Goal: Task Accomplishment & Management: Use online tool/utility

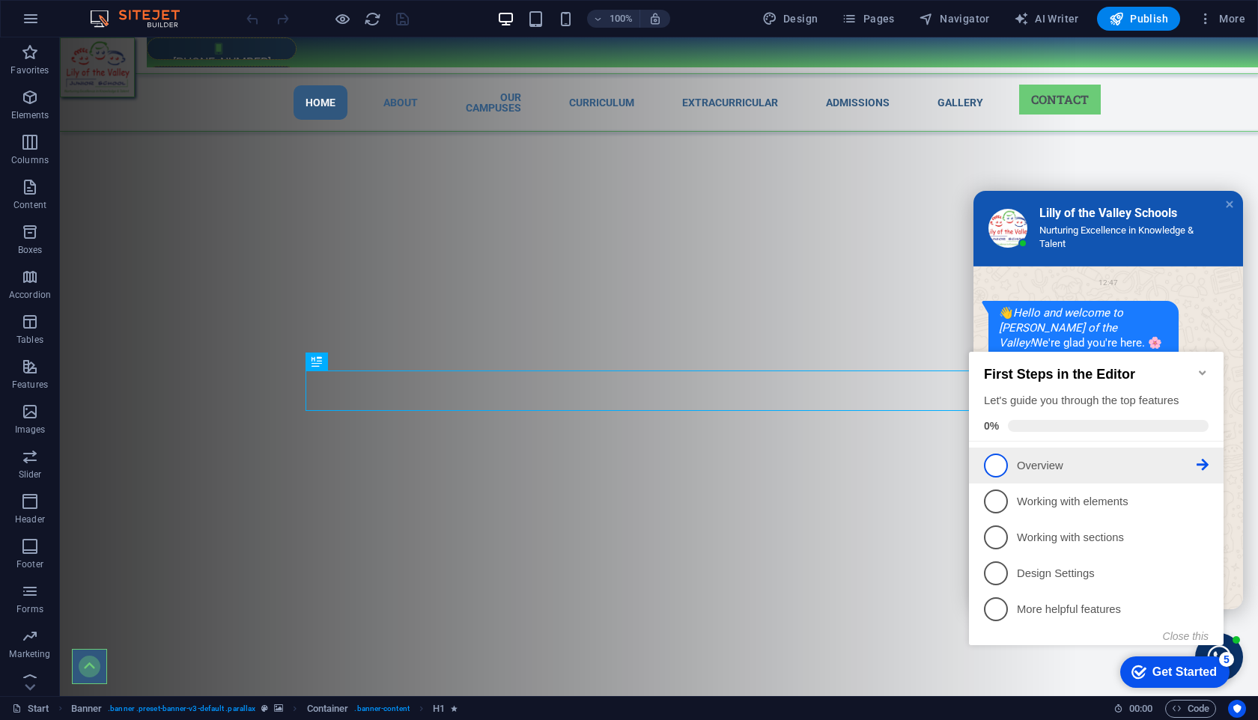
click at [1005, 457] on span "1" at bounding box center [996, 466] width 24 height 24
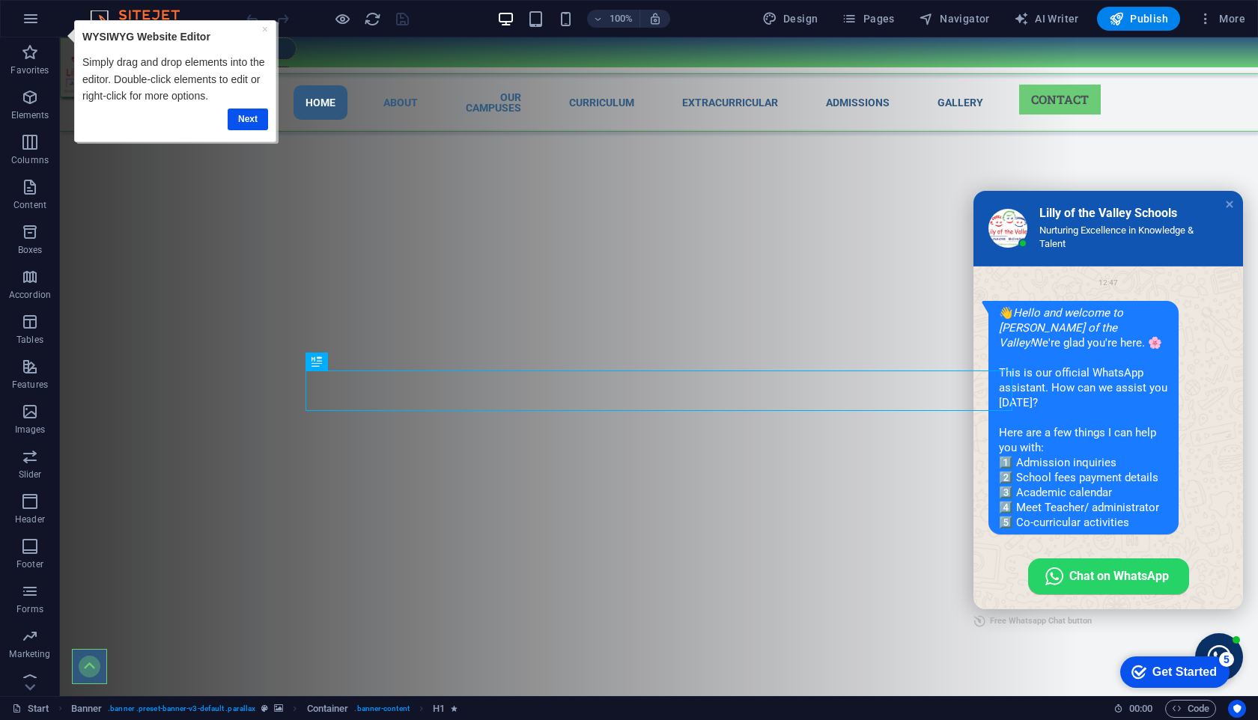
click at [1155, 665] on div "Get Started" at bounding box center [1184, 671] width 64 height 13
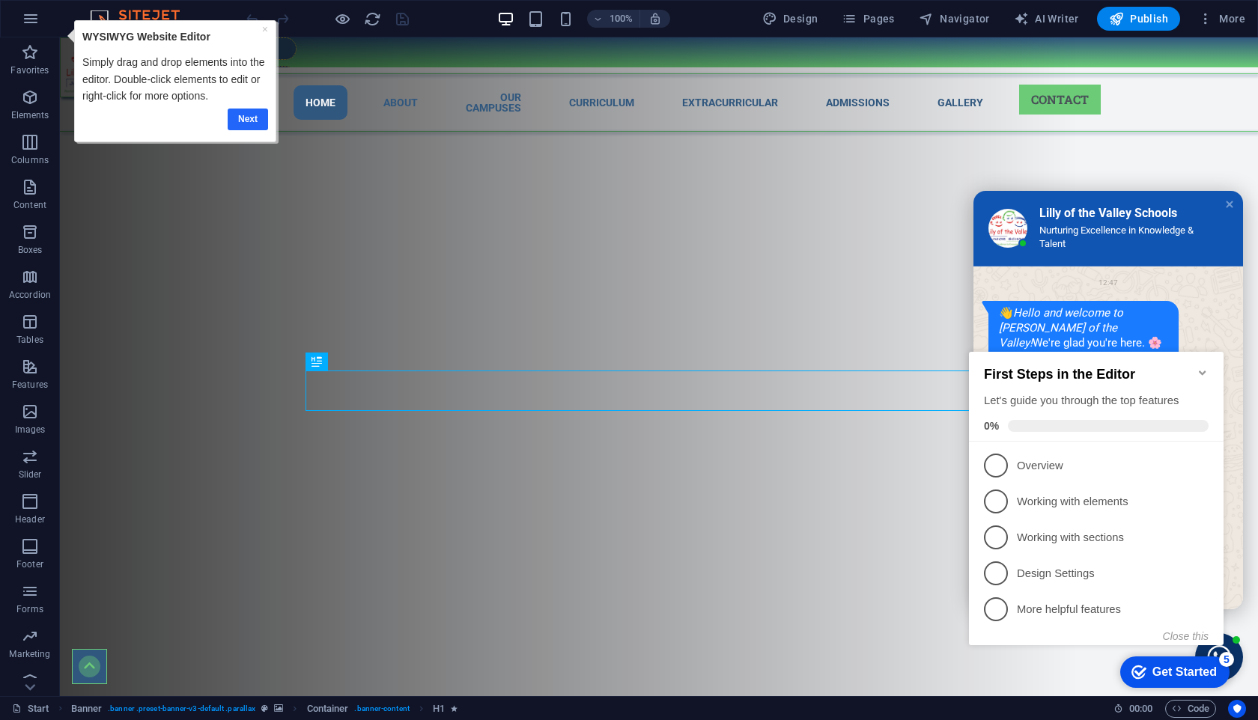
click at [250, 117] on link "Next" at bounding box center [247, 120] width 40 height 22
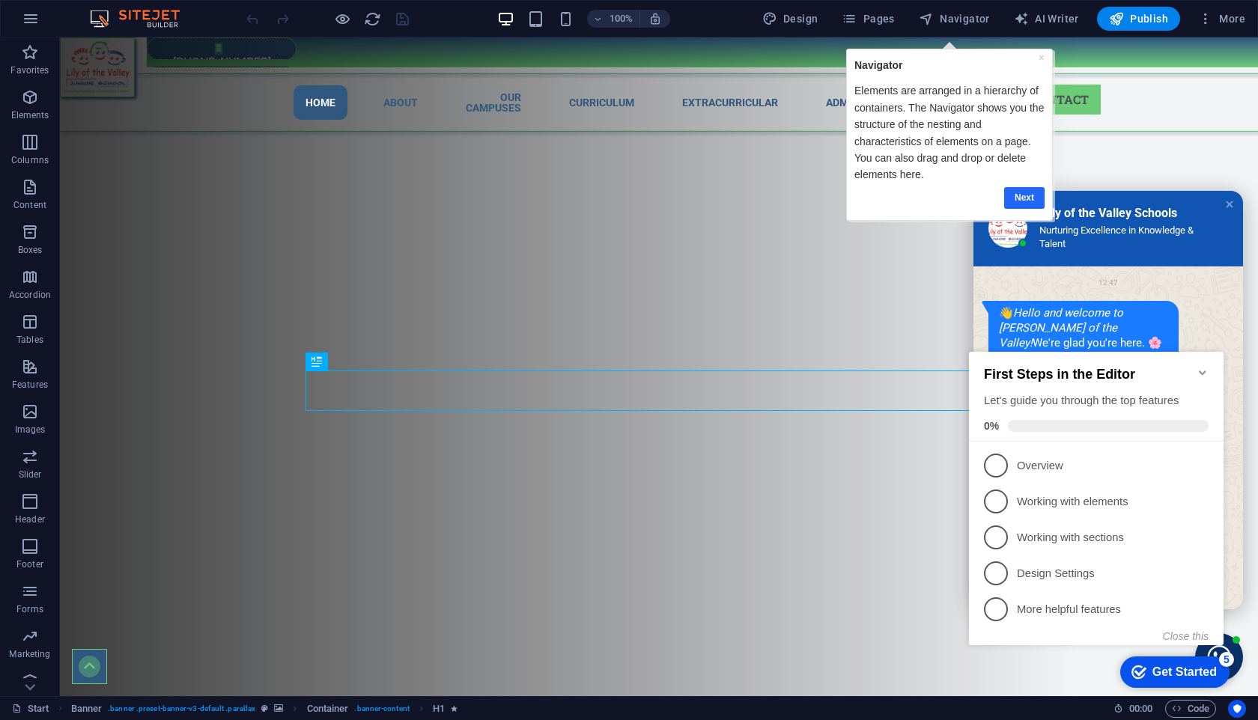
click at [1027, 191] on link "Next" at bounding box center [1024, 198] width 40 height 22
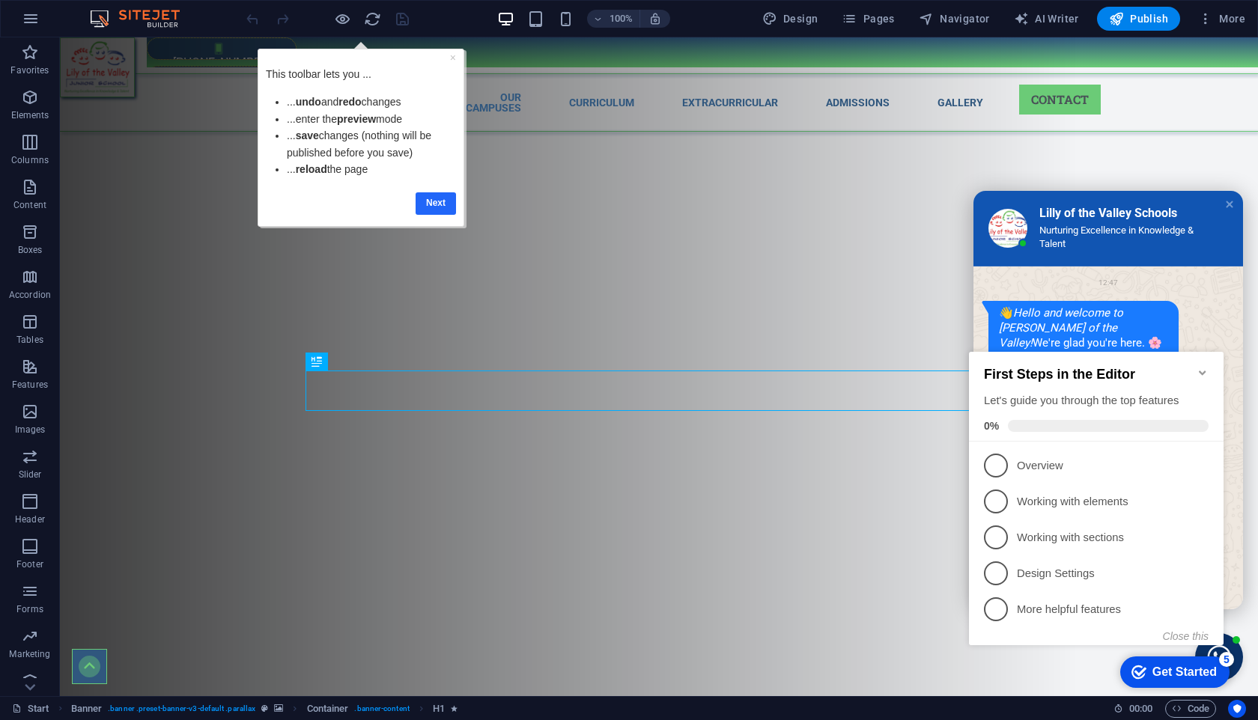
click at [430, 195] on link "Next" at bounding box center [435, 203] width 40 height 22
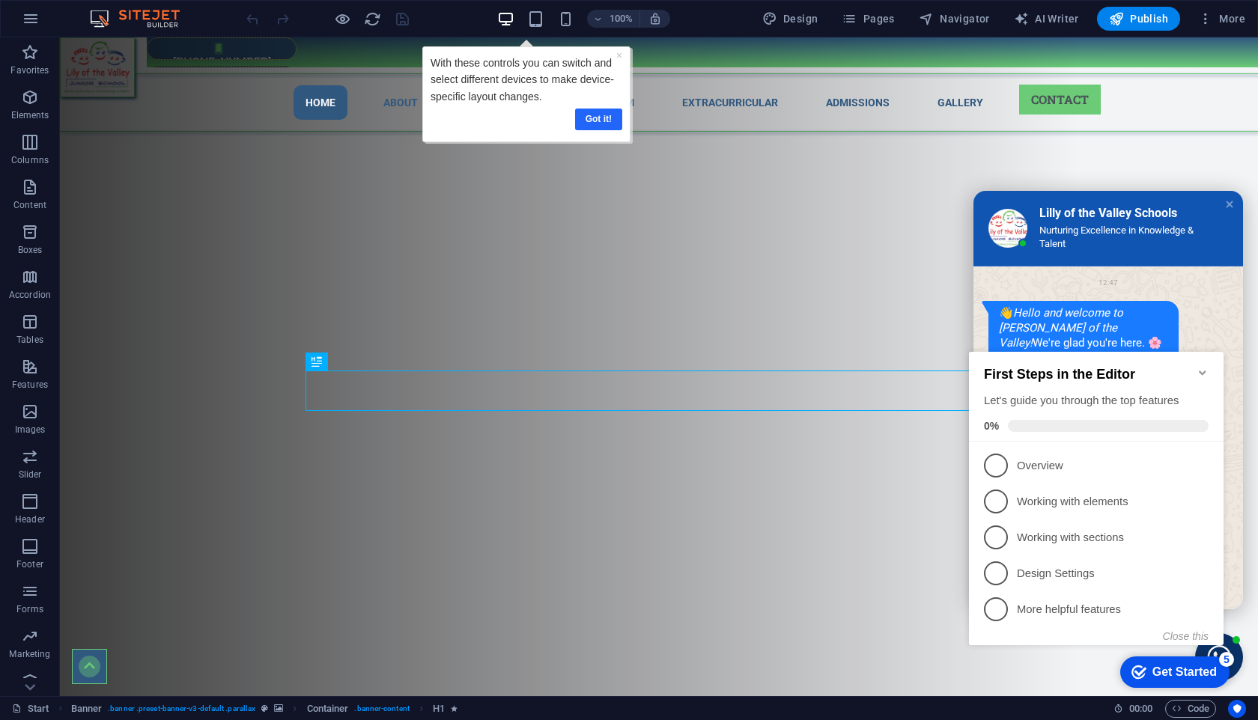
click at [601, 125] on link "Got it!" at bounding box center [597, 120] width 47 height 22
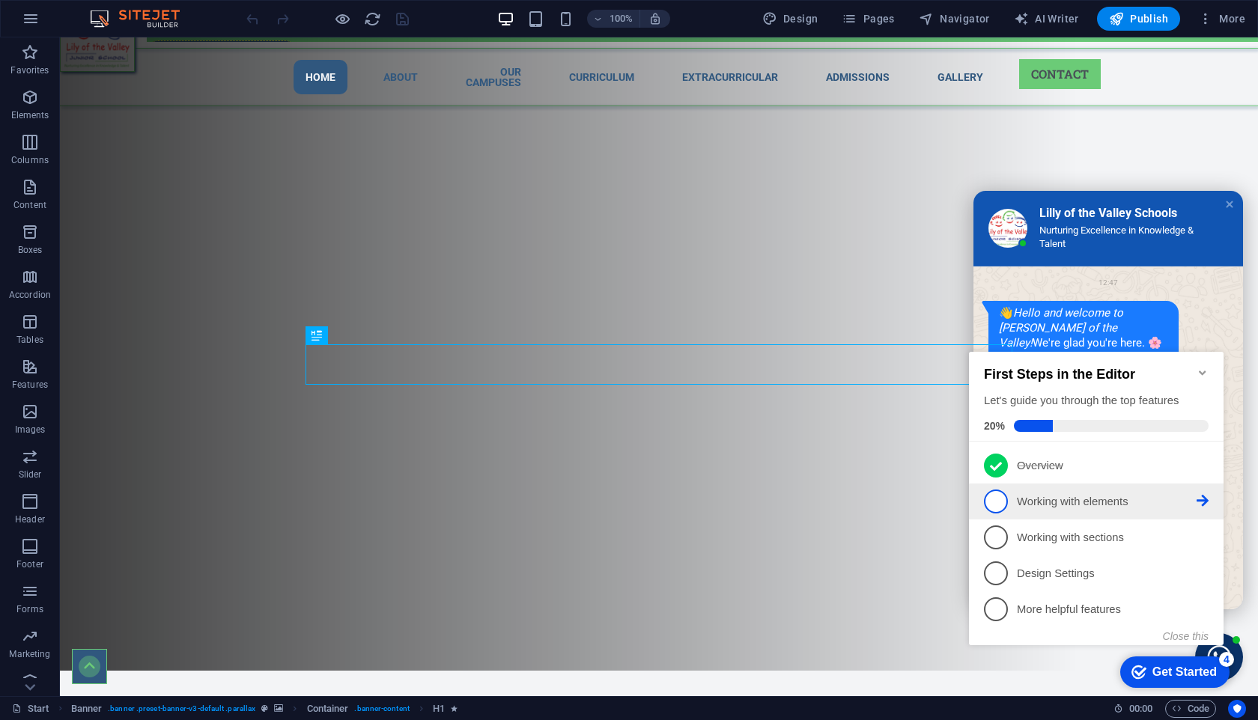
scroll to position [27, 0]
click at [1002, 504] on span "2" at bounding box center [996, 502] width 24 height 24
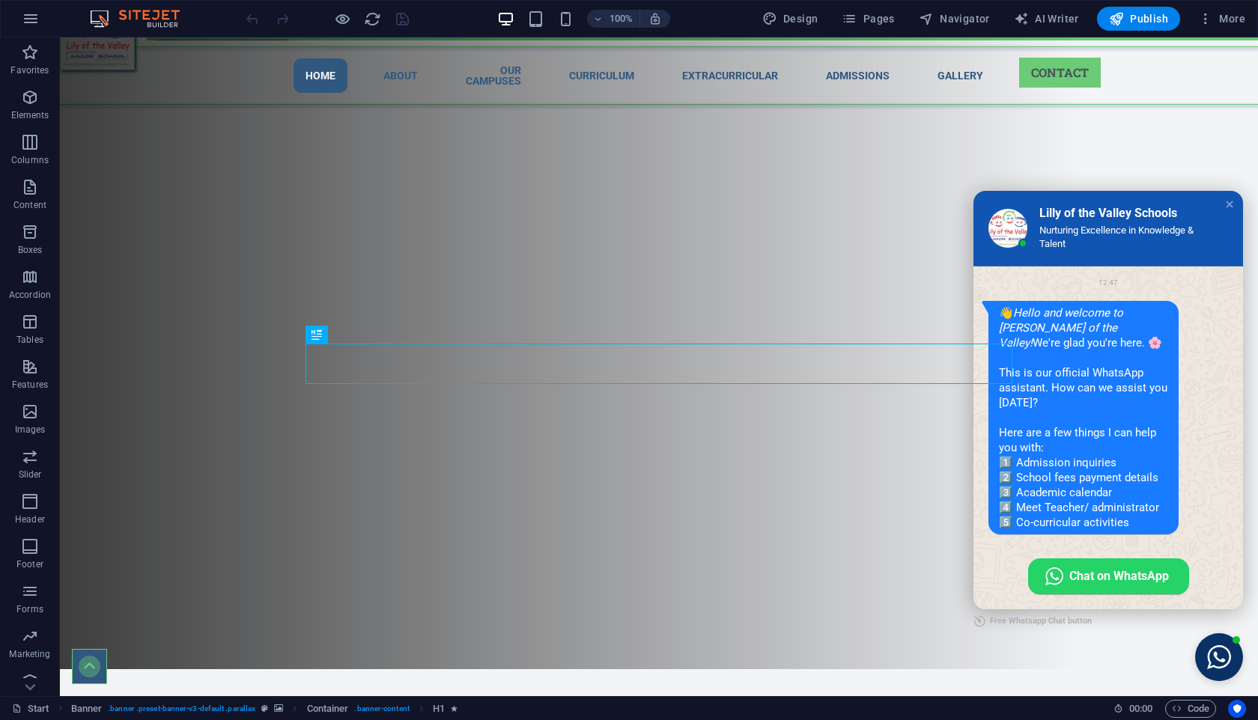
scroll to position [0, 0]
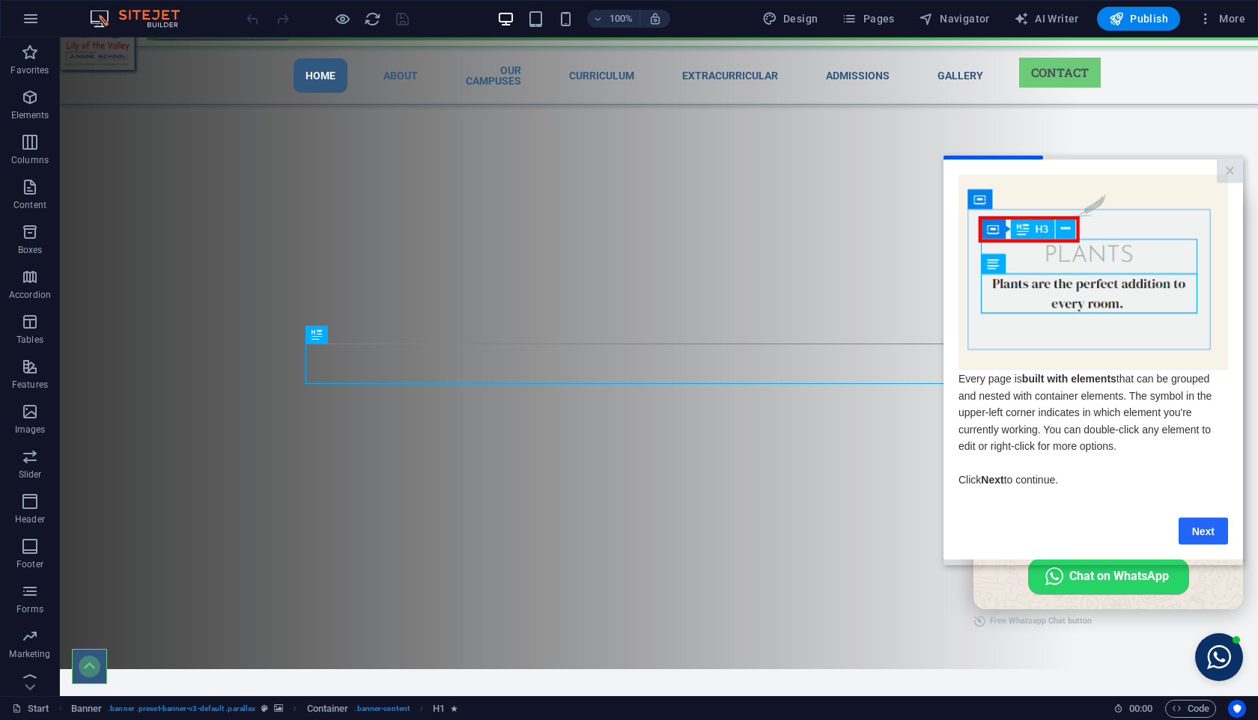
click at [1195, 537] on link "Next" at bounding box center [1202, 530] width 49 height 27
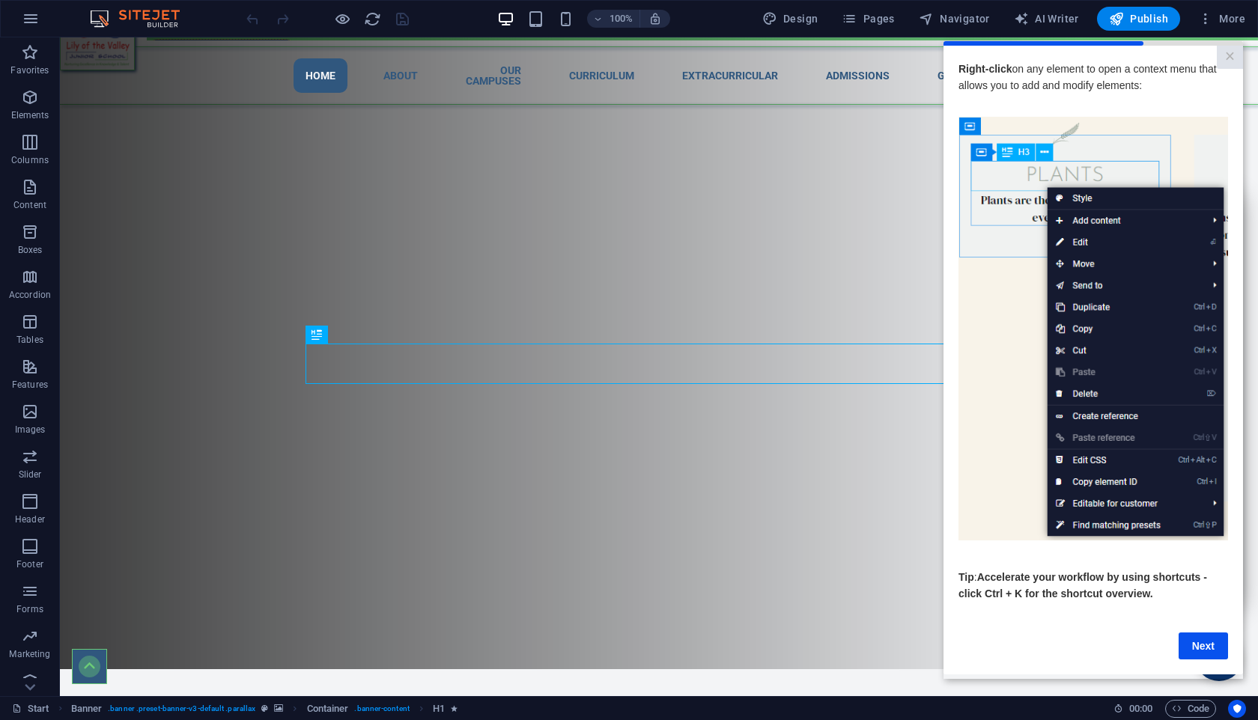
click at [1210, 650] on link "Next" at bounding box center [1202, 646] width 49 height 27
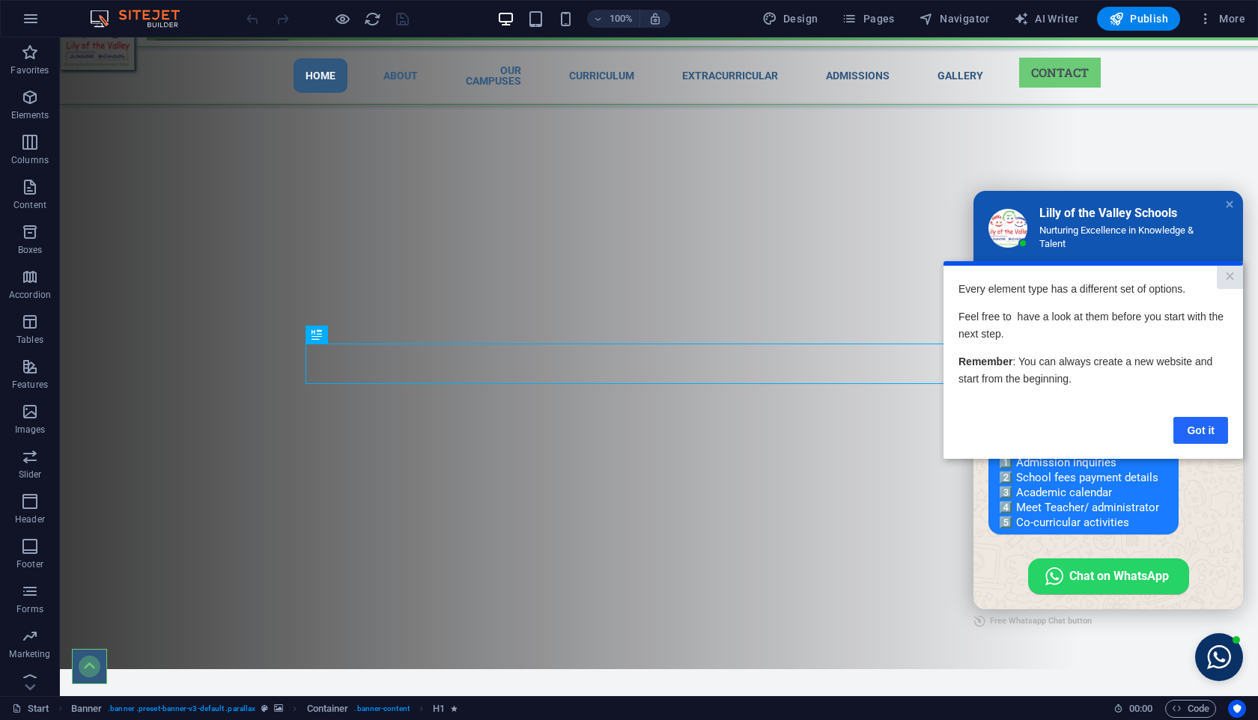
click at [1204, 426] on link "Got it" at bounding box center [1200, 430] width 55 height 27
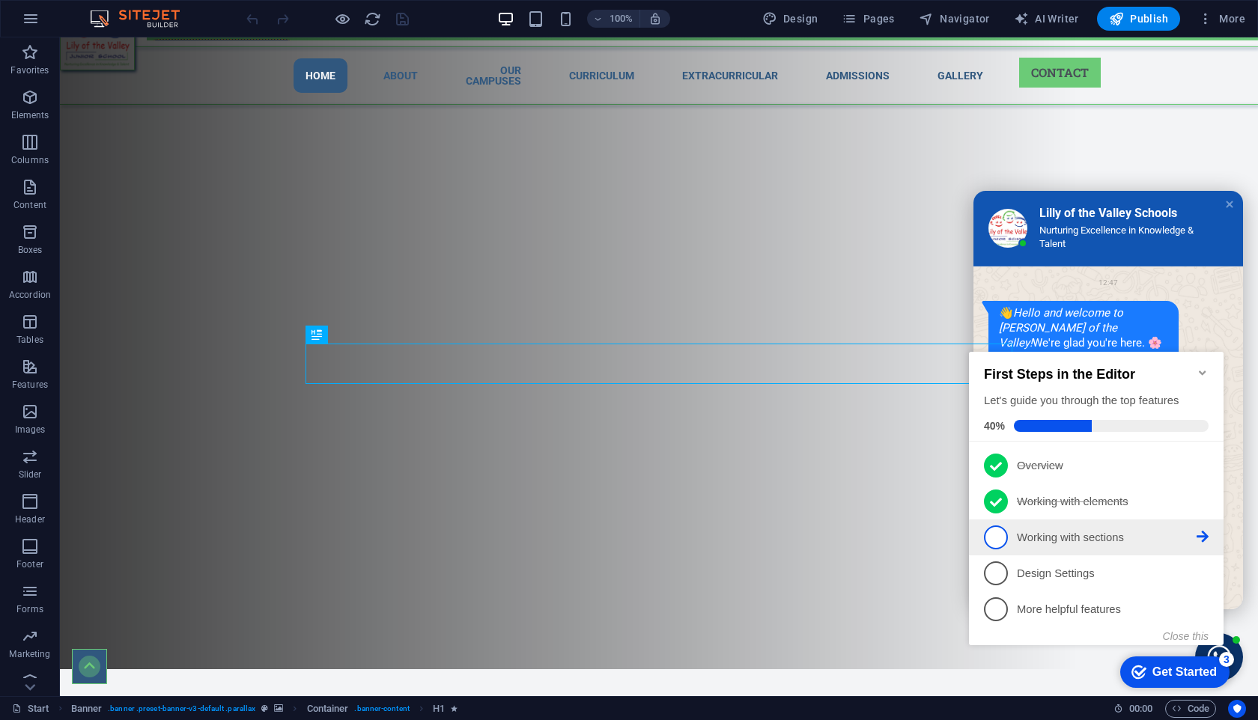
click at [992, 537] on span "3" at bounding box center [996, 537] width 24 height 24
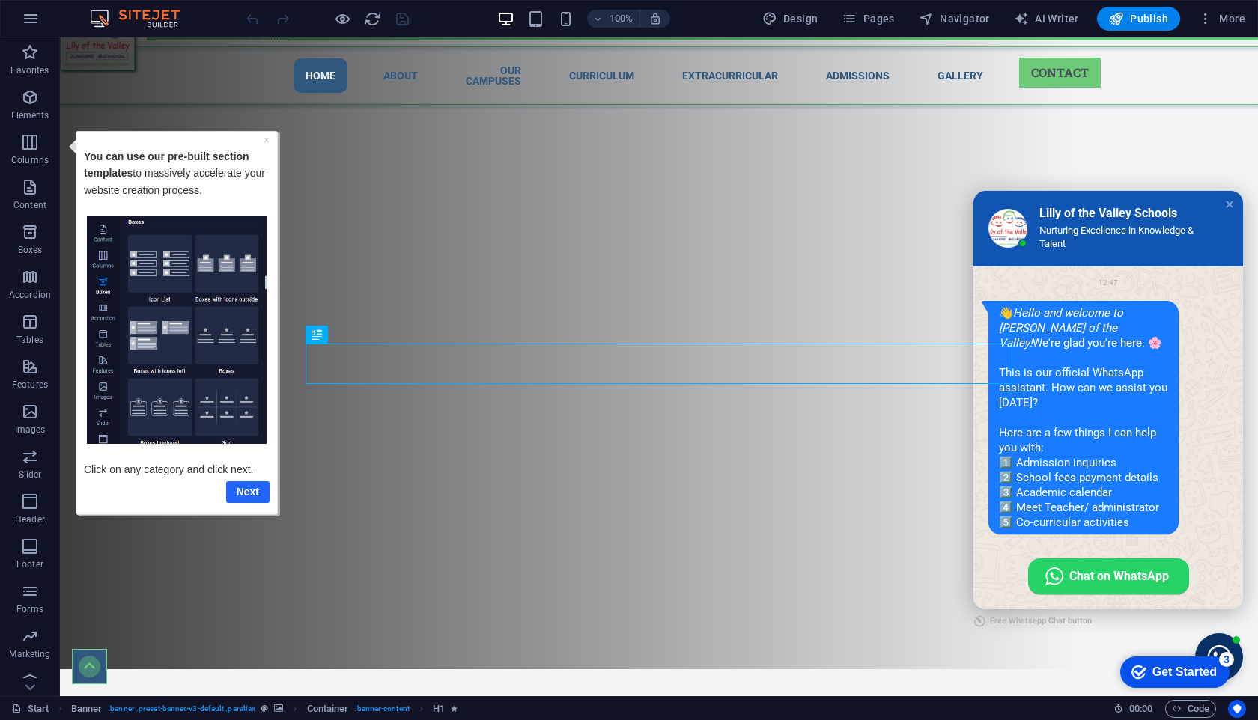
click at [251, 495] on link "Next" at bounding box center [247, 492] width 43 height 22
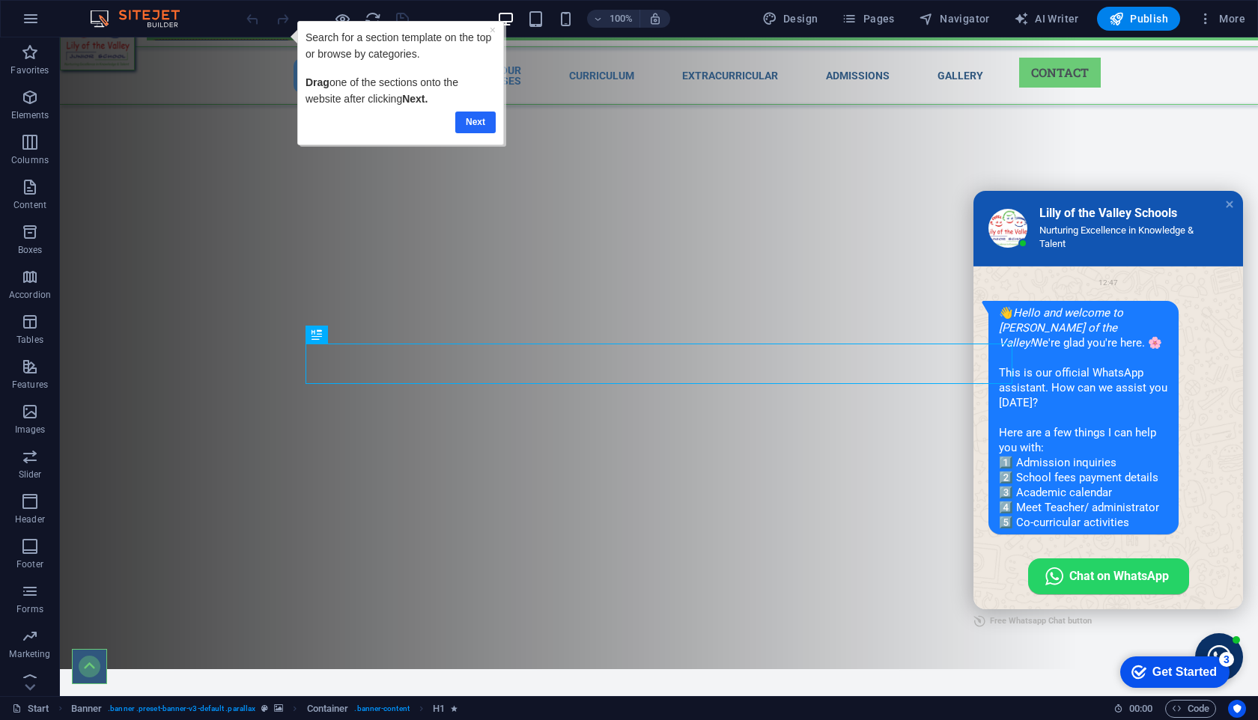
click at [477, 116] on link "Next" at bounding box center [474, 123] width 40 height 22
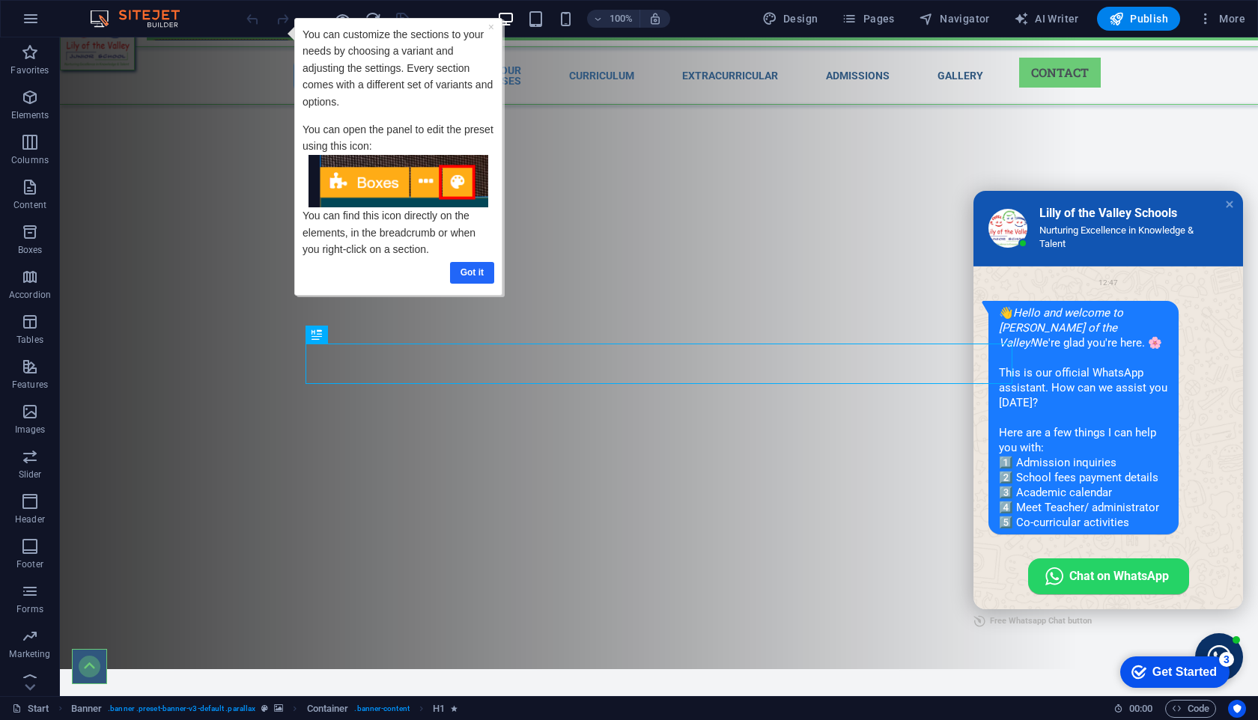
click at [462, 278] on link "Got it" at bounding box center [472, 273] width 44 height 22
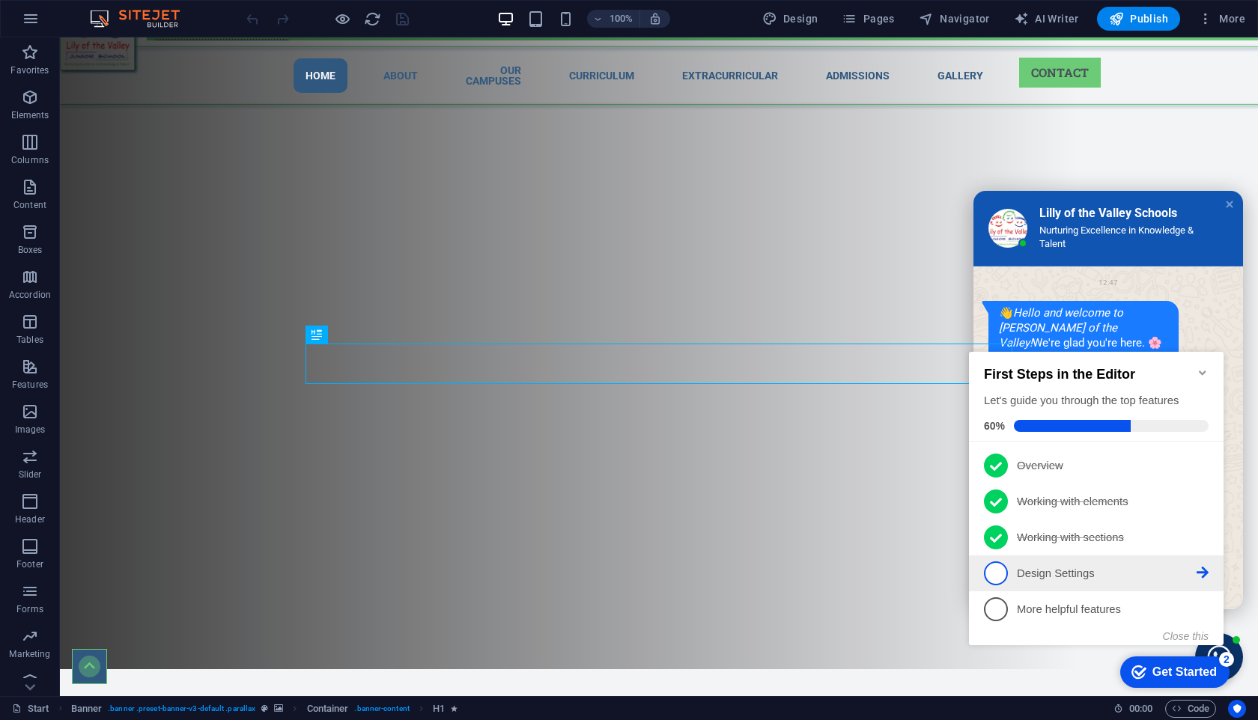
click at [1000, 572] on span "4" at bounding box center [996, 573] width 24 height 24
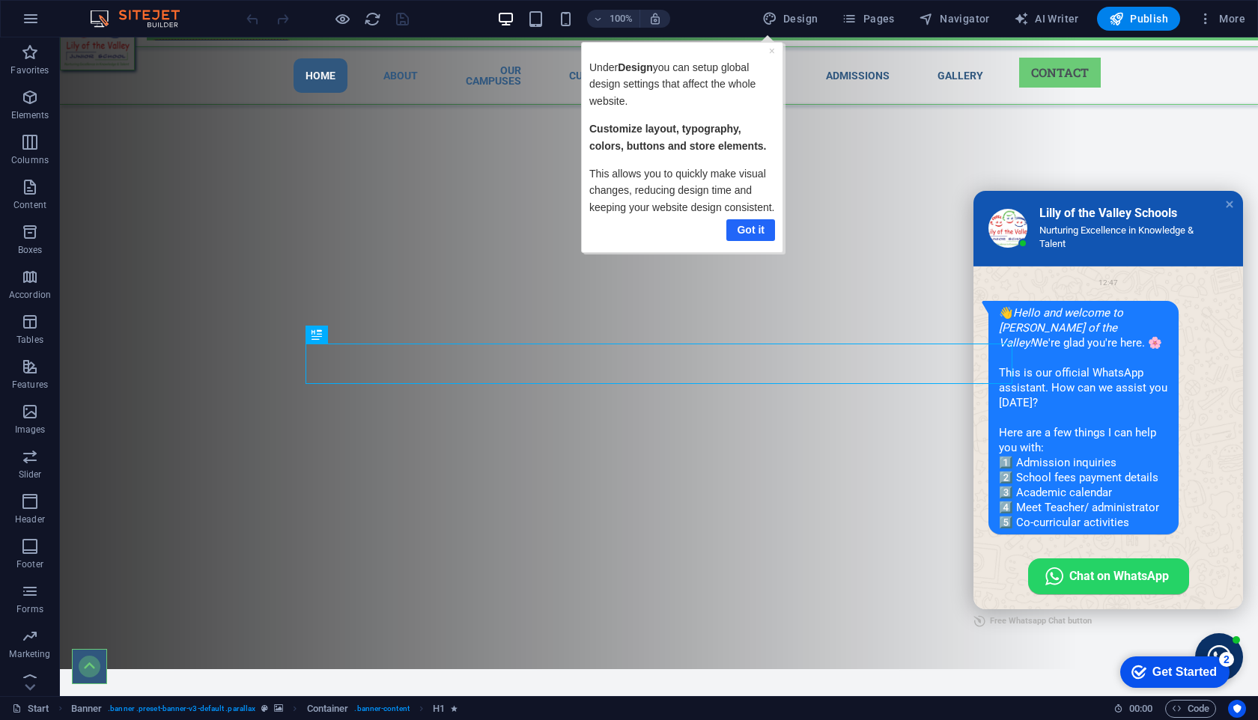
drag, startPoint x: 748, startPoint y: 224, endPoint x: 1267, endPoint y: 217, distance: 518.8
click at [748, 224] on link "Got it" at bounding box center [749, 230] width 49 height 22
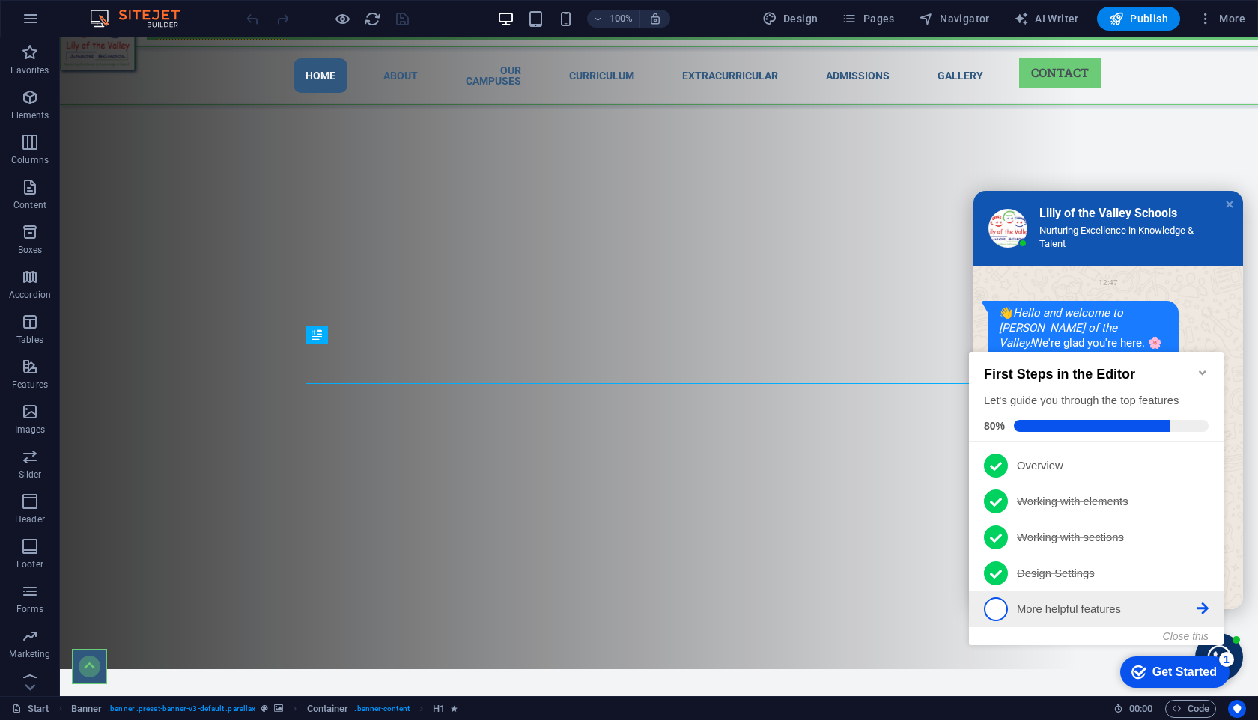
click at [998, 614] on span "5" at bounding box center [996, 609] width 24 height 24
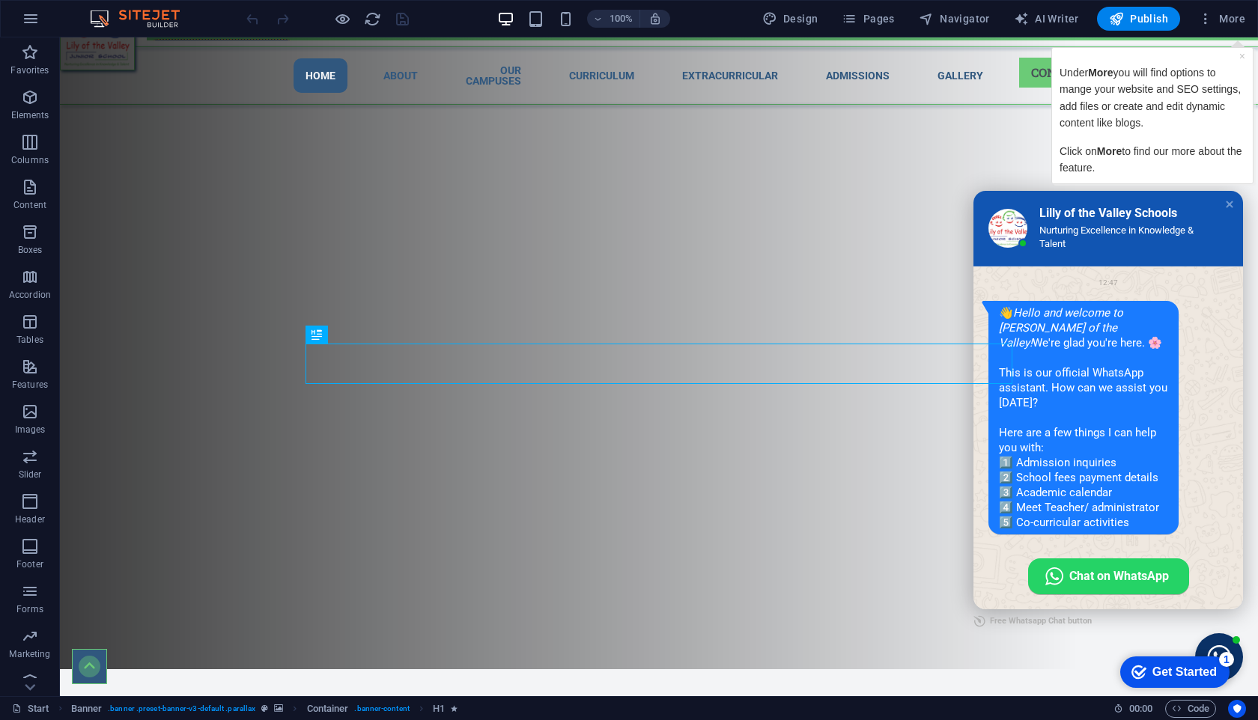
click at [1137, 158] on p "Click on More to find our more about the feature." at bounding box center [1152, 160] width 186 height 34
click at [1121, 151] on span "More" at bounding box center [1109, 151] width 25 height 12
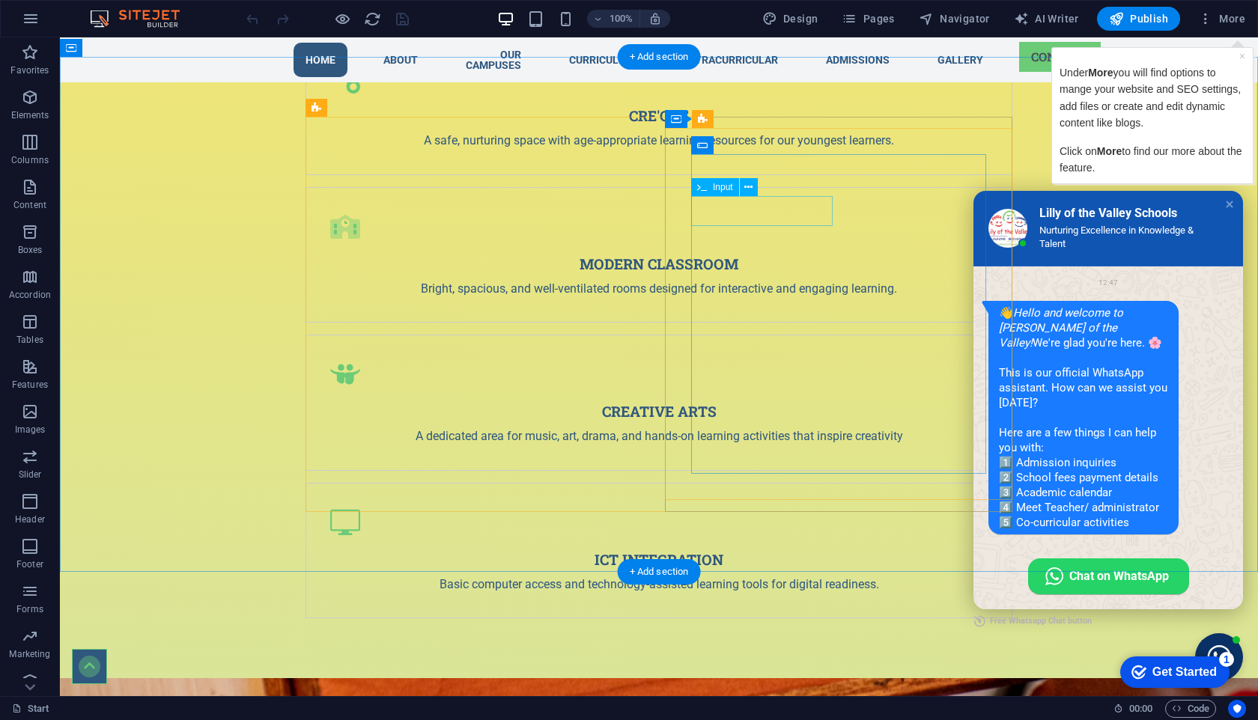
scroll to position [5167, 0]
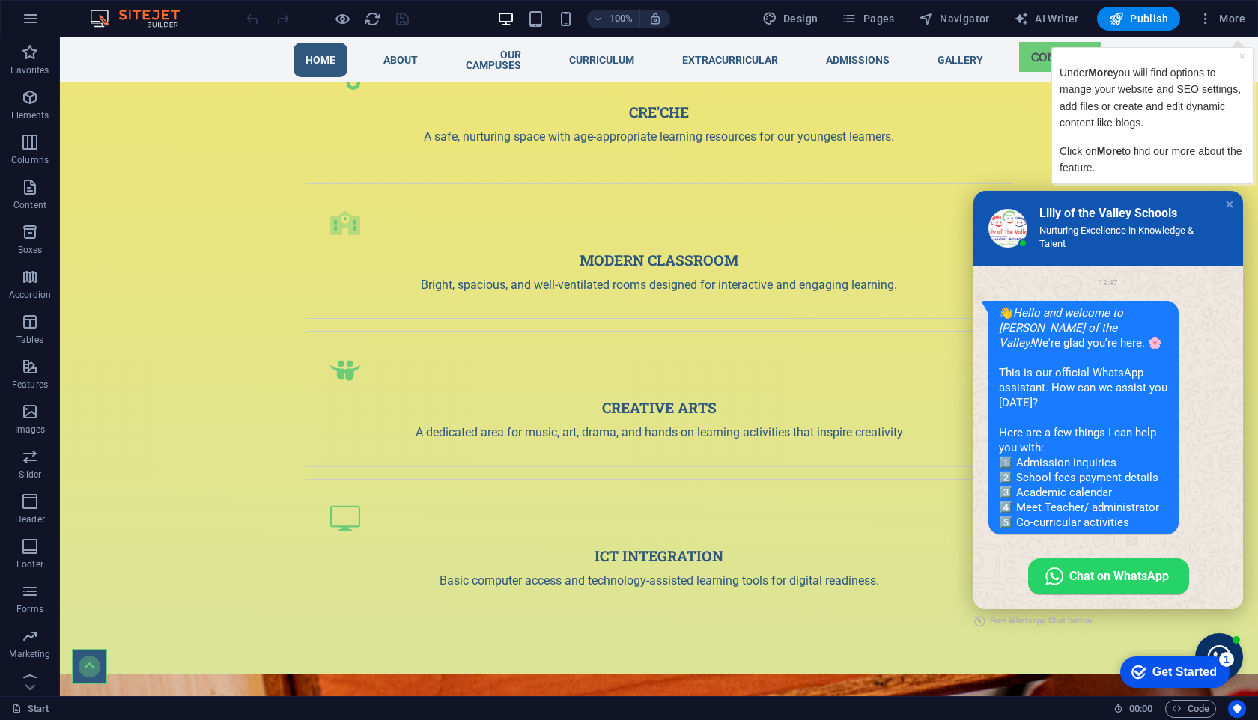
click at [1237, 206] on div "Lilly of the Valley Schools Nurturing Excellence in Knowledge & Talent" at bounding box center [1107, 229] width 269 height 76
click at [1231, 205] on div "Close chat window" at bounding box center [1229, 204] width 15 height 15
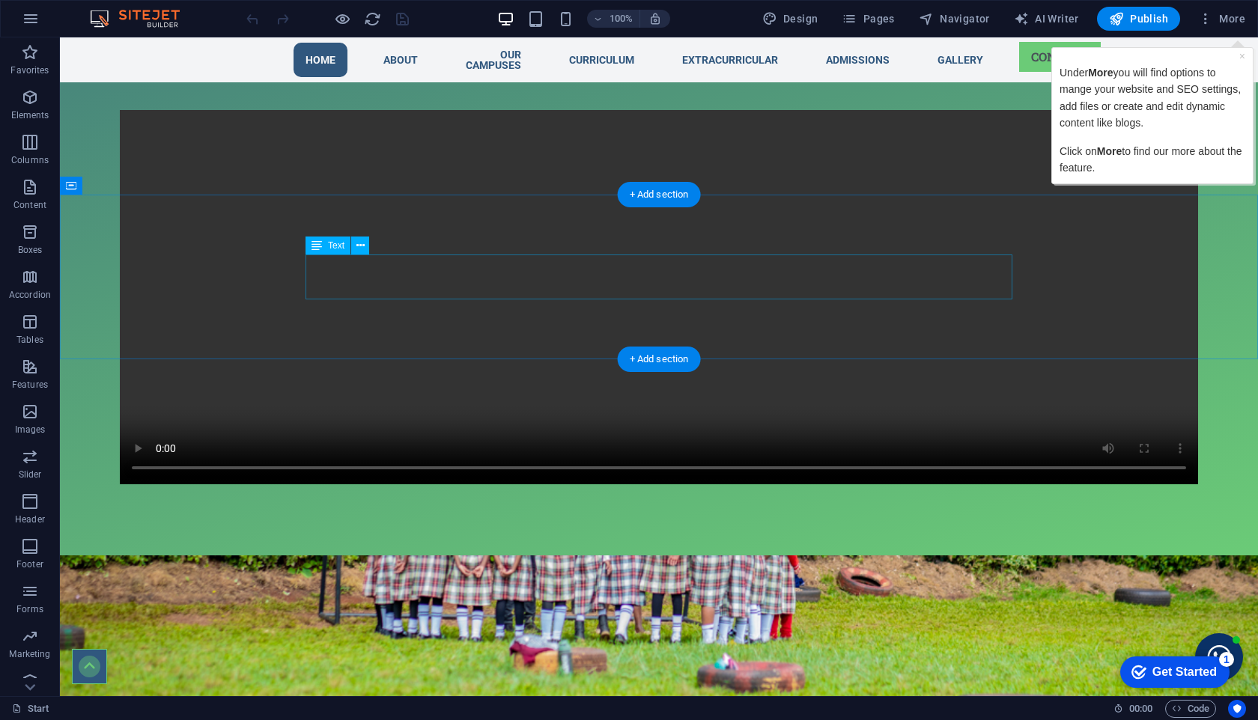
scroll to position [1443, 0]
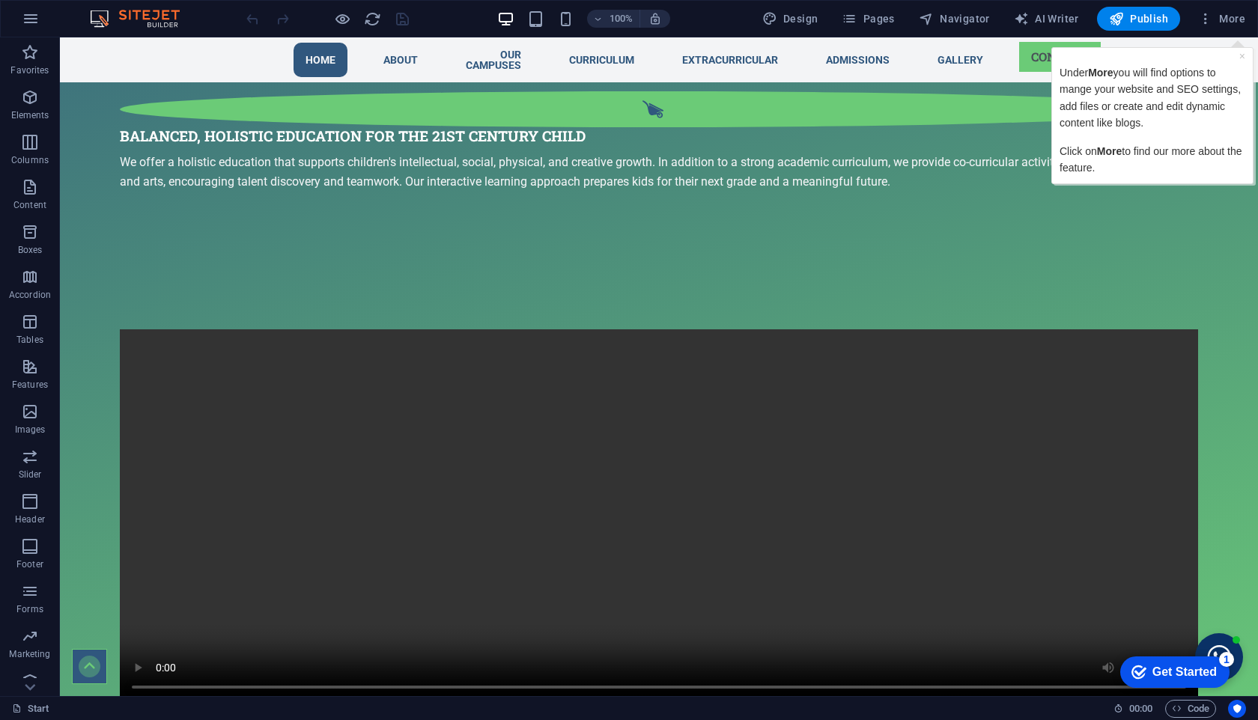
click at [136, 15] on img at bounding box center [142, 19] width 112 height 18
click at [1242, 57] on link "×" at bounding box center [1242, 56] width 6 height 12
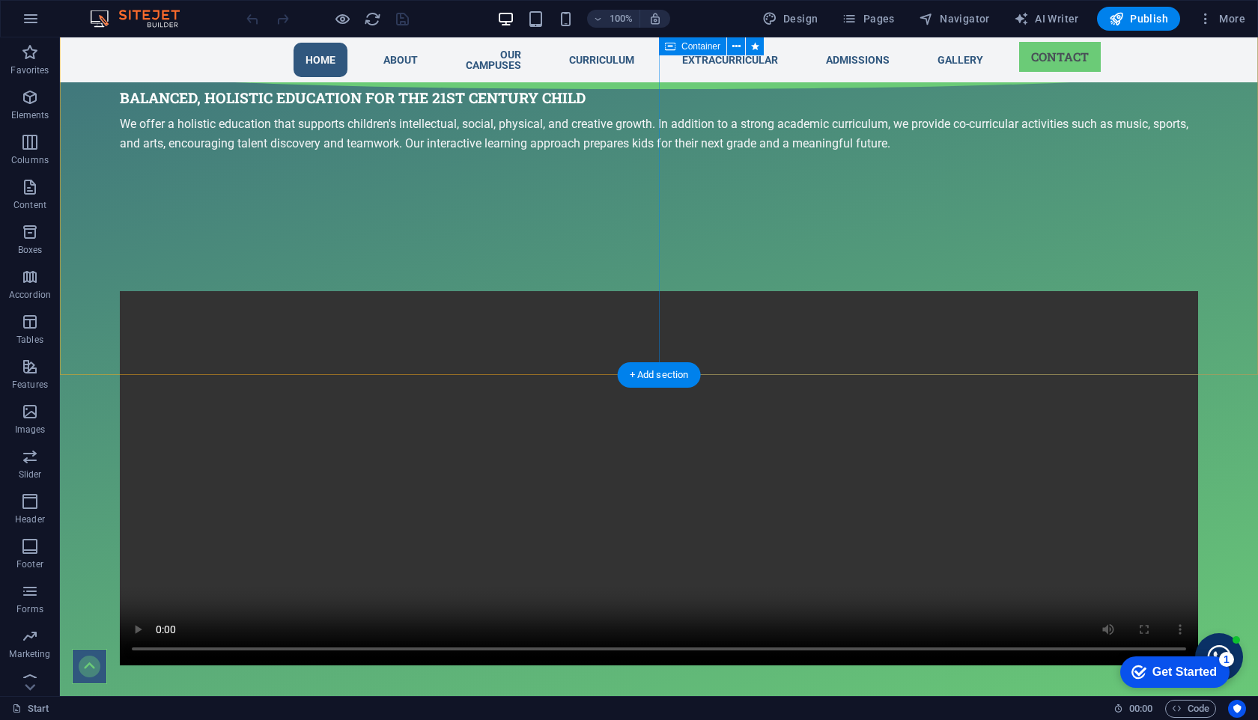
scroll to position [1483, 0]
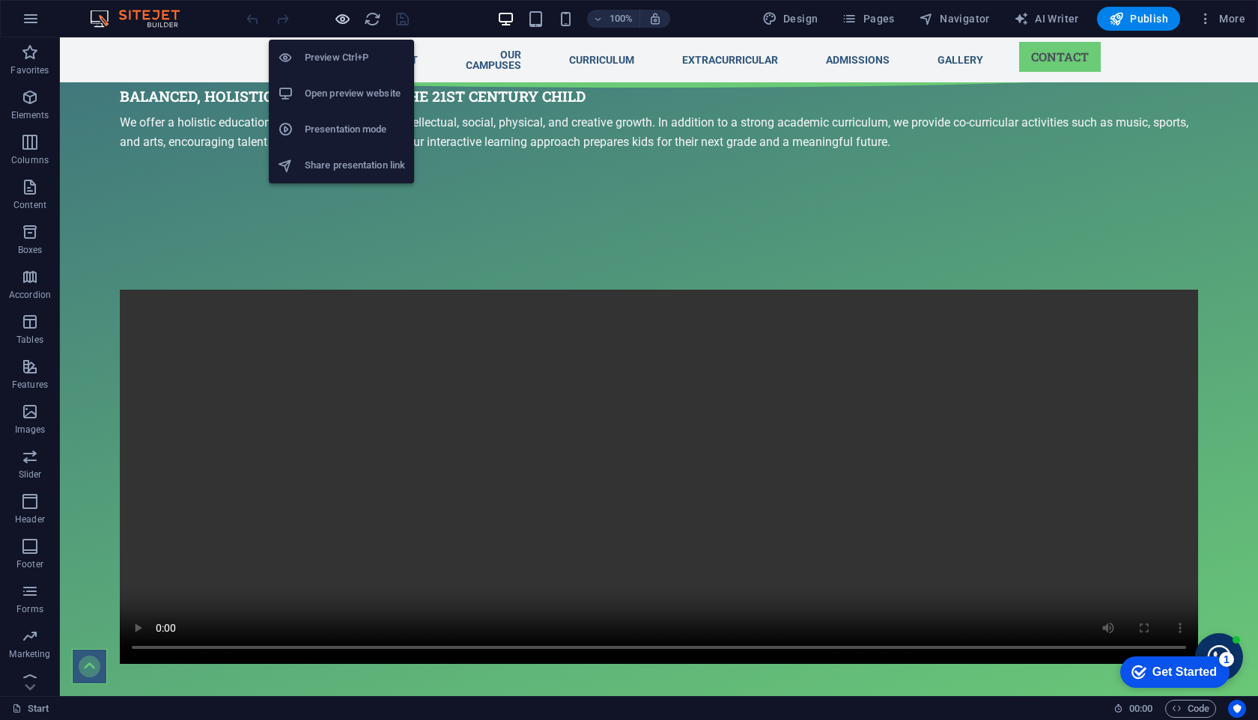
click at [341, 16] on icon "button" at bounding box center [342, 18] width 17 height 17
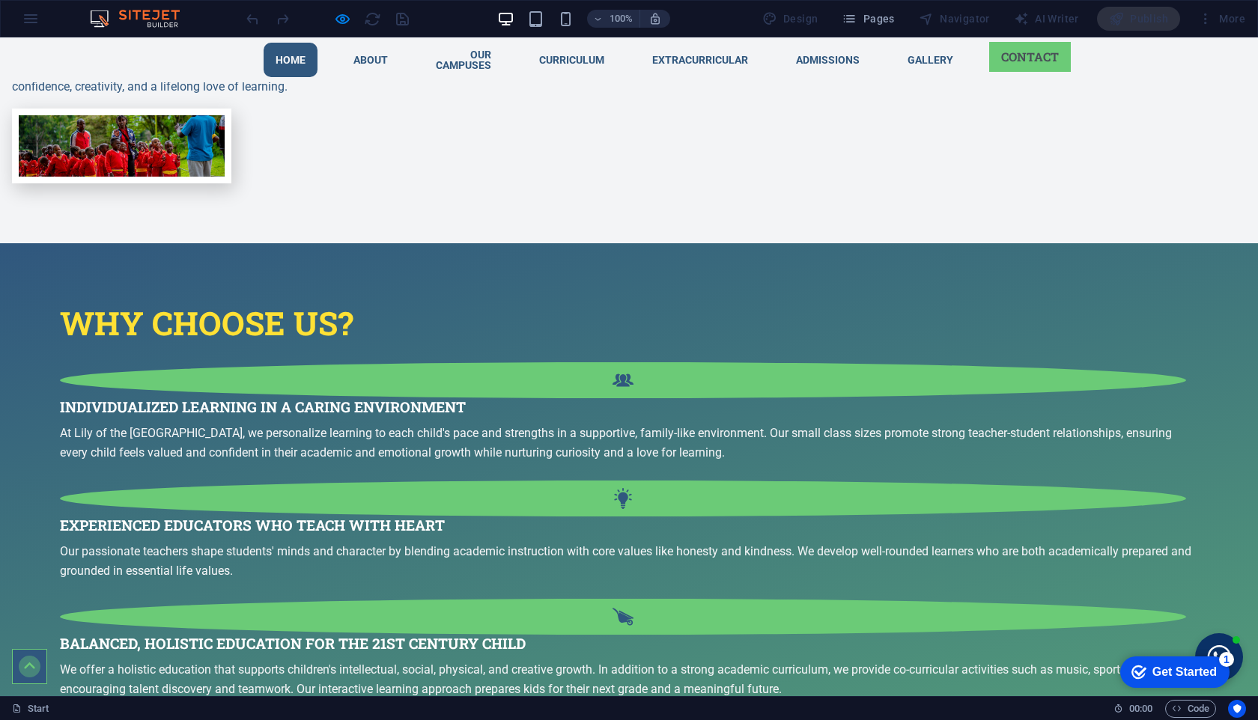
scroll to position [935, 0]
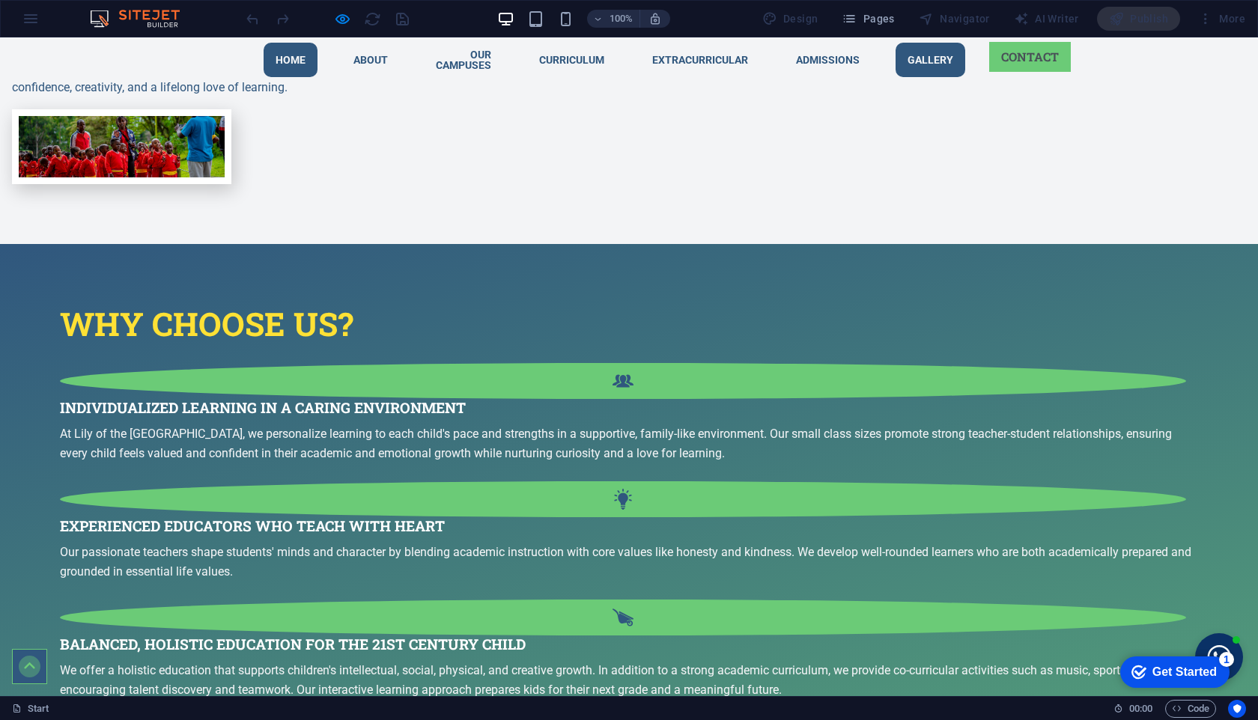
click at [955, 48] on link "Gallery" at bounding box center [930, 60] width 70 height 34
click at [955, 49] on link "Gallery" at bounding box center [930, 60] width 70 height 34
click at [965, 64] on link "Gallery" at bounding box center [930, 60] width 70 height 34
click at [25, 25] on div "100% Design Pages Navigator AI Writer Publish More" at bounding box center [629, 19] width 1256 height 36
click at [28, 24] on div "100% Design Pages Navigator AI Writer Publish More" at bounding box center [629, 19] width 1256 height 36
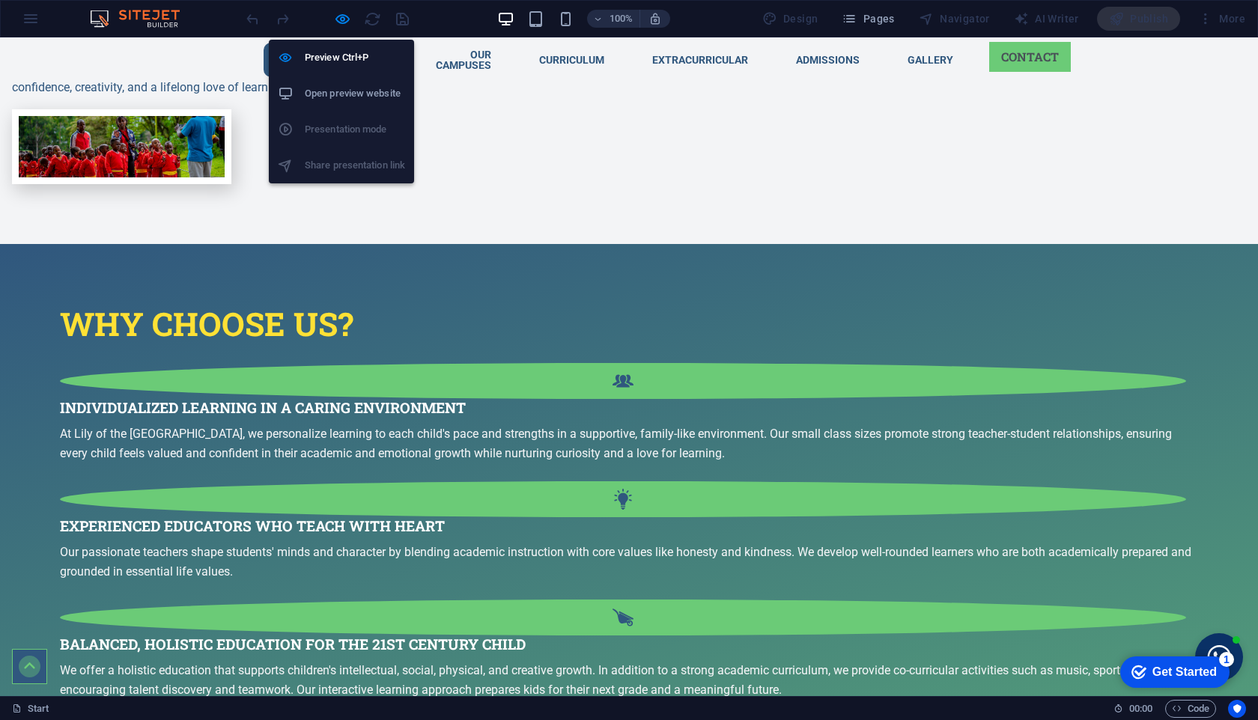
drag, startPoint x: 341, startPoint y: 17, endPoint x: 356, endPoint y: 22, distance: 15.9
click at [342, 17] on icon "button" at bounding box center [342, 18] width 17 height 17
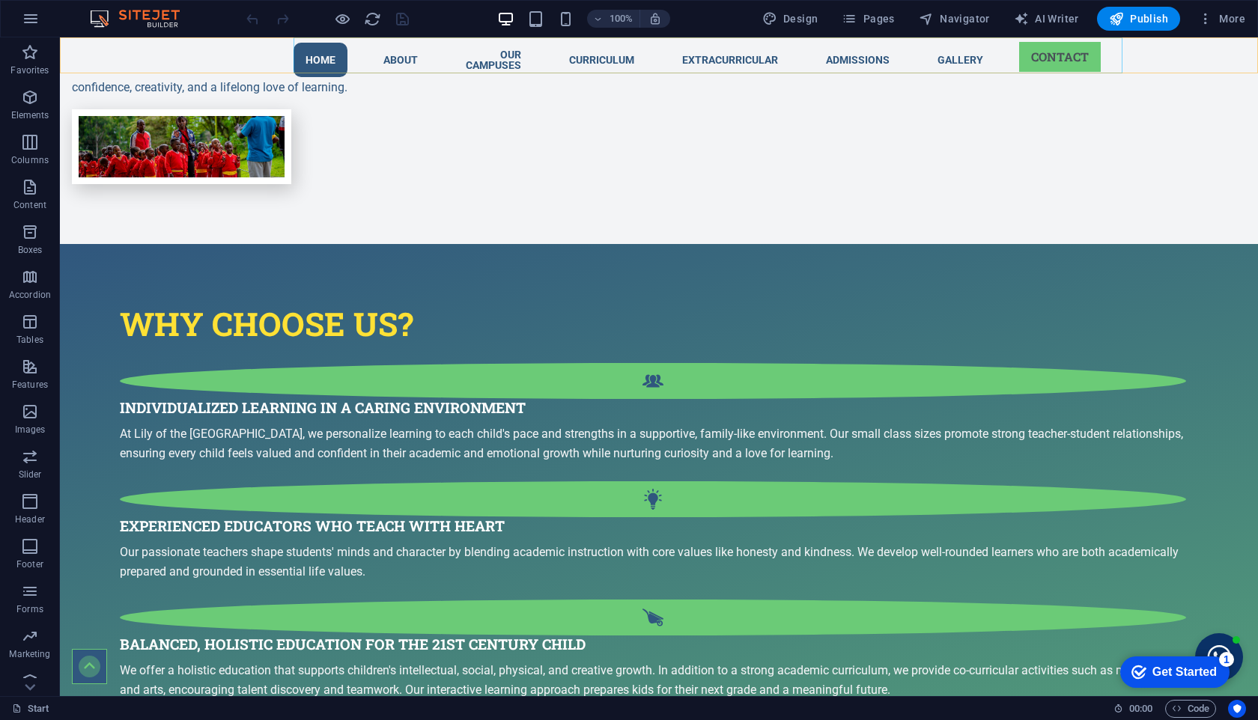
click at [966, 58] on nav "Home About Our Campuses Ndenderu Redhill Curriculum Pre - School Elementary Sch…" at bounding box center [658, 59] width 731 height 45
click at [992, 52] on nav "Home About Our Campuses Ndenderu Redhill Curriculum Pre - School Elementary Sch…" at bounding box center [658, 59] width 731 height 45
click at [33, 19] on icon "button" at bounding box center [31, 19] width 18 height 18
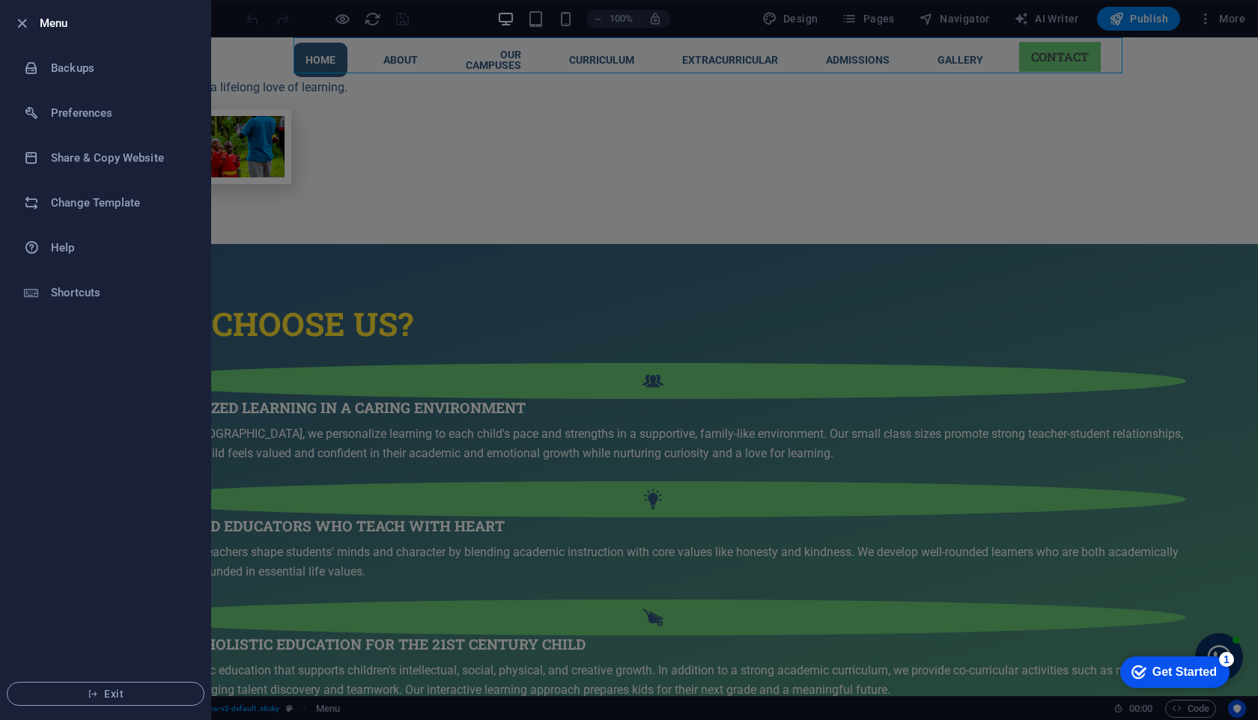
click at [33, 19] on div at bounding box center [26, 23] width 27 height 18
click at [1211, 132] on div at bounding box center [629, 360] width 1258 height 720
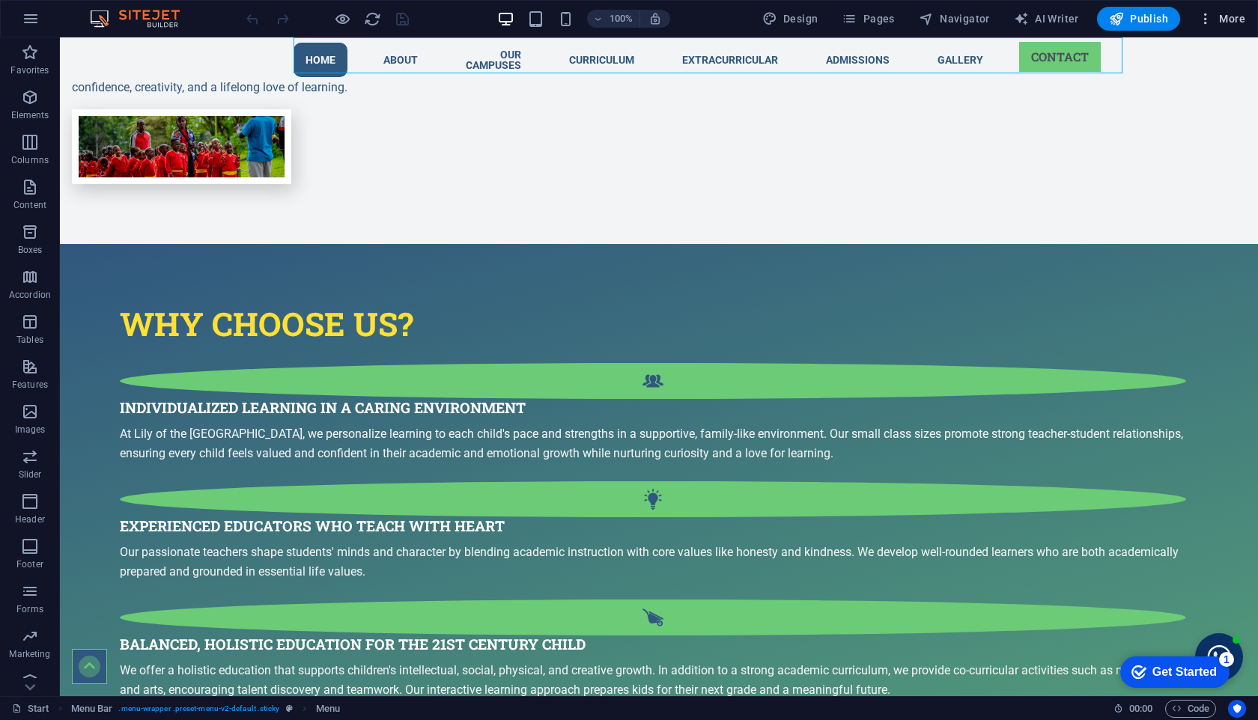
click at [1241, 18] on span "More" at bounding box center [1221, 18] width 47 height 15
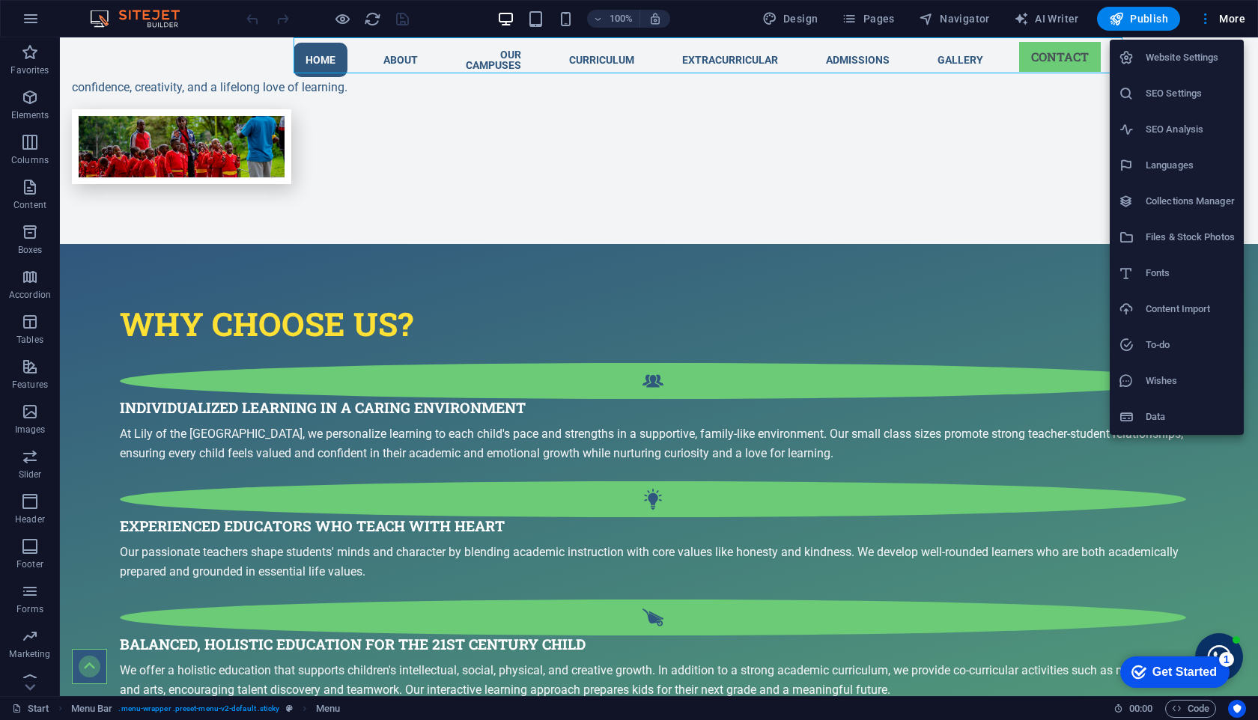
click at [1082, 141] on div at bounding box center [629, 360] width 1258 height 720
click at [1082, 141] on div "Website Settings SEO Settings SEO Analysis Languages Collections Manager Files …" at bounding box center [629, 364] width 1258 height 711
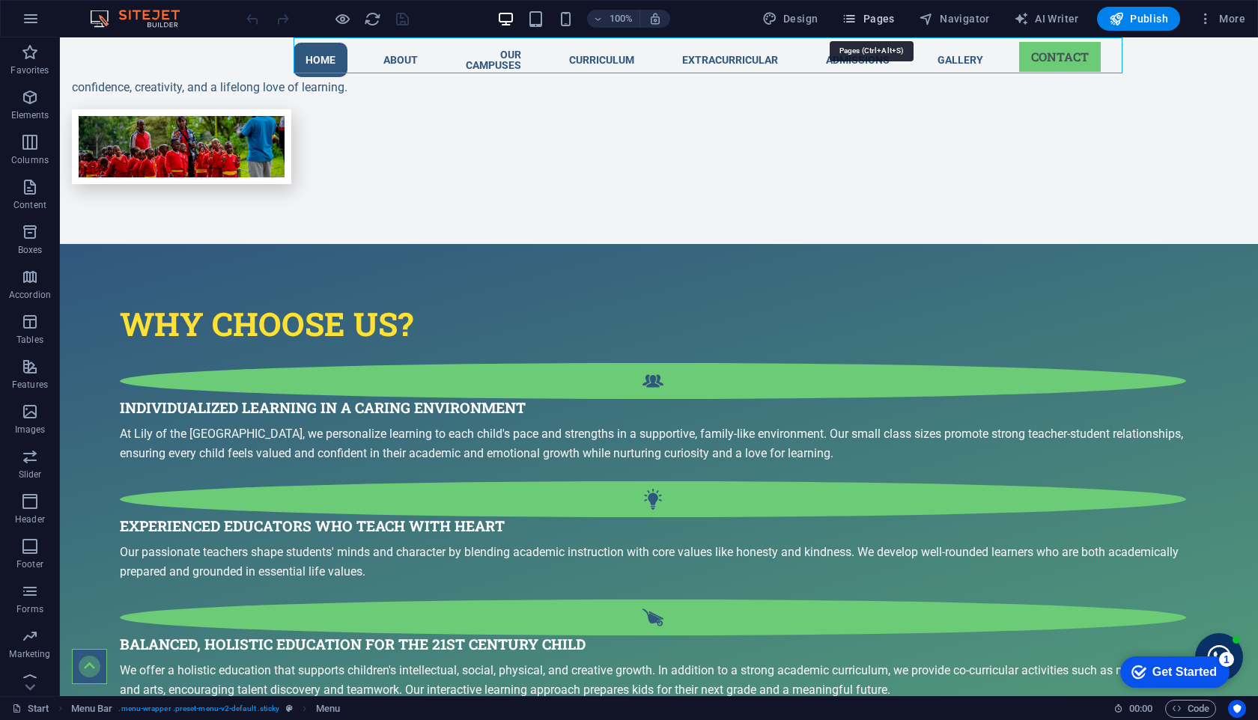
click at [865, 13] on span "Pages" at bounding box center [867, 18] width 52 height 15
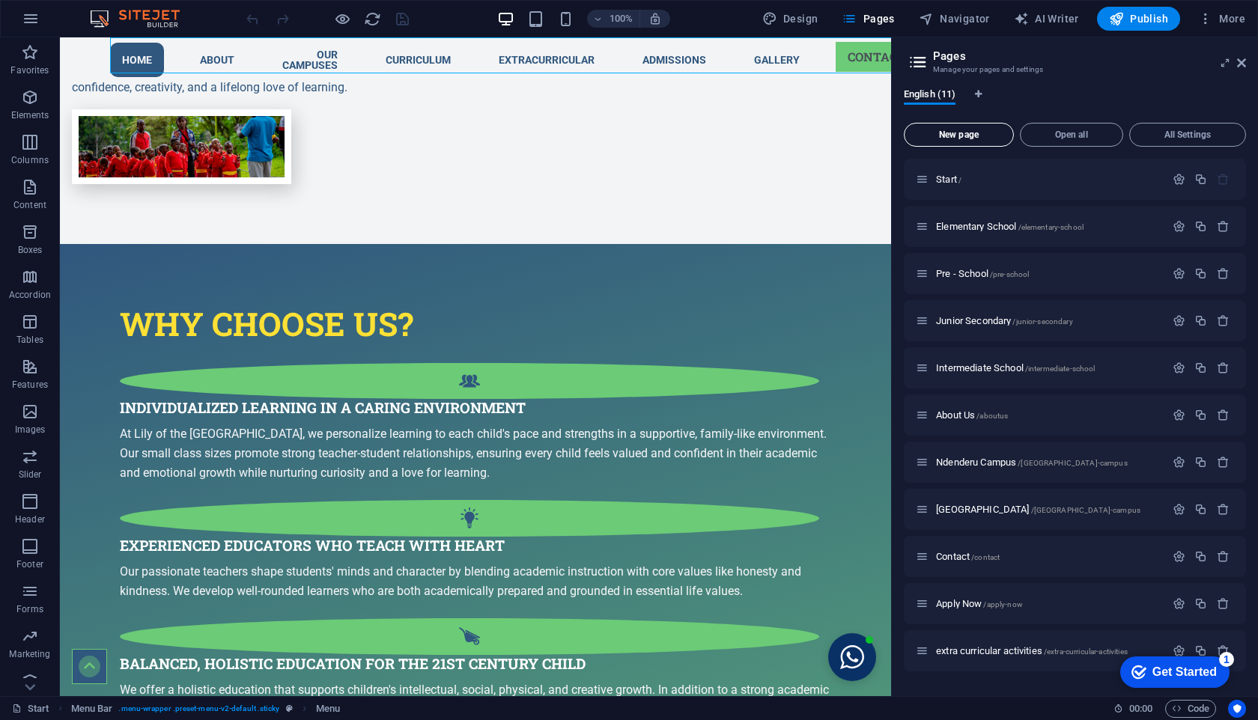
click at [949, 134] on span "New page" at bounding box center [958, 134] width 97 height 9
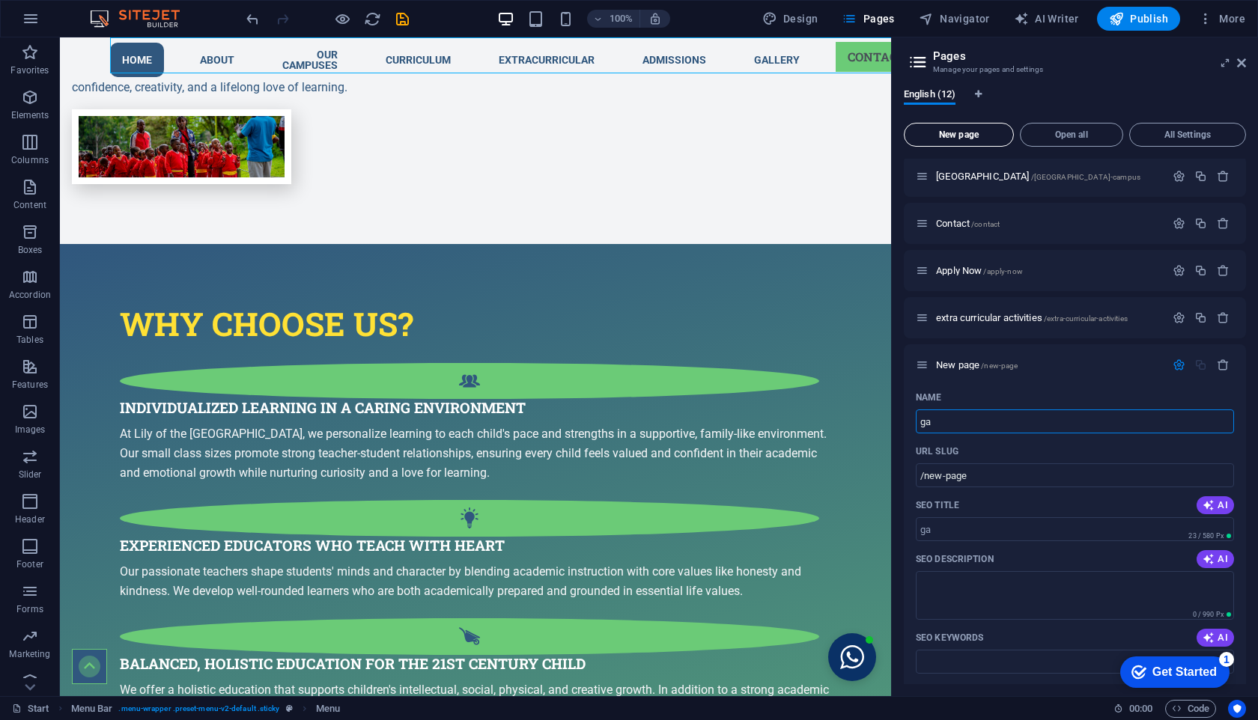
type input "ga"
type input "/ga"
type input "gallery"
type input "/gallery"
type input "gallery"
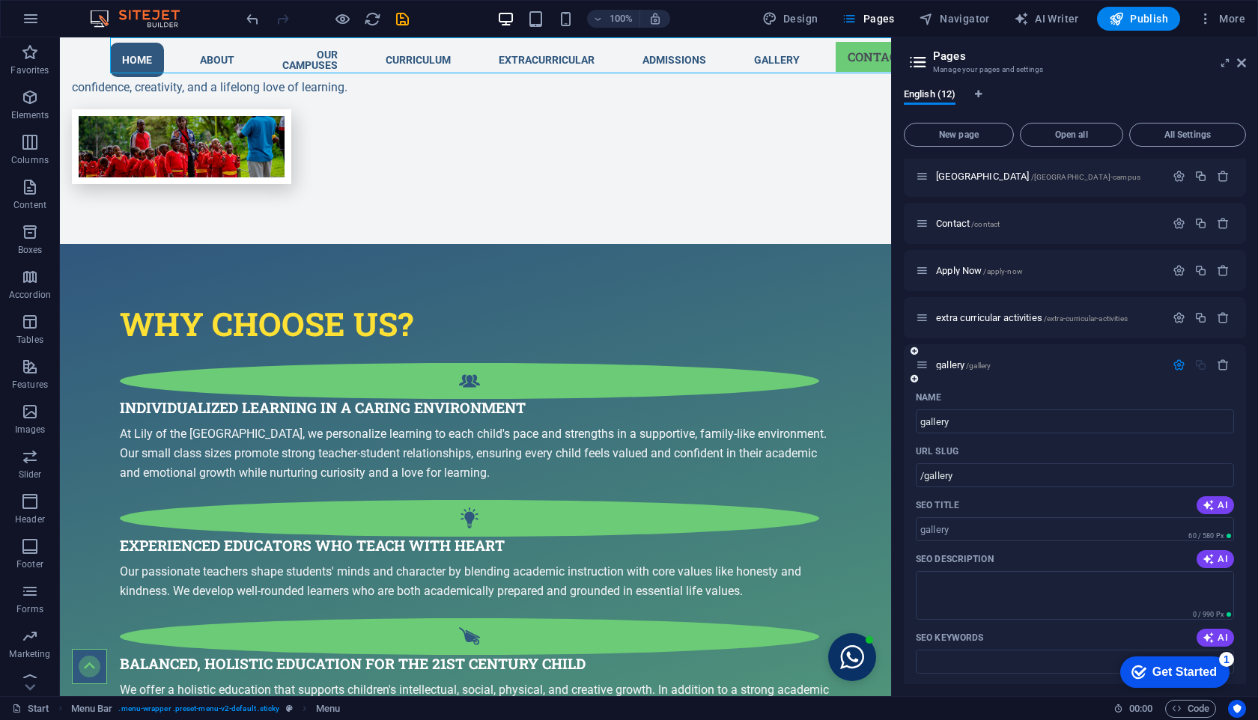
click at [1172, 396] on div "Name" at bounding box center [1075, 398] width 318 height 24
click at [1001, 379] on div "gallery /gallery" at bounding box center [1075, 364] width 342 height 41
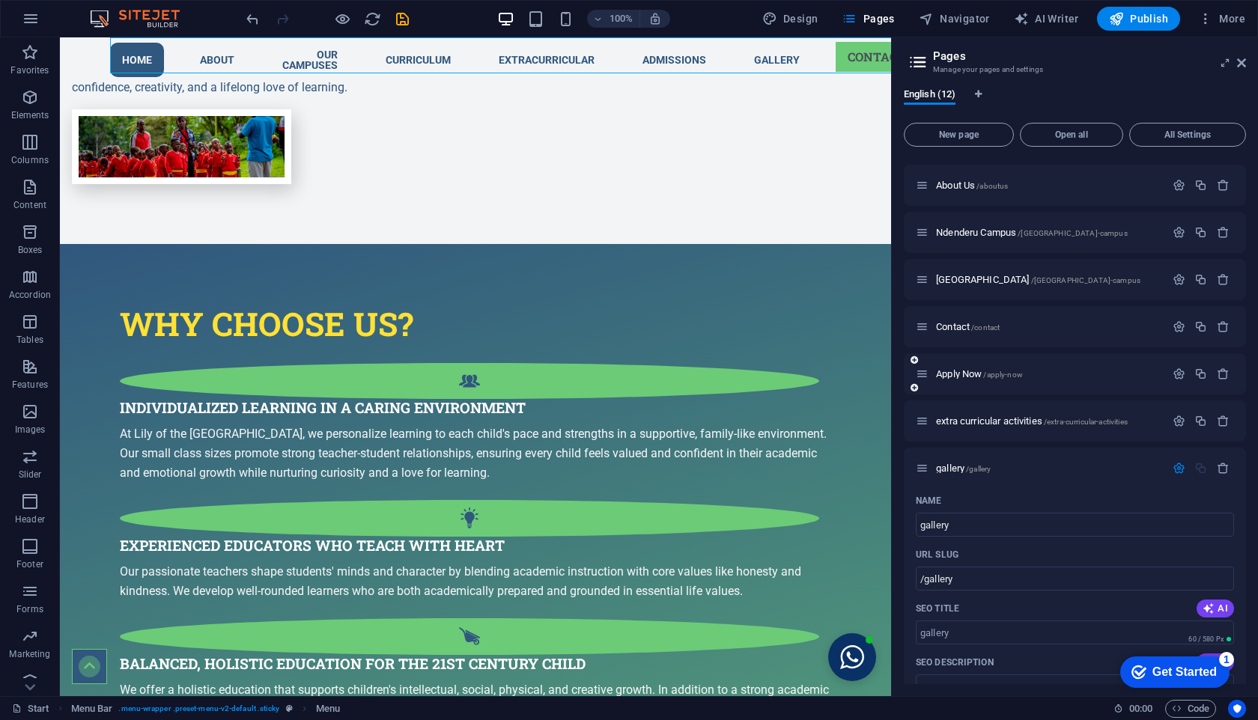
scroll to position [156, 0]
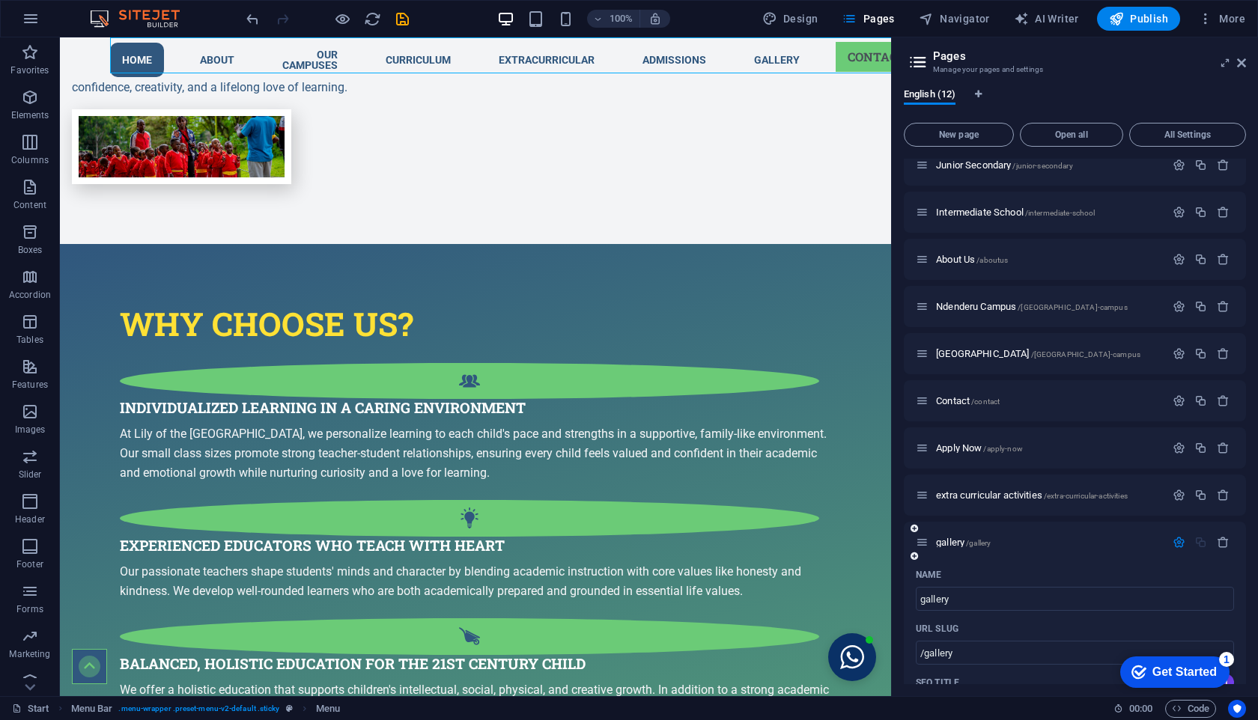
click at [923, 547] on icon at bounding box center [922, 542] width 13 height 13
click at [950, 546] on span "gallery /gallery" at bounding box center [963, 543] width 55 height 11
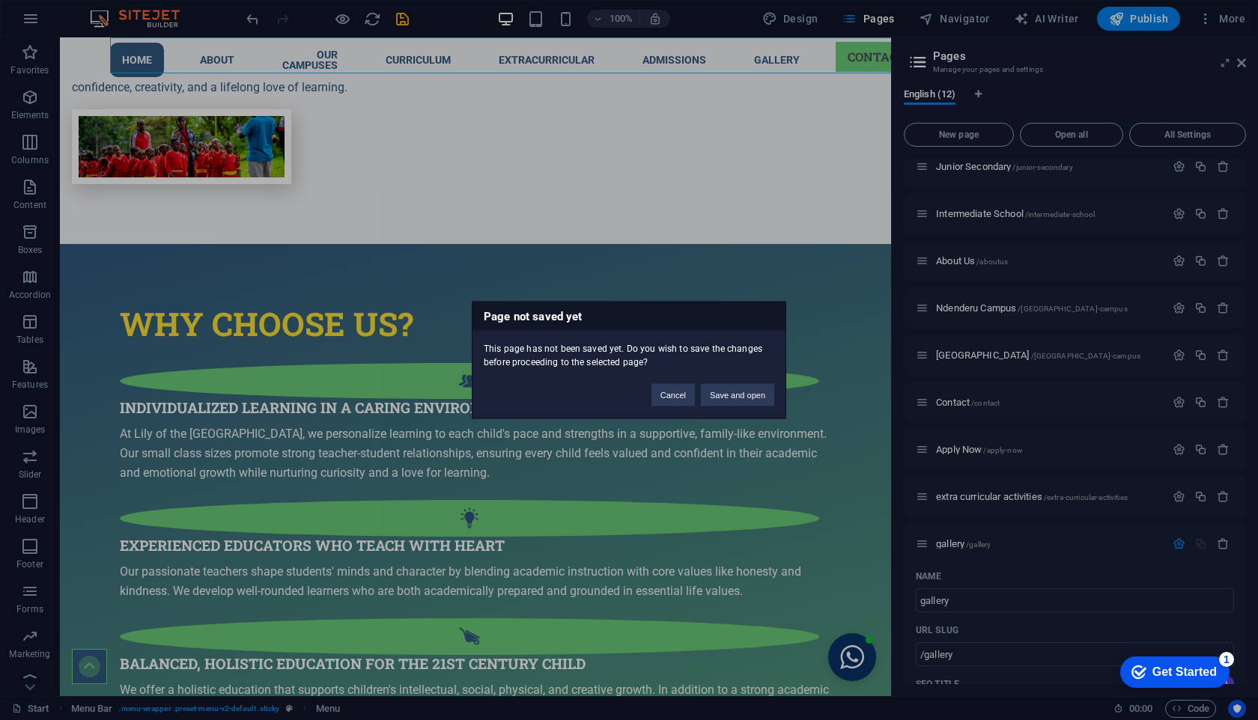
scroll to position [148, 0]
click at [674, 398] on button "Cancel" at bounding box center [672, 395] width 43 height 22
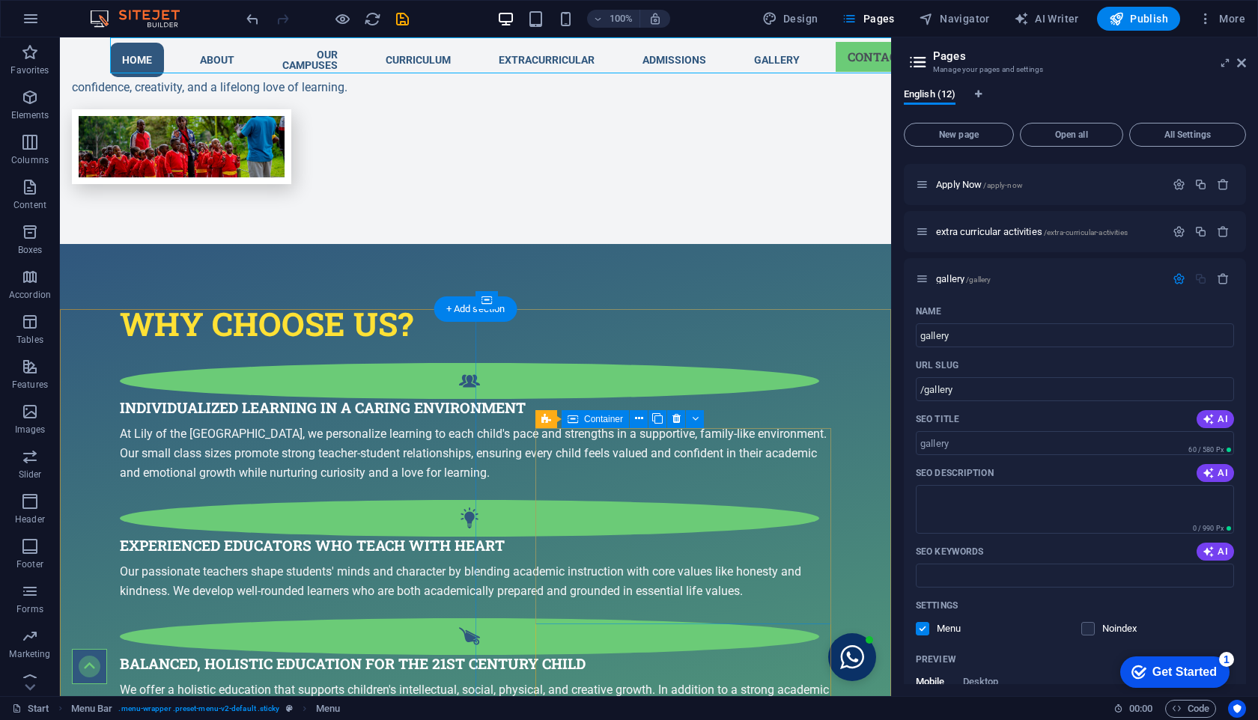
scroll to position [933, 0]
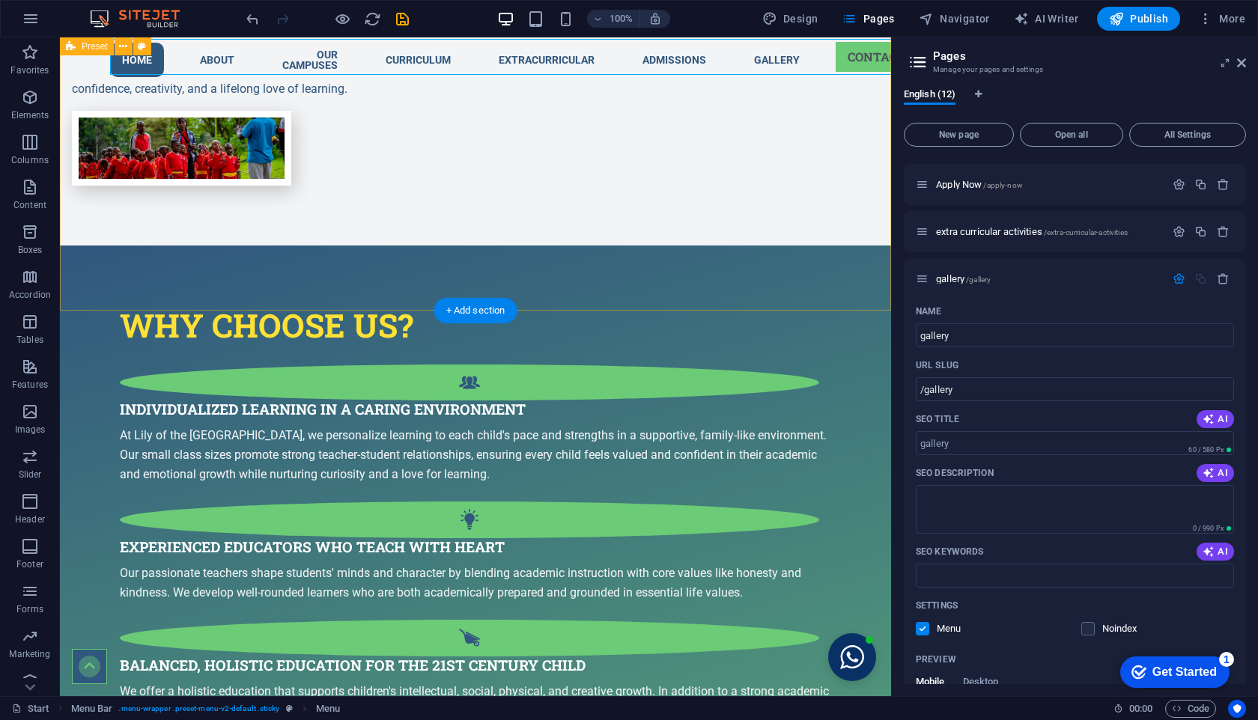
click at [720, 246] on div "About us Welcome to [PERSON_NAME] of the Valley Junior School Founded in [DATE]…" at bounding box center [475, 10] width 831 height 469
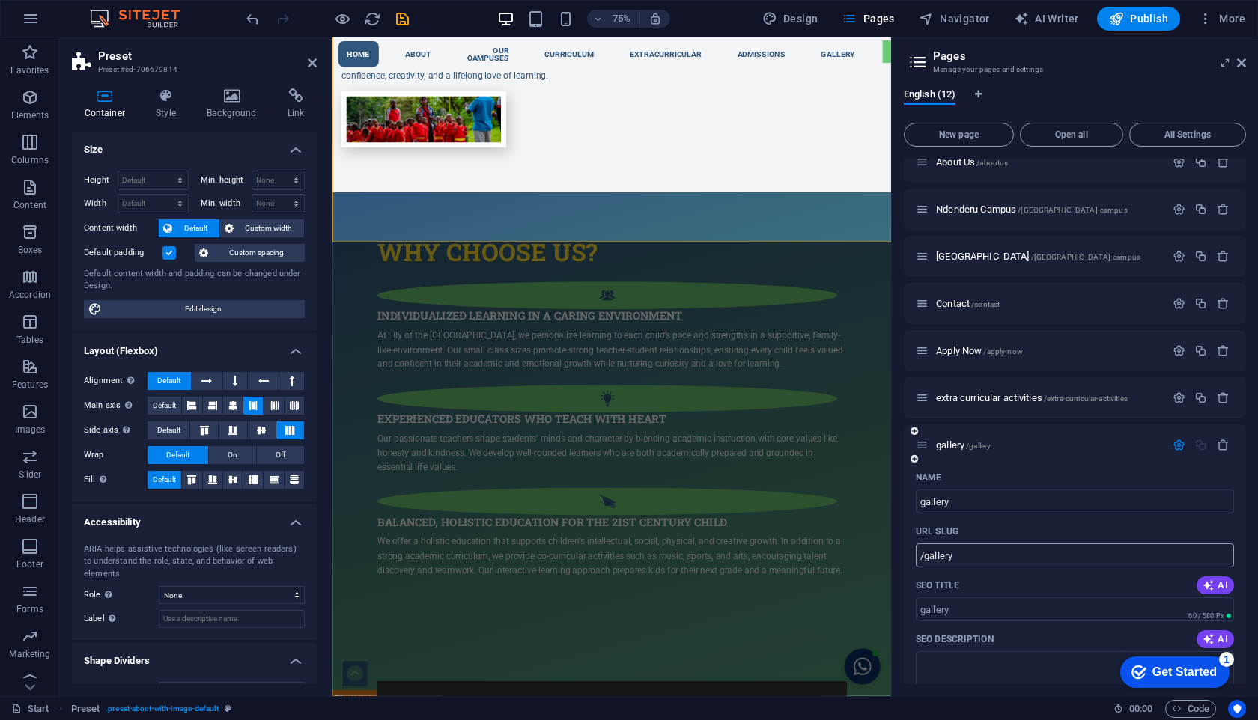
scroll to position [250, 0]
click at [949, 448] on span "gallery /gallery" at bounding box center [963, 447] width 55 height 11
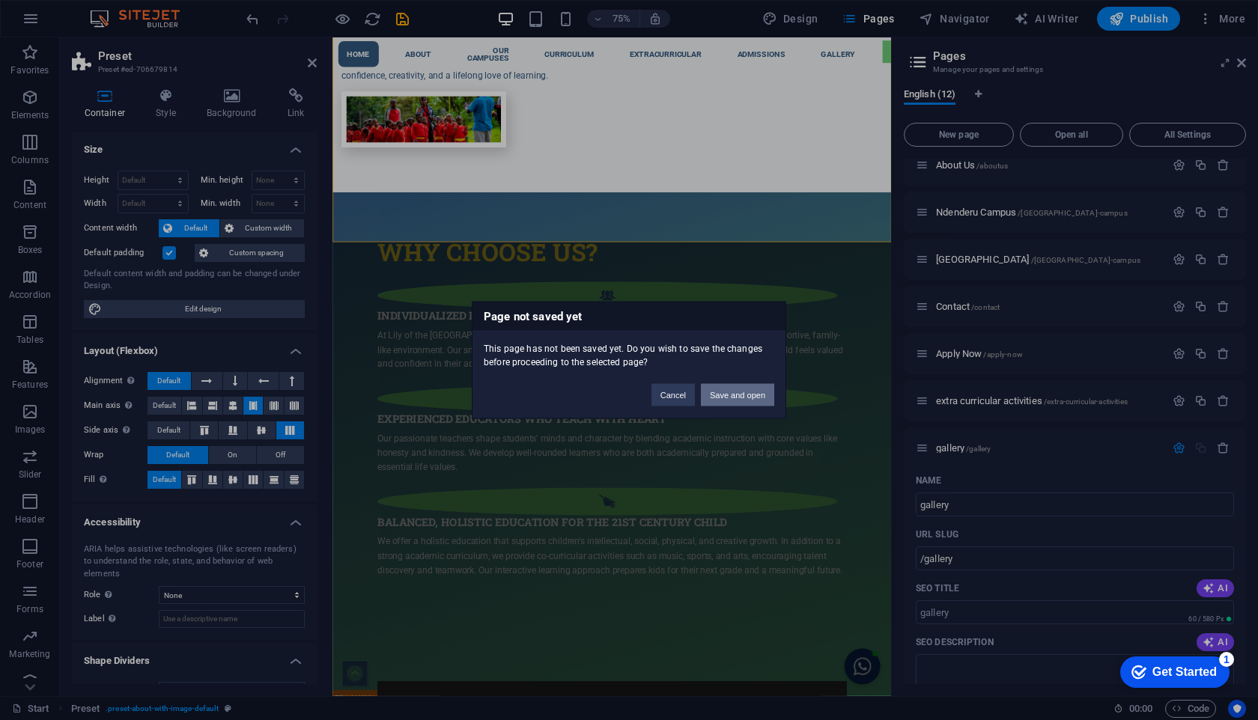
click at [731, 402] on button "Save and open" at bounding box center [737, 395] width 73 height 22
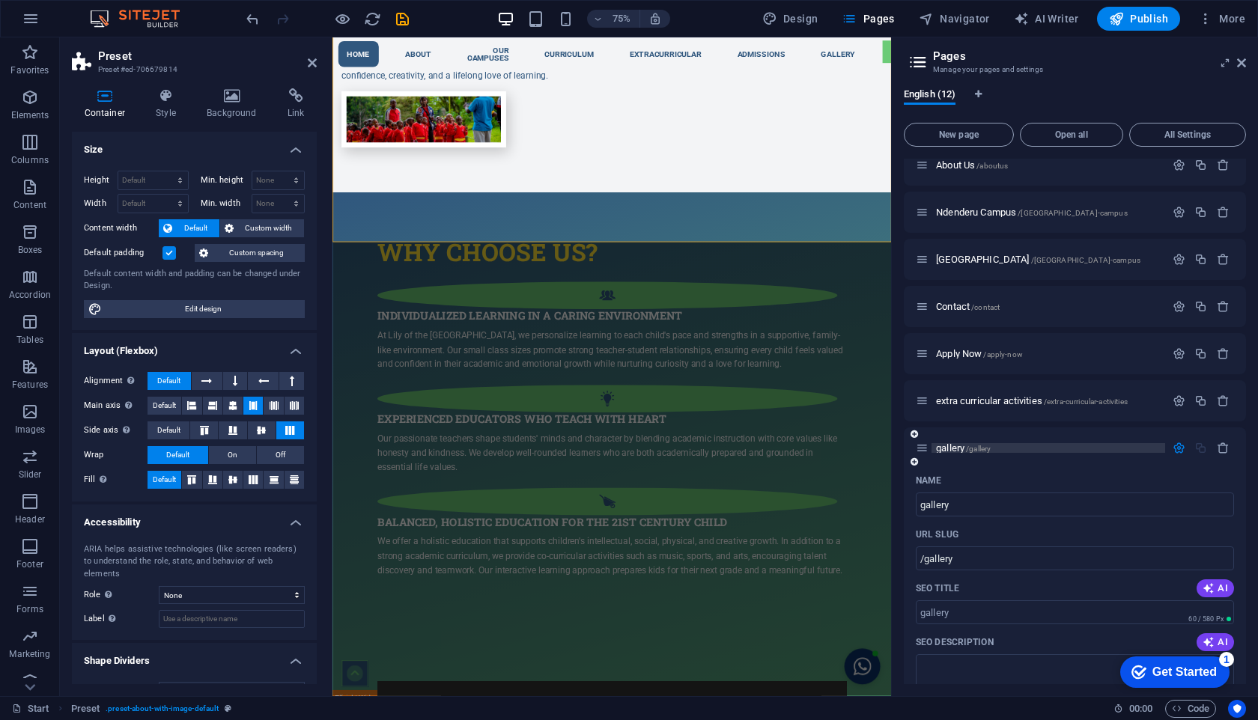
click at [975, 448] on span "/gallery" at bounding box center [978, 449] width 25 height 8
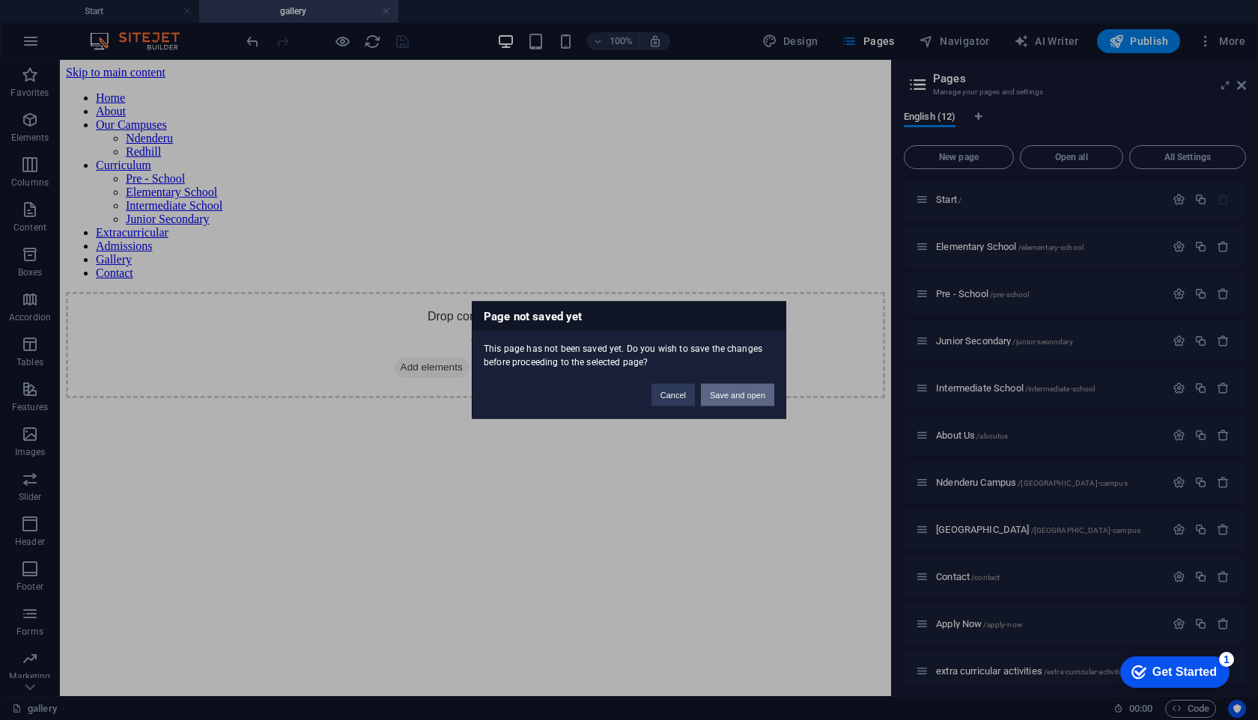
scroll to position [0, 0]
click at [745, 397] on button "Save and open" at bounding box center [737, 395] width 73 height 22
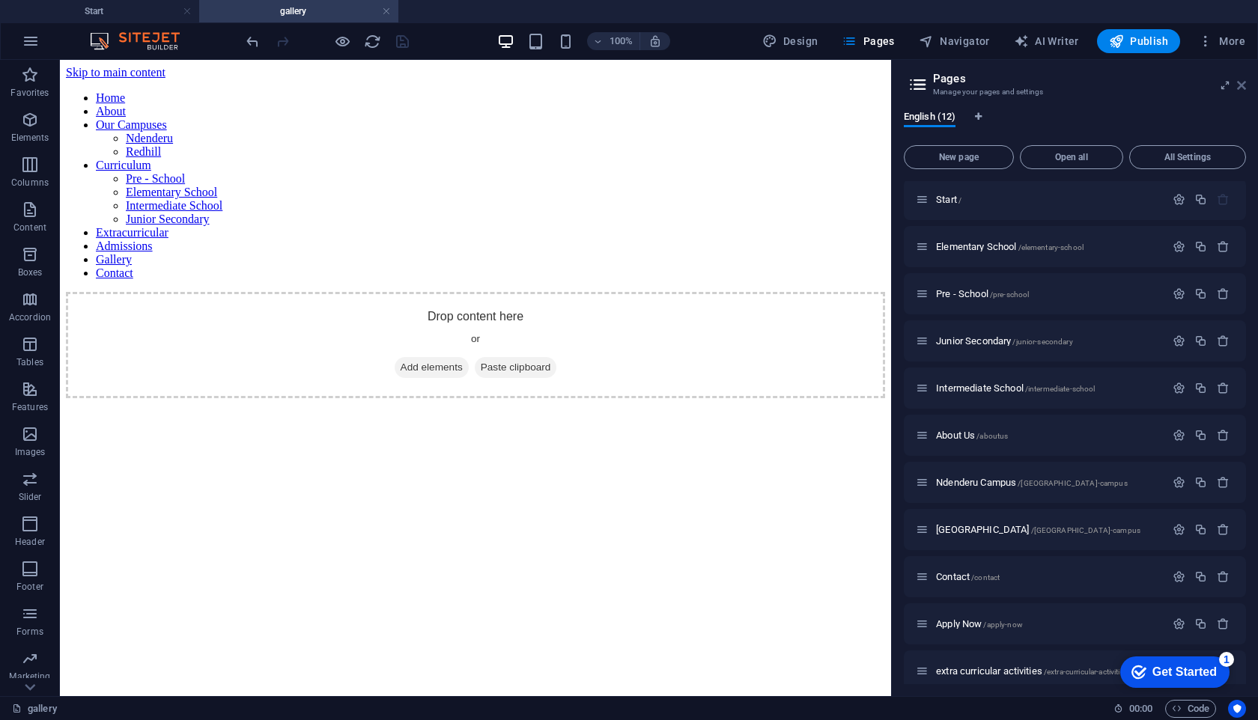
click at [1244, 87] on icon at bounding box center [1241, 85] width 9 height 12
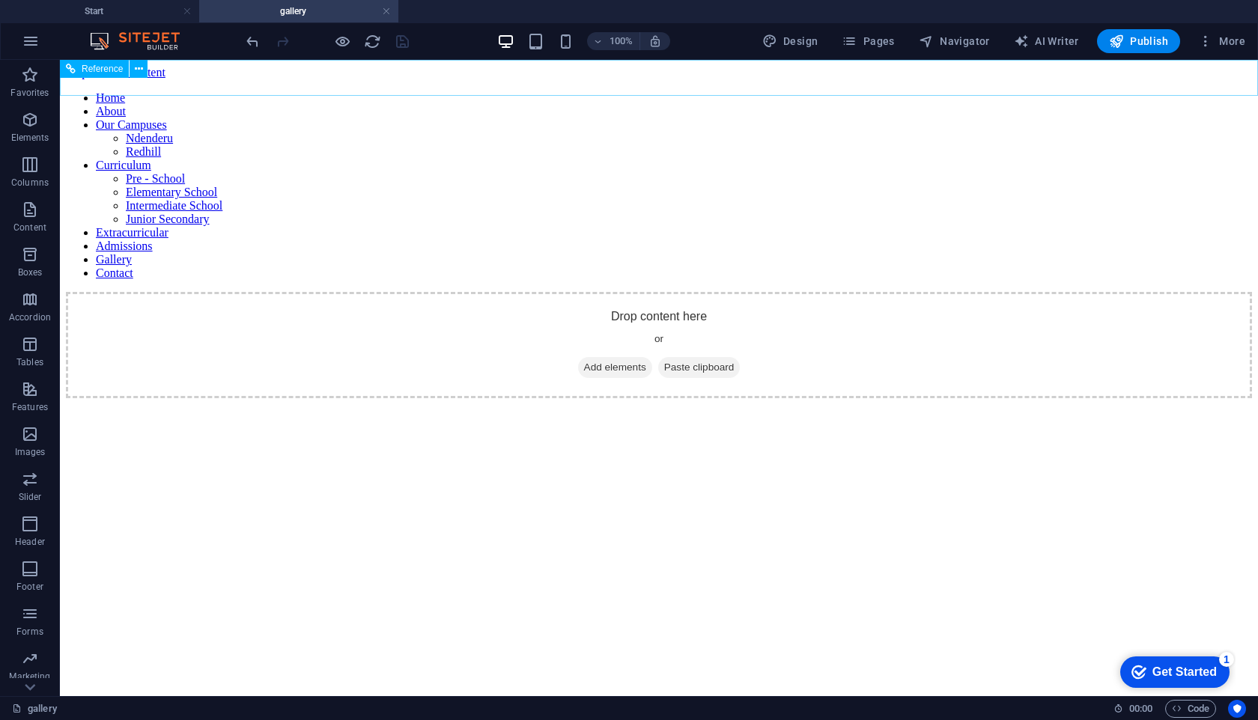
click at [224, 91] on div "Home About Our Campuses Ndenderu Redhill Curriculum Pre - School Elementary Sch…" at bounding box center [659, 191] width 1186 height 201
click at [856, 37] on icon "button" at bounding box center [848, 41] width 15 height 15
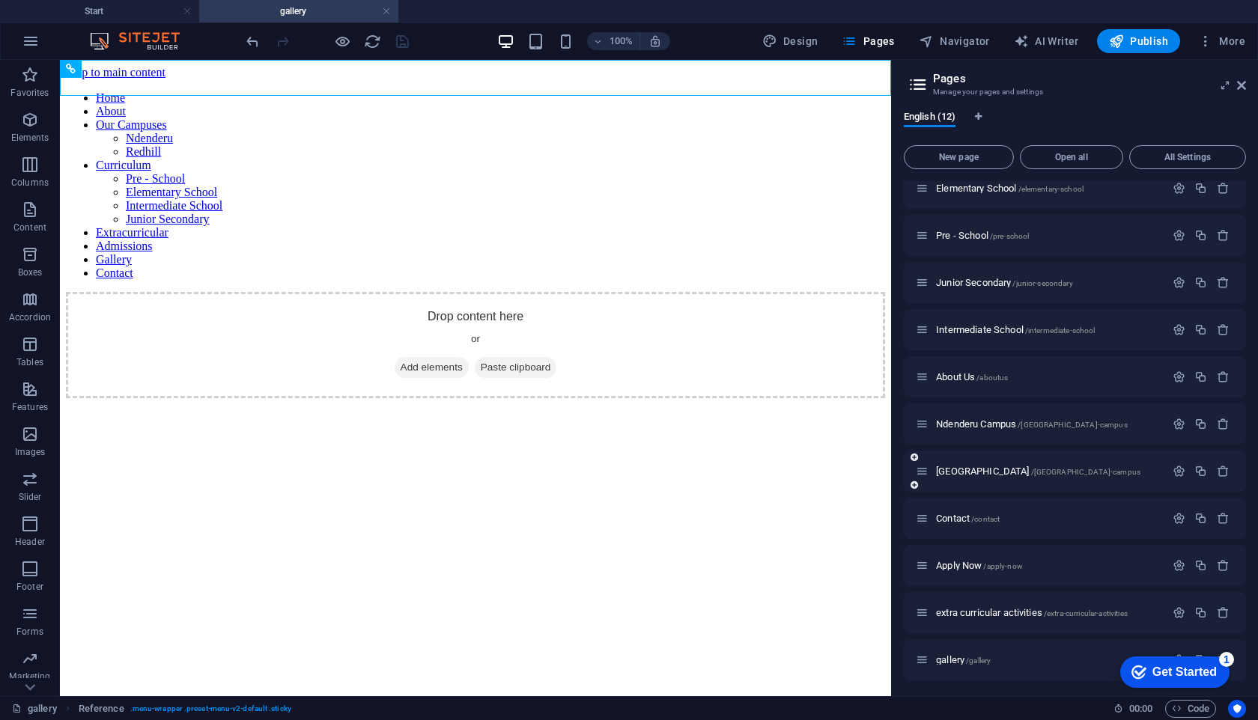
scroll to position [63, 0]
click at [1197, 656] on div "checkmark Get Started 1" at bounding box center [1174, 671] width 109 height 31
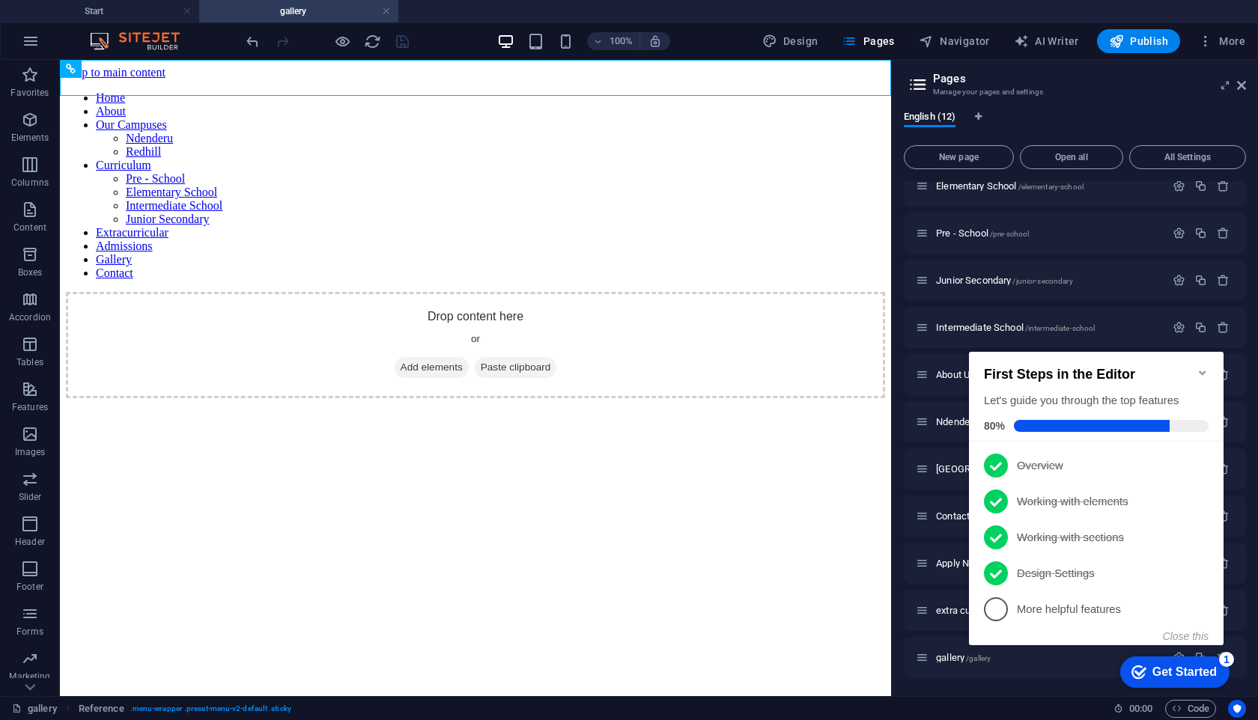
click at [1197, 654] on div "checkmark Get Started 1 First Steps in the Editor Let's guide you through the t…" at bounding box center [1099, 512] width 272 height 364
click at [1063, 615] on link "5 More helpful features - incomplete" at bounding box center [1096, 609] width 225 height 24
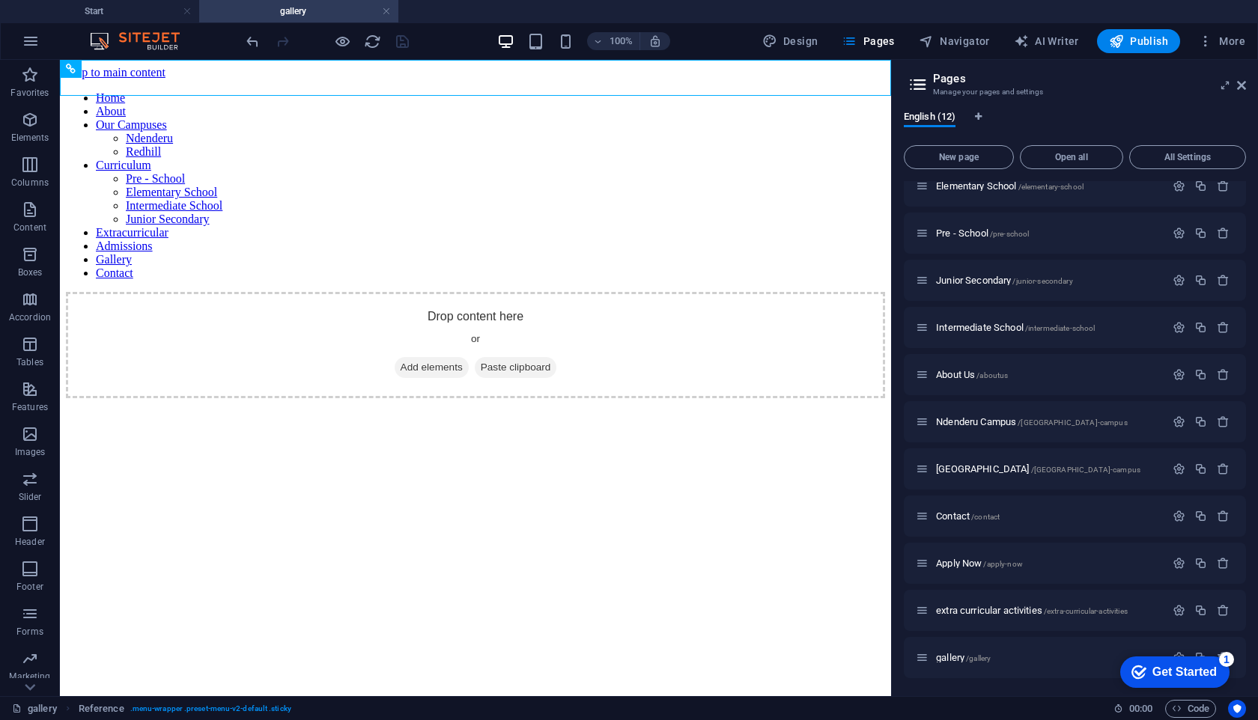
scroll to position [0, 0]
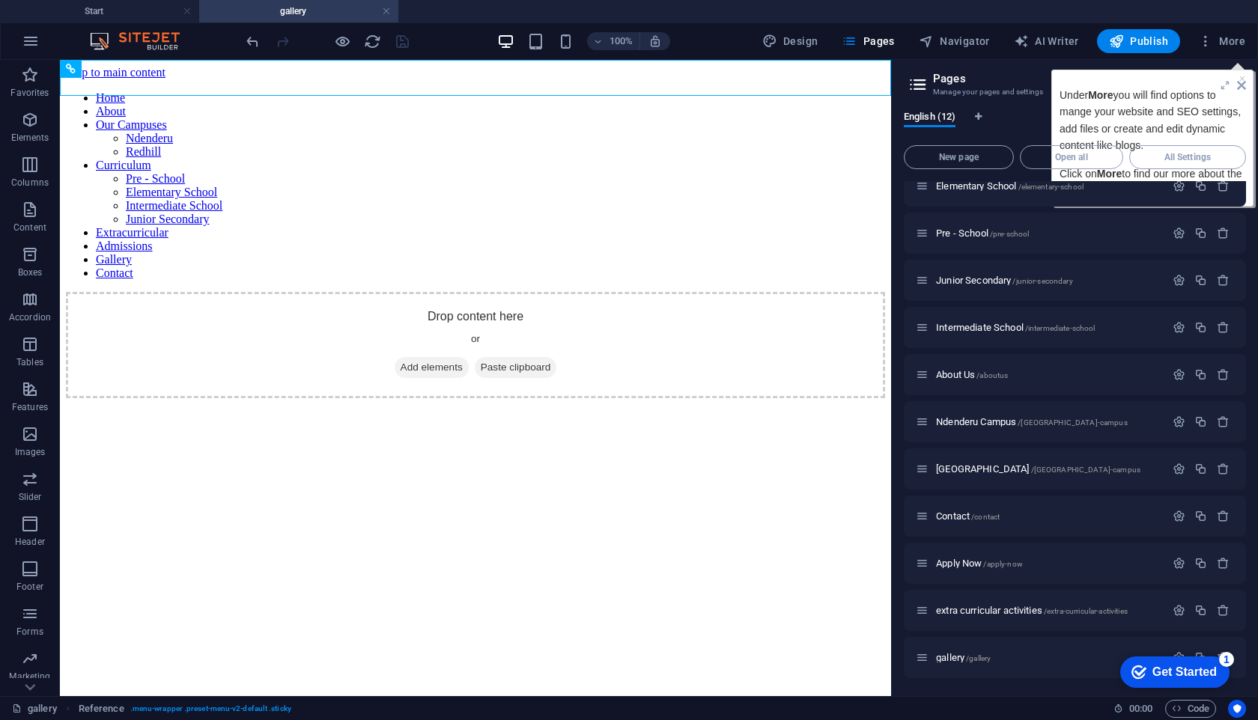
click at [1112, 82] on h2 "Pages" at bounding box center [1089, 78] width 313 height 13
click at [1227, 42] on span "More" at bounding box center [1221, 41] width 47 height 15
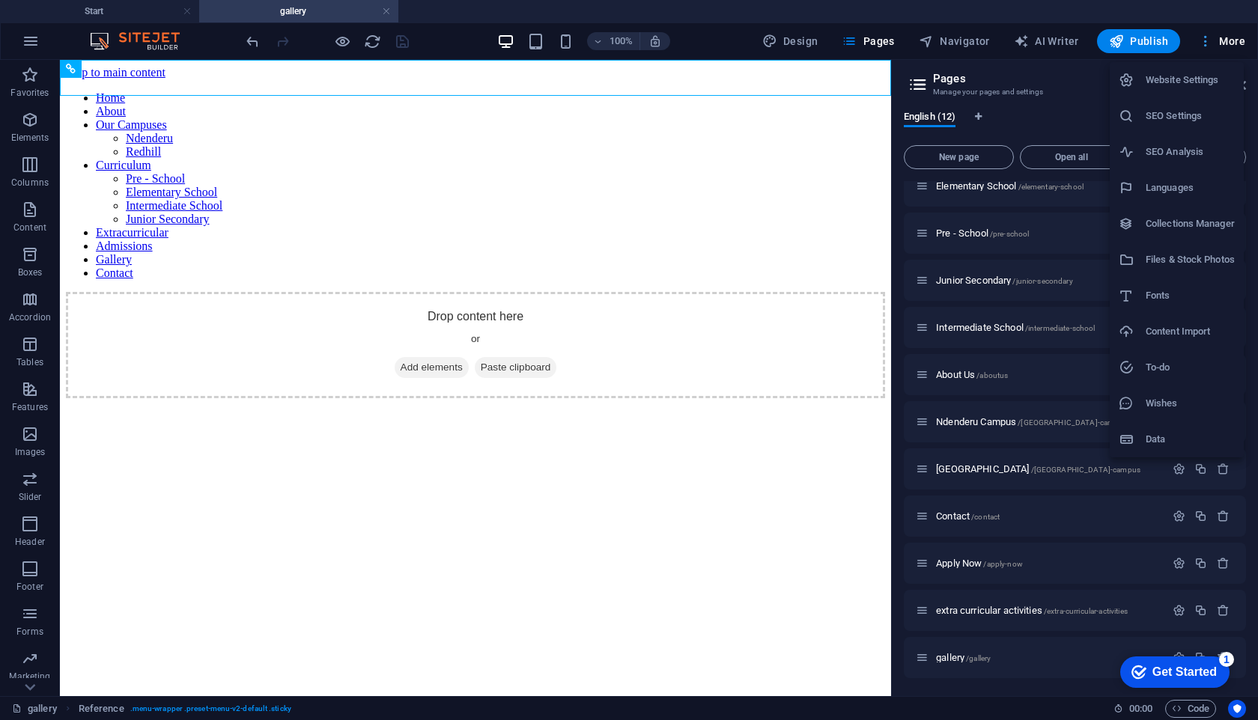
click at [1227, 42] on div at bounding box center [629, 360] width 1258 height 720
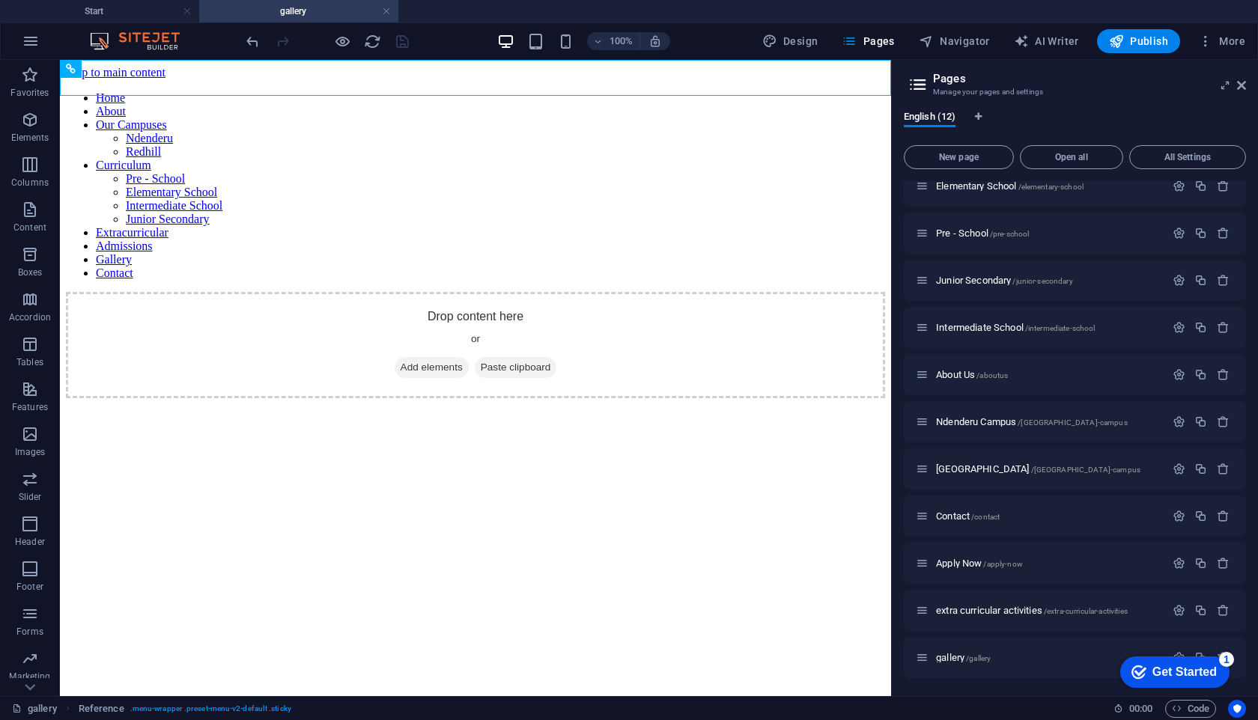
click at [1162, 688] on div "checkmark Get Started 1 First Steps in the Editor Let's guide you through the t…" at bounding box center [1171, 671] width 127 height 45
click at [1152, 674] on div "Get Started" at bounding box center [1184, 671] width 64 height 13
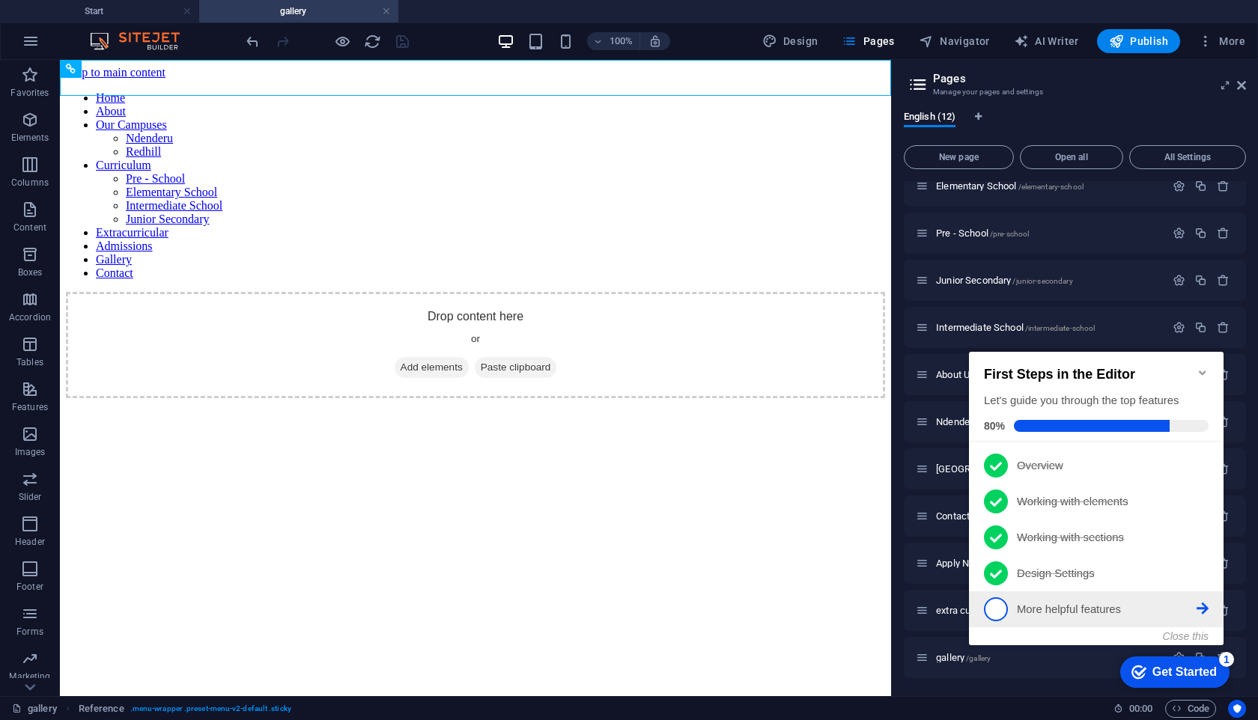
click at [993, 606] on span "5" at bounding box center [996, 609] width 24 height 24
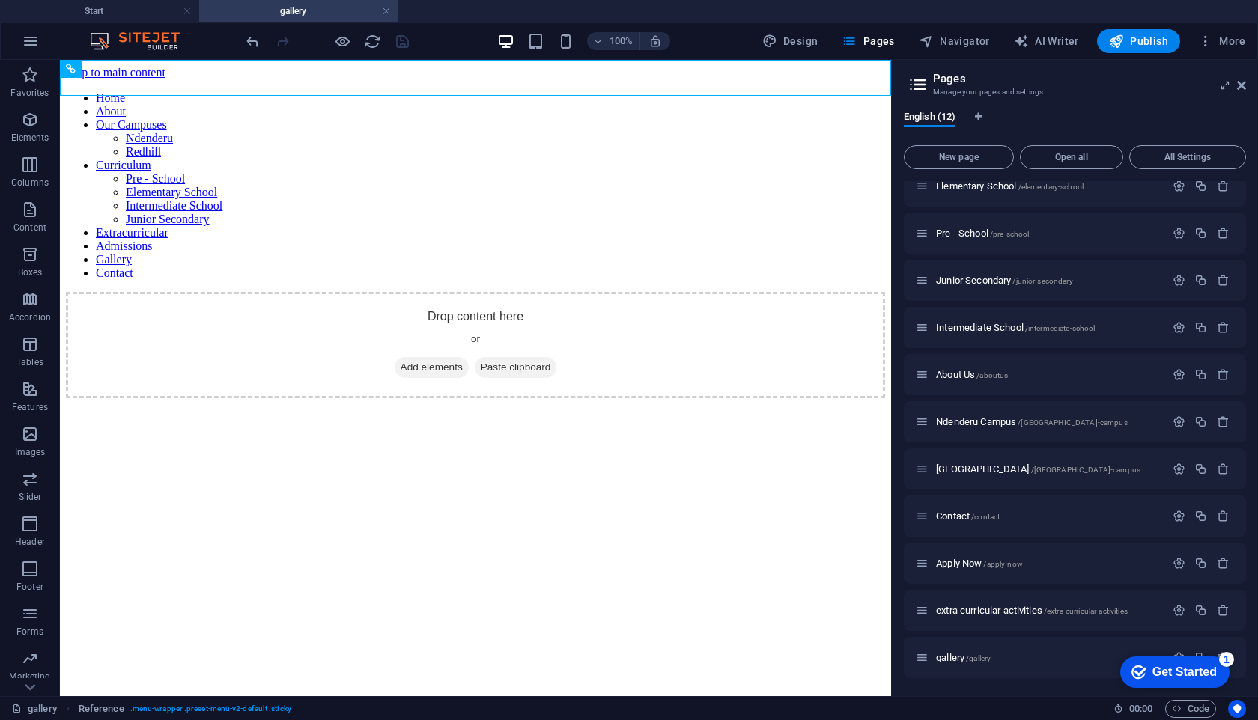
click at [1228, 659] on div "1" at bounding box center [1226, 659] width 15 height 15
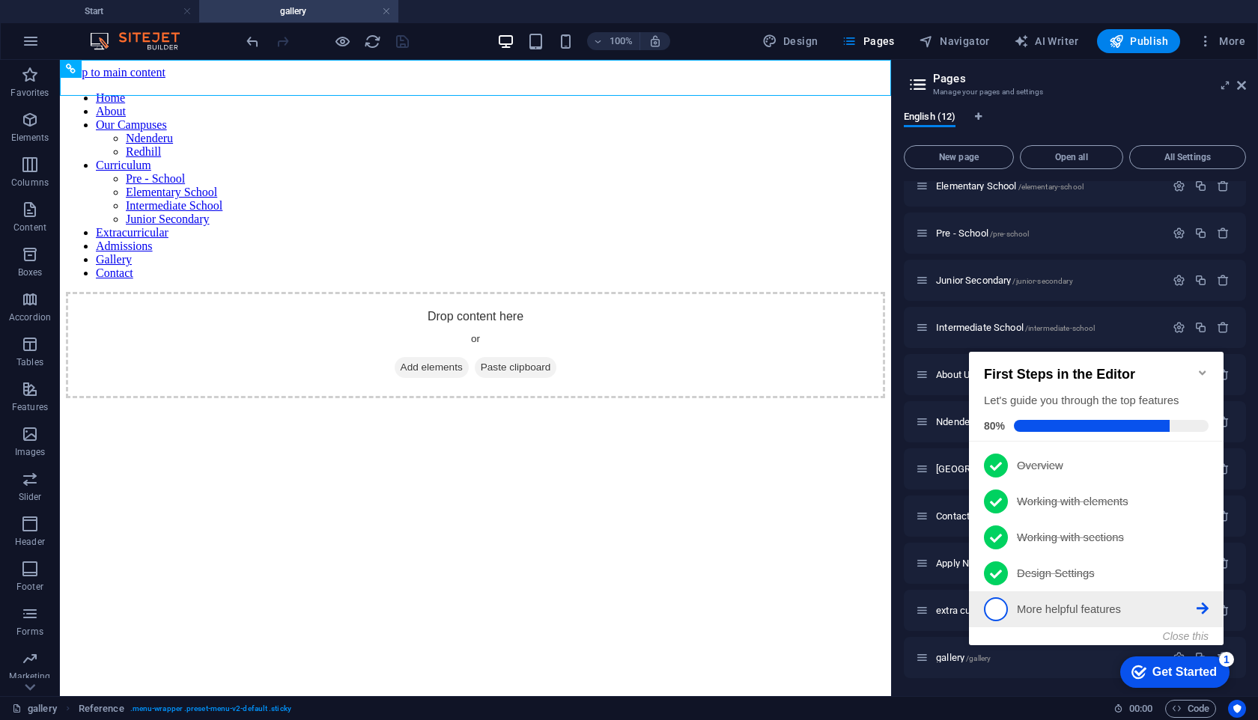
click at [1201, 606] on icon at bounding box center [1202, 609] width 12 height 12
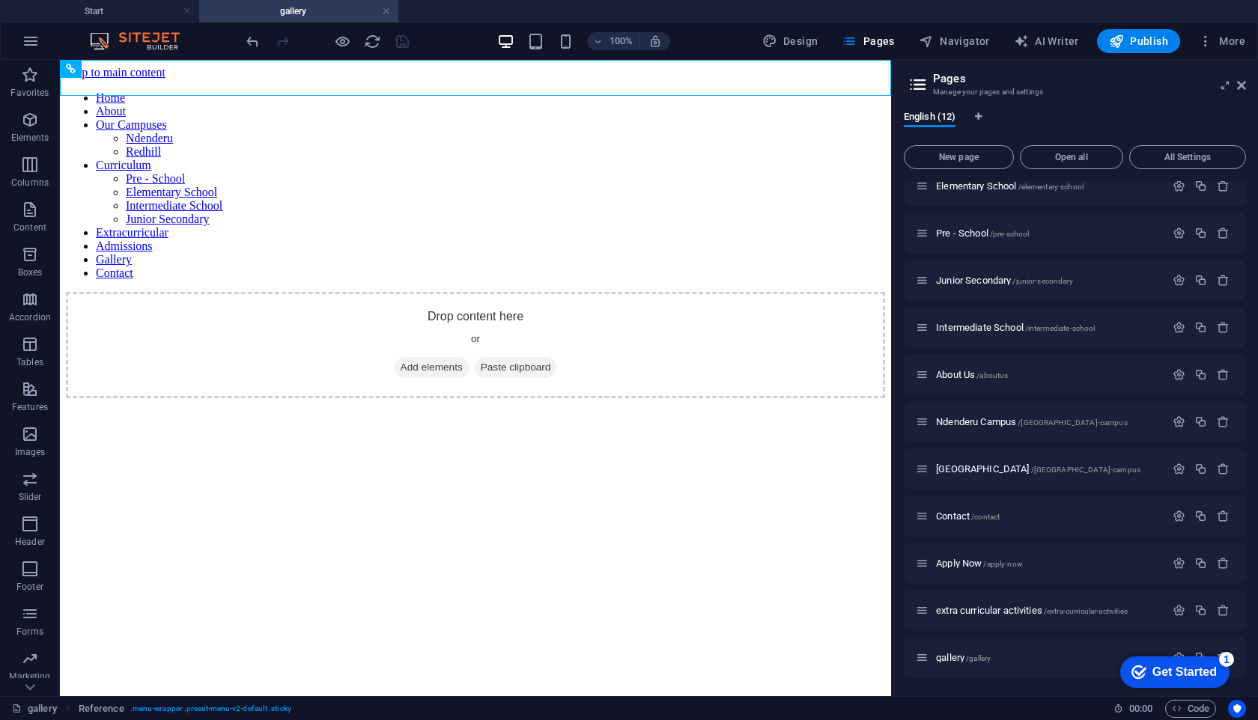
drag, startPoint x: 1232, startPoint y: 659, endPoint x: 1377, endPoint y: 978, distance: 350.4
click at [1232, 659] on div "1" at bounding box center [1226, 659] width 15 height 15
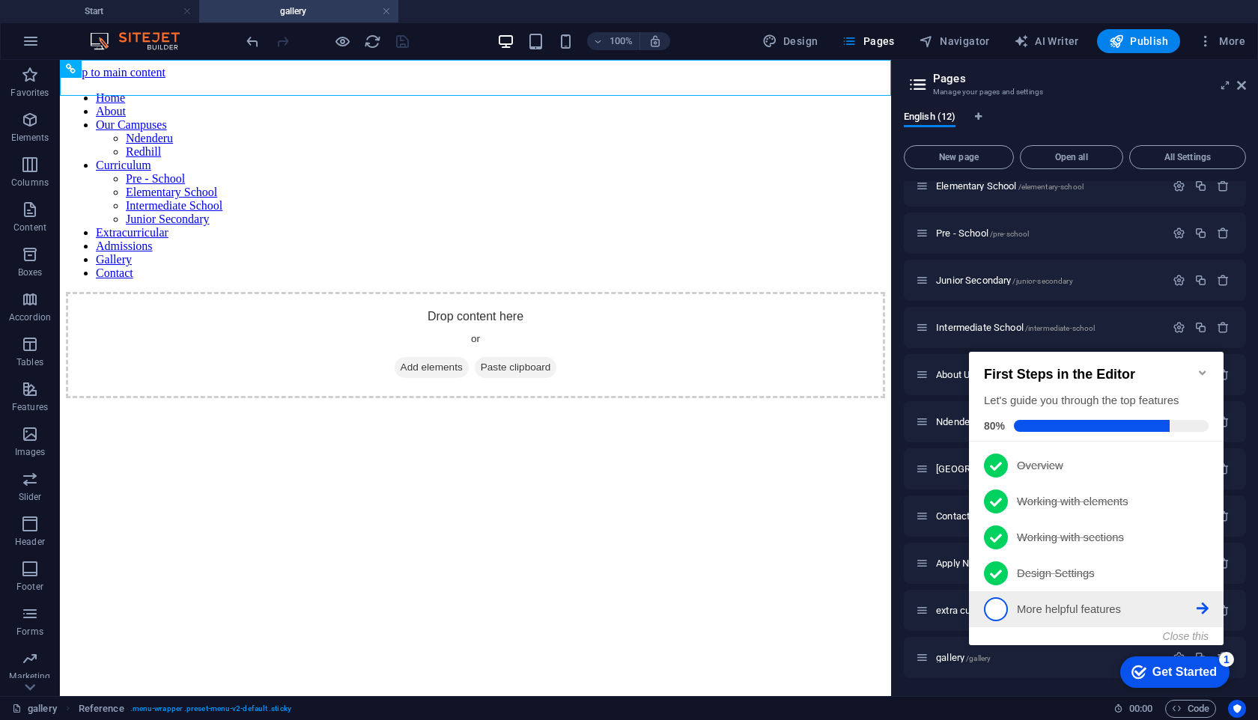
click at [996, 609] on span "5" at bounding box center [996, 609] width 24 height 24
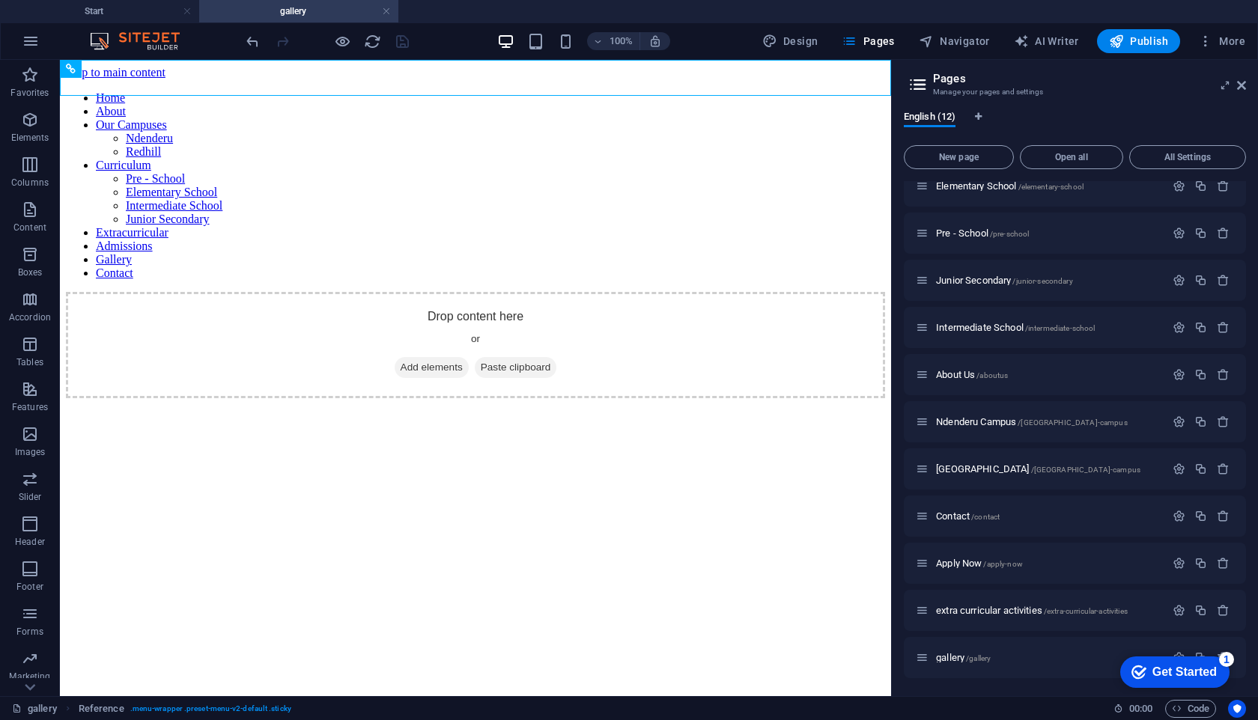
drag, startPoint x: 758, startPoint y: 406, endPoint x: 762, endPoint y: 341, distance: 66.0
click at [762, 341] on html "Skip to main content Home About Our Campuses Ndenderu Redhill Curriculum Pre - …" at bounding box center [475, 232] width 831 height 344
drag, startPoint x: 1166, startPoint y: 673, endPoint x: 963, endPoint y: 660, distance: 203.3
click at [1108, 660] on html "checkmark Get Started 1 First Steps in the Editor Let's guide you through the t…" at bounding box center [1171, 671] width 127 height 45
click at [1225, 656] on div "1" at bounding box center [1226, 659] width 15 height 15
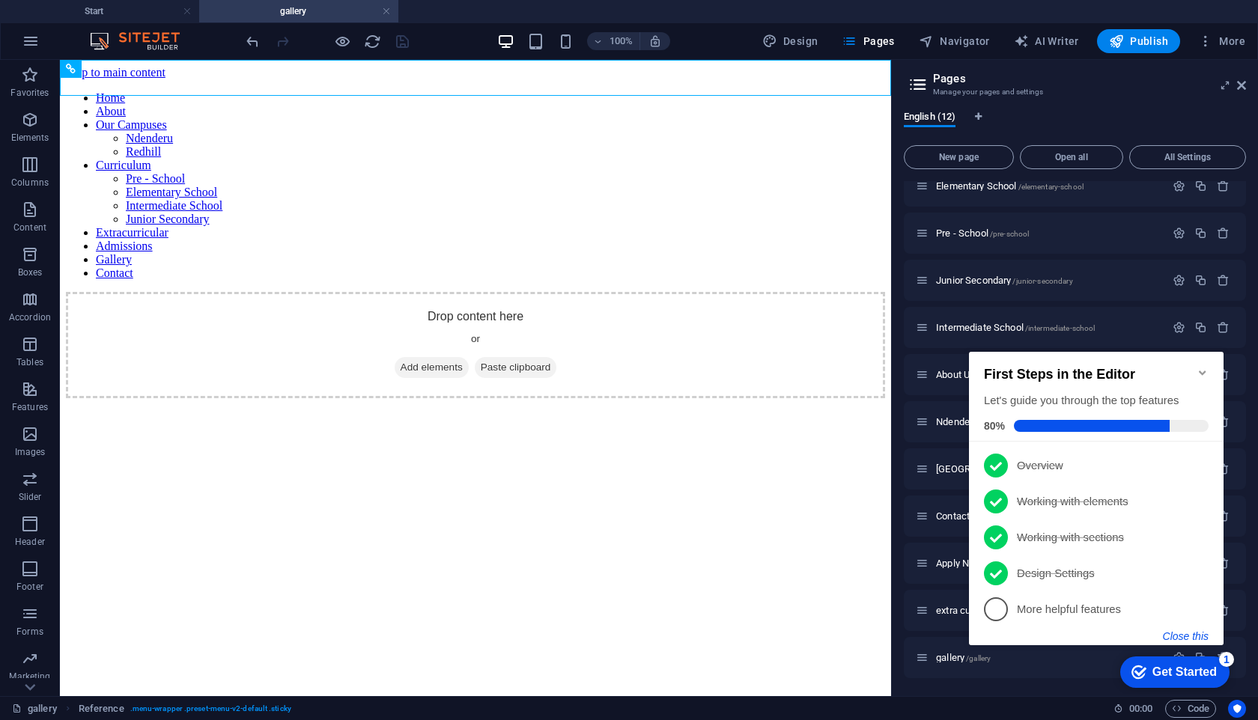
click at [1189, 637] on button "Close this" at bounding box center [1186, 636] width 46 height 12
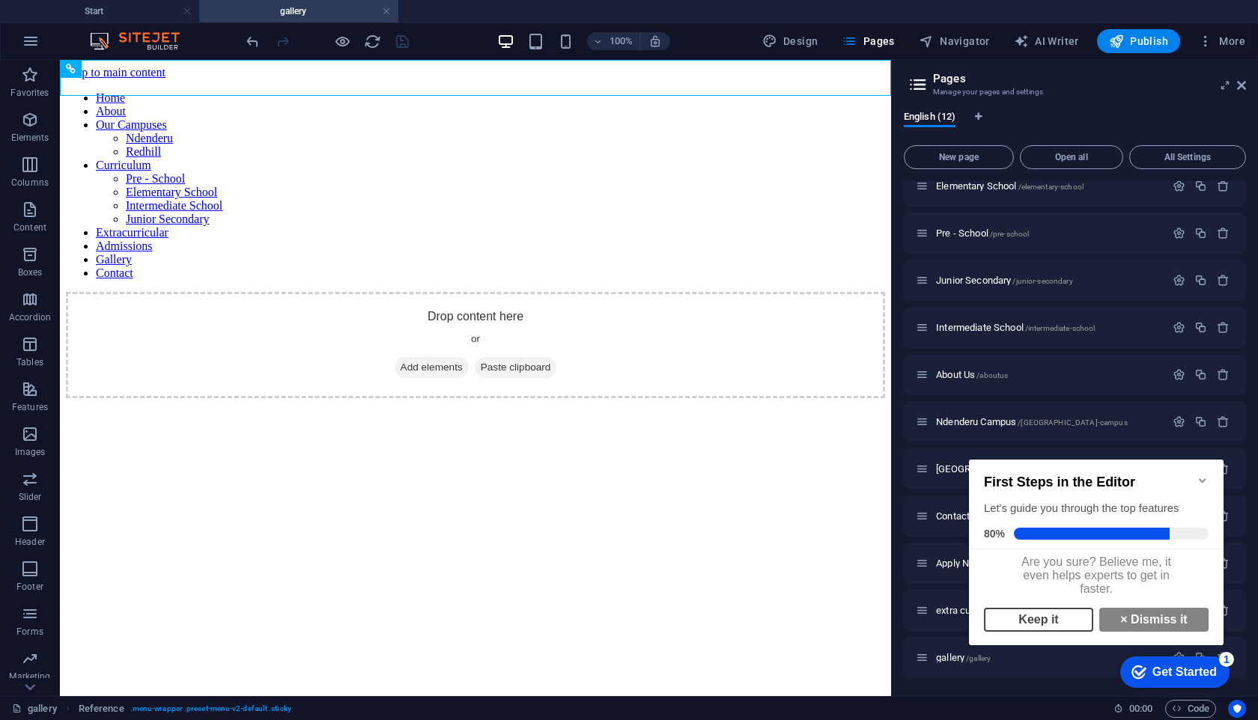
click at [1058, 628] on link "Keep it" at bounding box center [1038, 620] width 109 height 24
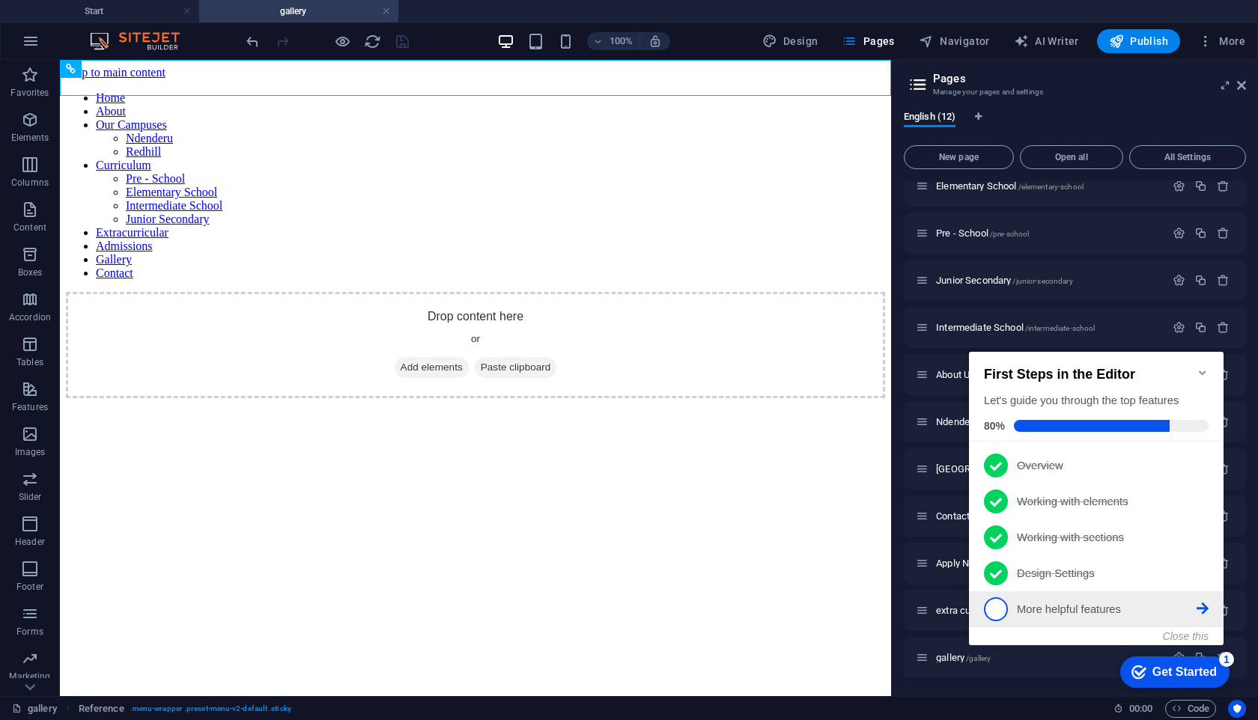
click at [990, 609] on span "5" at bounding box center [996, 609] width 24 height 24
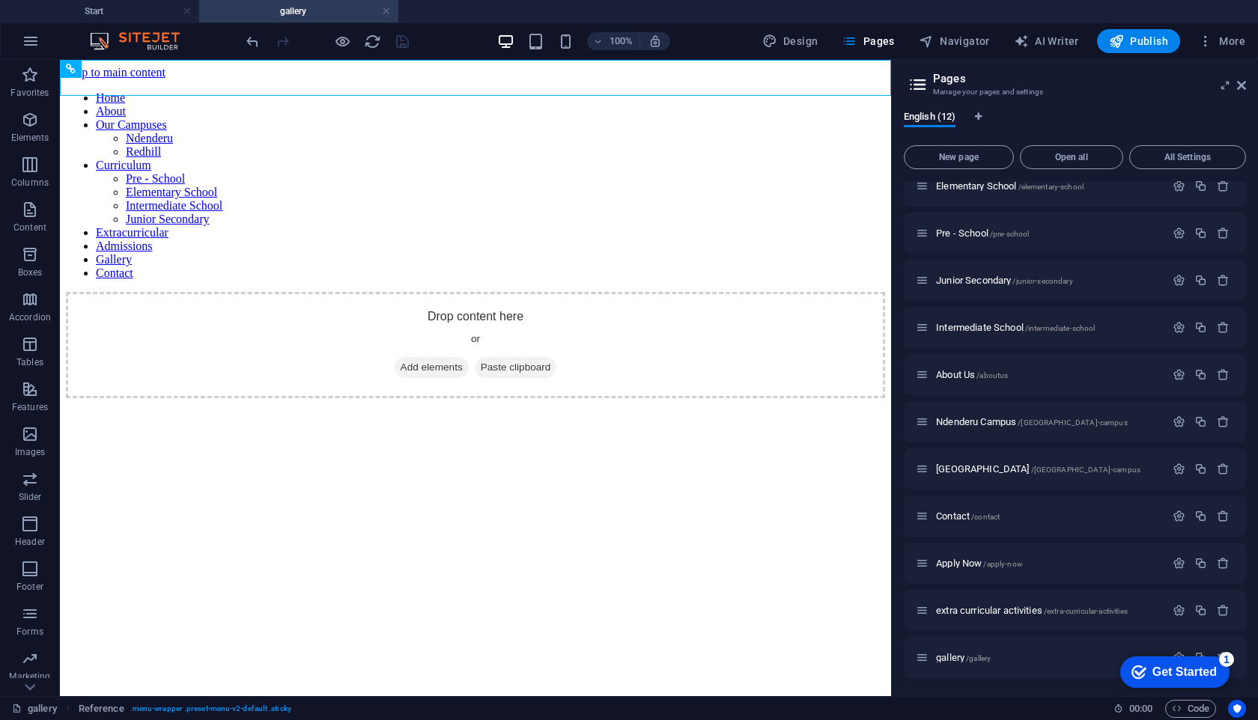
click at [1193, 674] on div "Get Started" at bounding box center [1184, 671] width 64 height 13
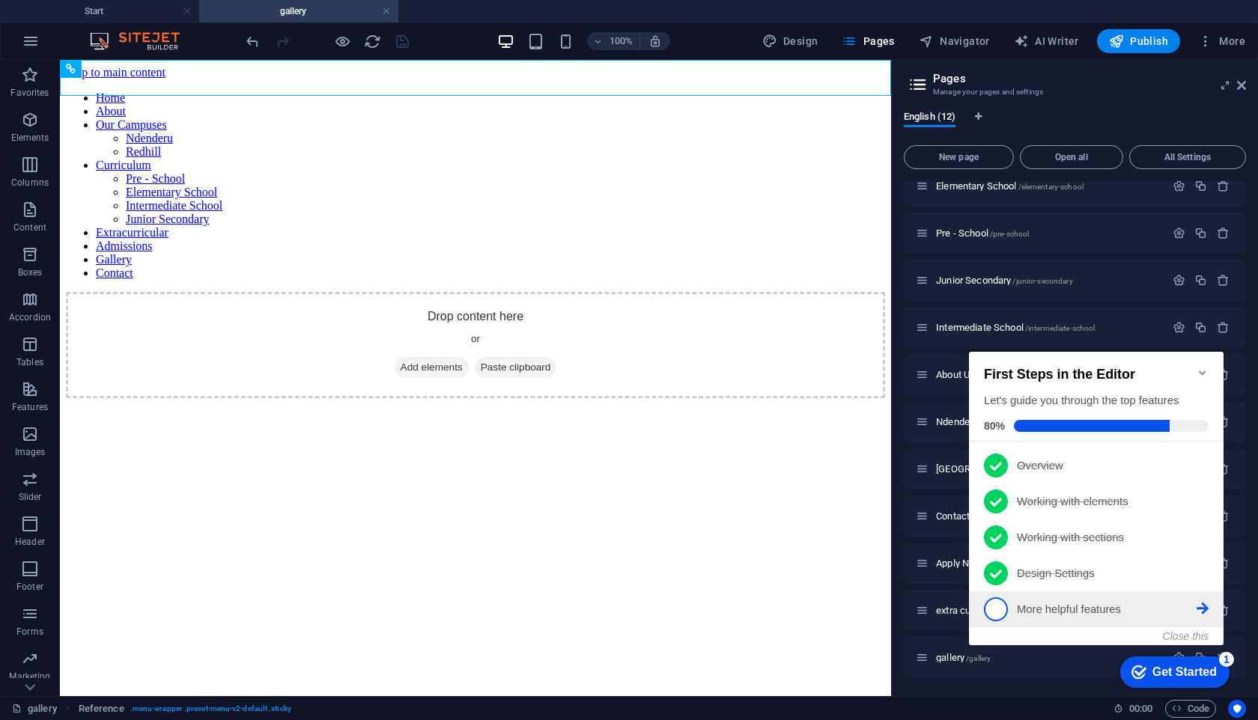
click at [1093, 609] on p "More helpful features - incomplete" at bounding box center [1107, 610] width 180 height 16
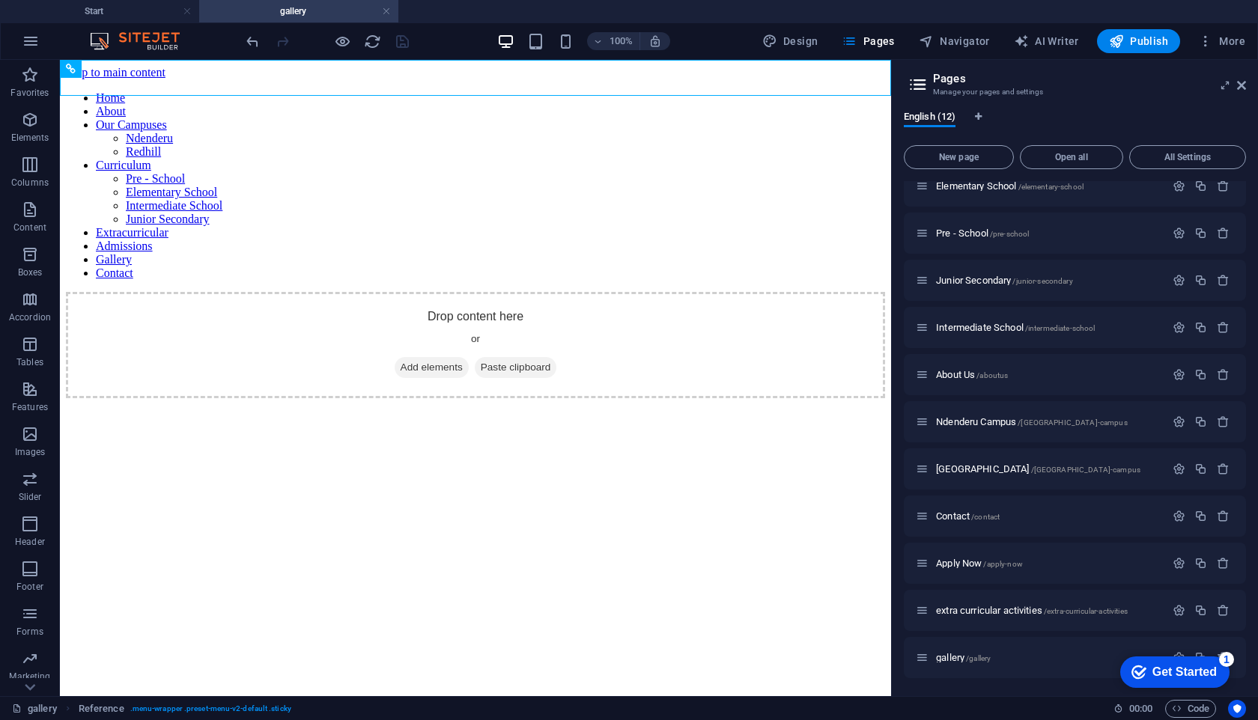
drag, startPoint x: 1200, startPoint y: 671, endPoint x: 1345, endPoint y: 975, distance: 336.8
click at [1200, 670] on div "Get Started" at bounding box center [1184, 671] width 64 height 13
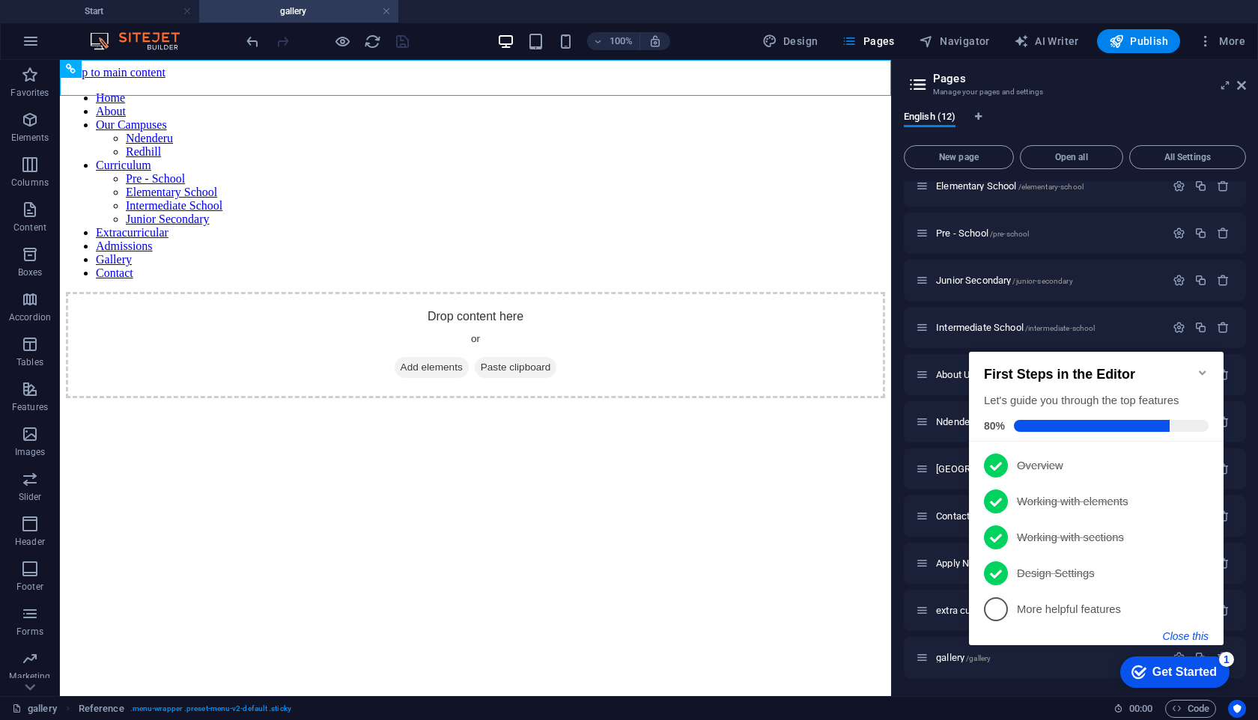
click at [1181, 638] on button "Close this" at bounding box center [1186, 636] width 46 height 12
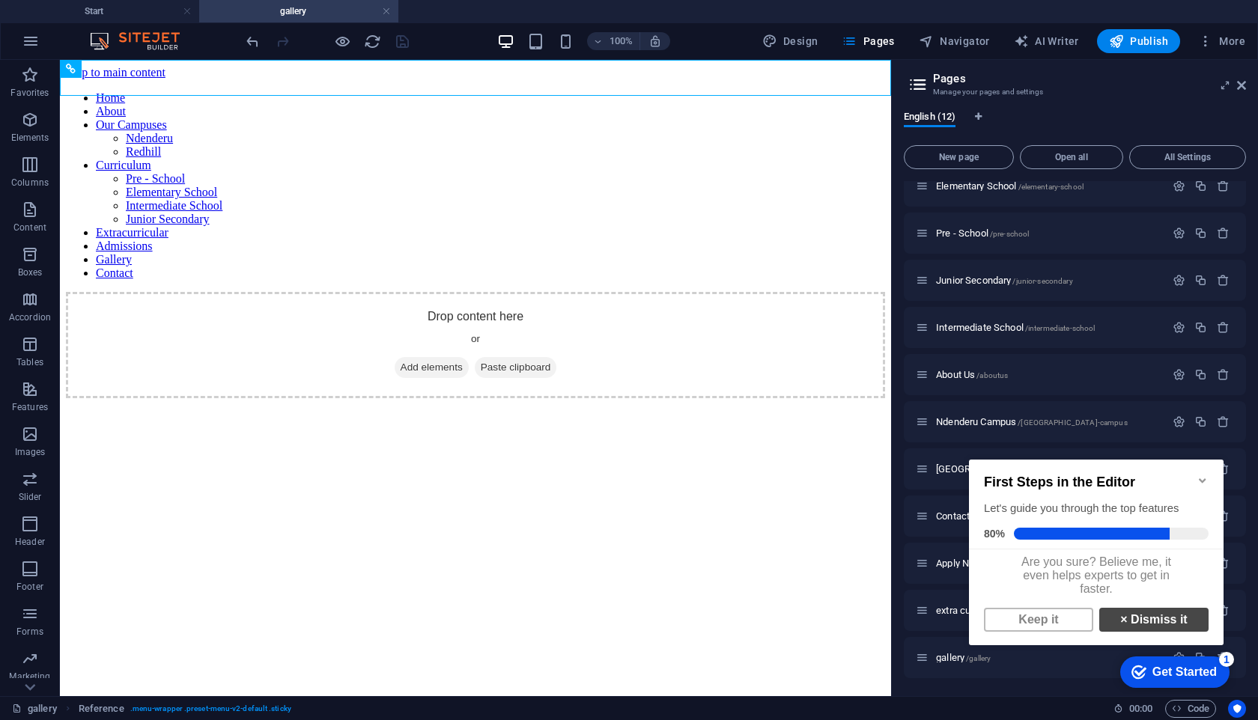
click at [1148, 624] on link "× Dismiss it" at bounding box center [1153, 620] width 109 height 24
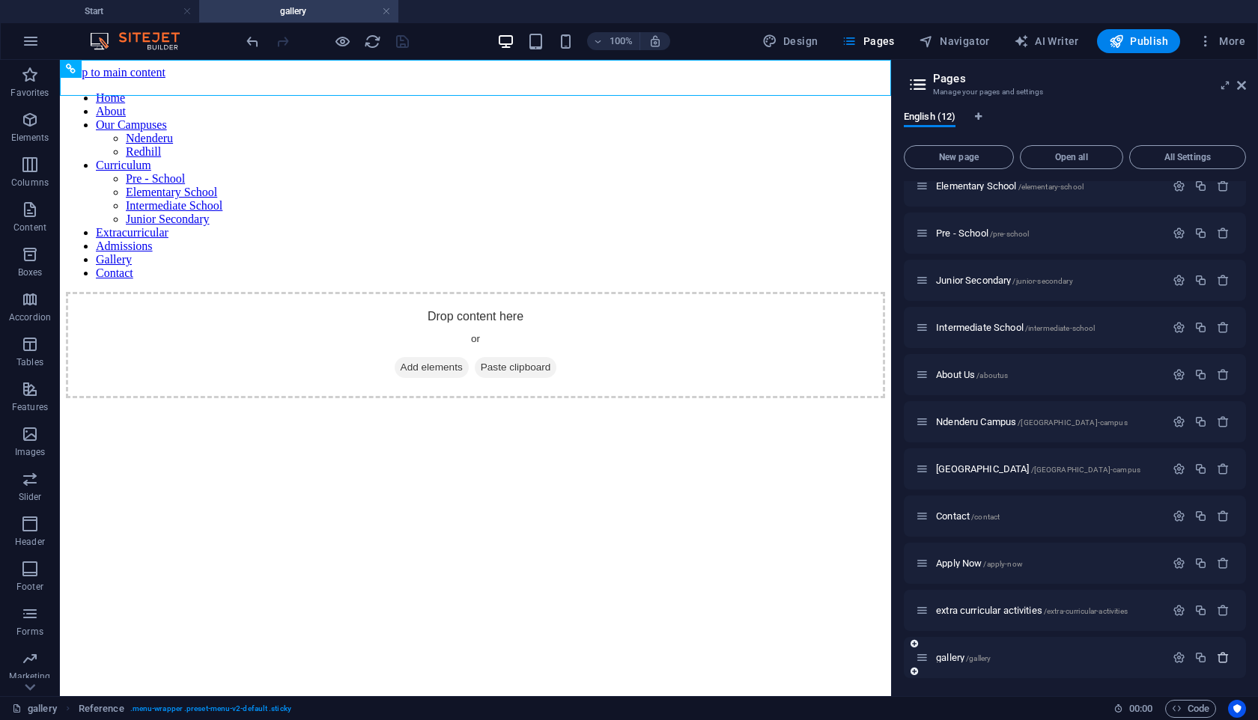
click at [1221, 660] on icon "button" at bounding box center [1222, 657] width 13 height 13
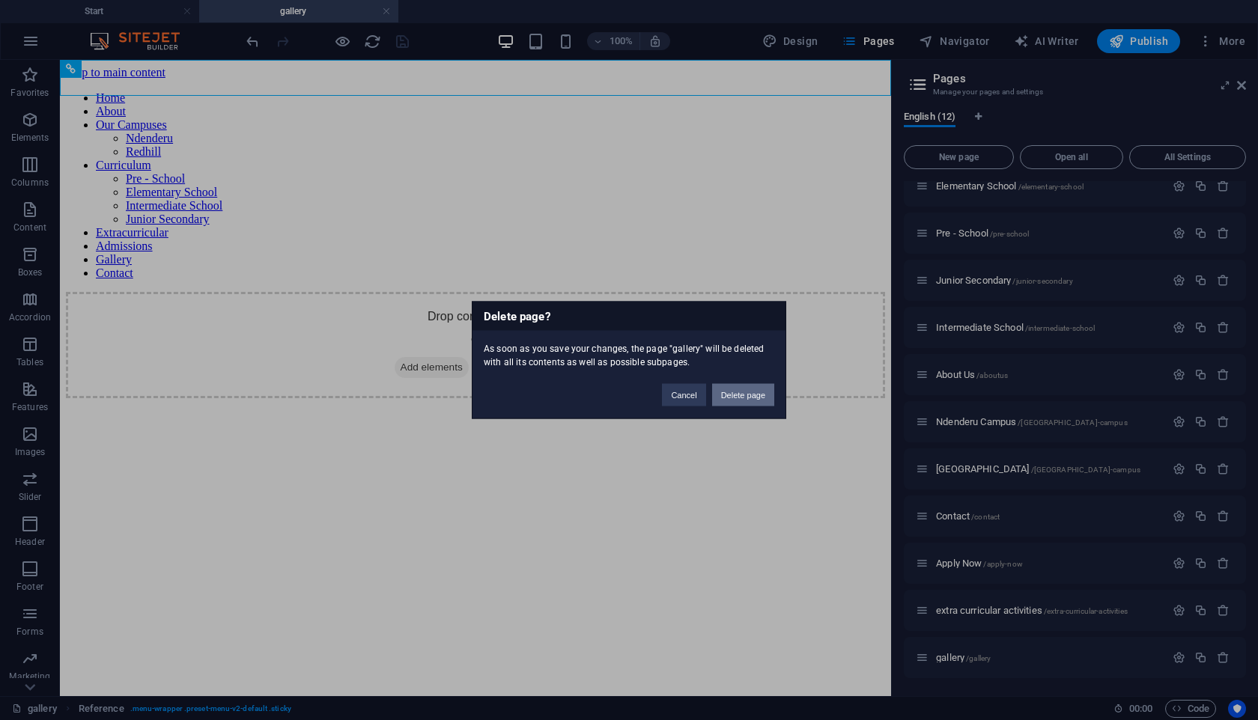
drag, startPoint x: 751, startPoint y: 396, endPoint x: 418, endPoint y: 359, distance: 334.5
click at [751, 396] on button "Delete page" at bounding box center [743, 395] width 62 height 22
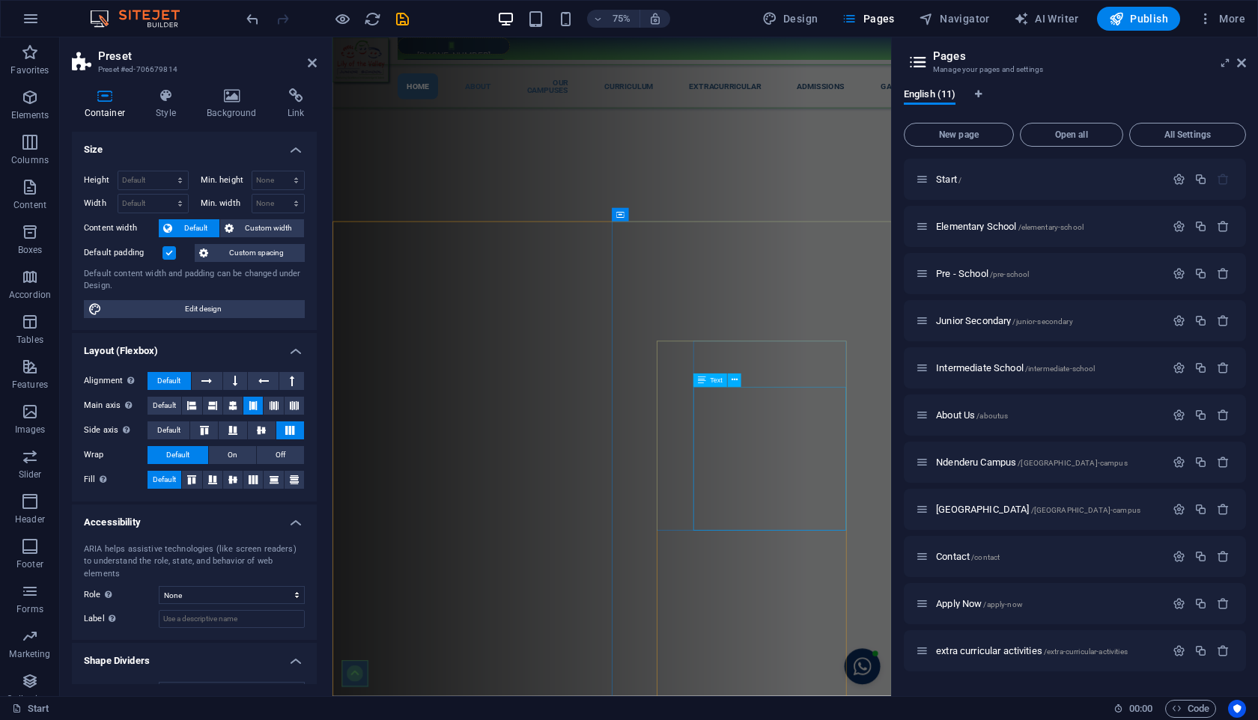
scroll to position [1170, 0]
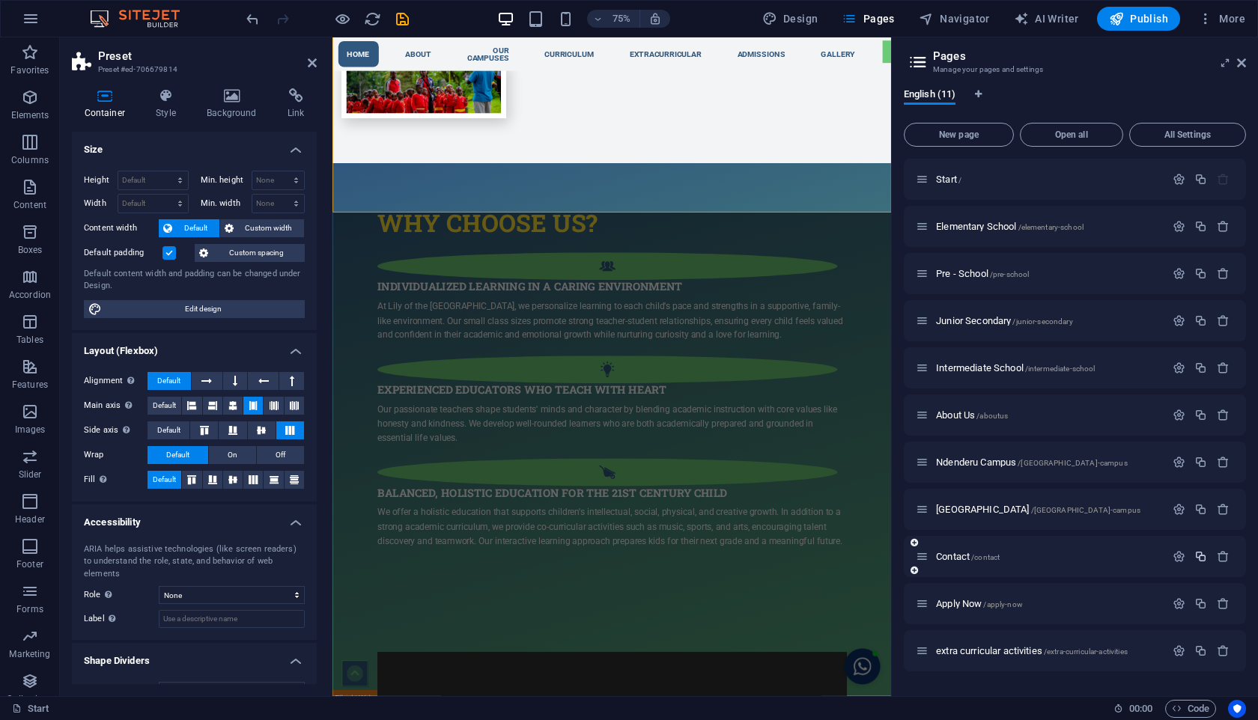
click at [1203, 560] on icon "button" at bounding box center [1200, 556] width 13 height 13
type input "ga"
type input "/ga"
type input "ga"
type input "galery"
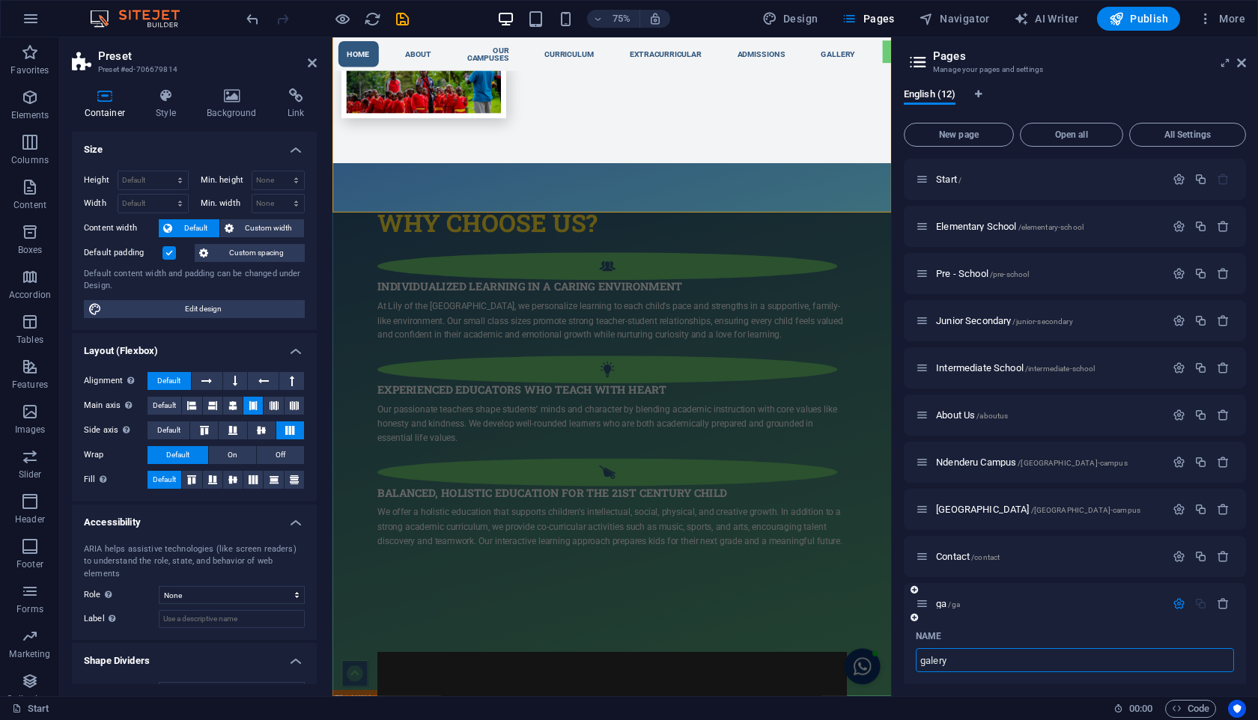
type input "/galery"
type input "galery"
drag, startPoint x: 933, startPoint y: 661, endPoint x: 931, endPoint y: 675, distance: 14.4
click at [933, 665] on input "galery" at bounding box center [1075, 656] width 318 height 24
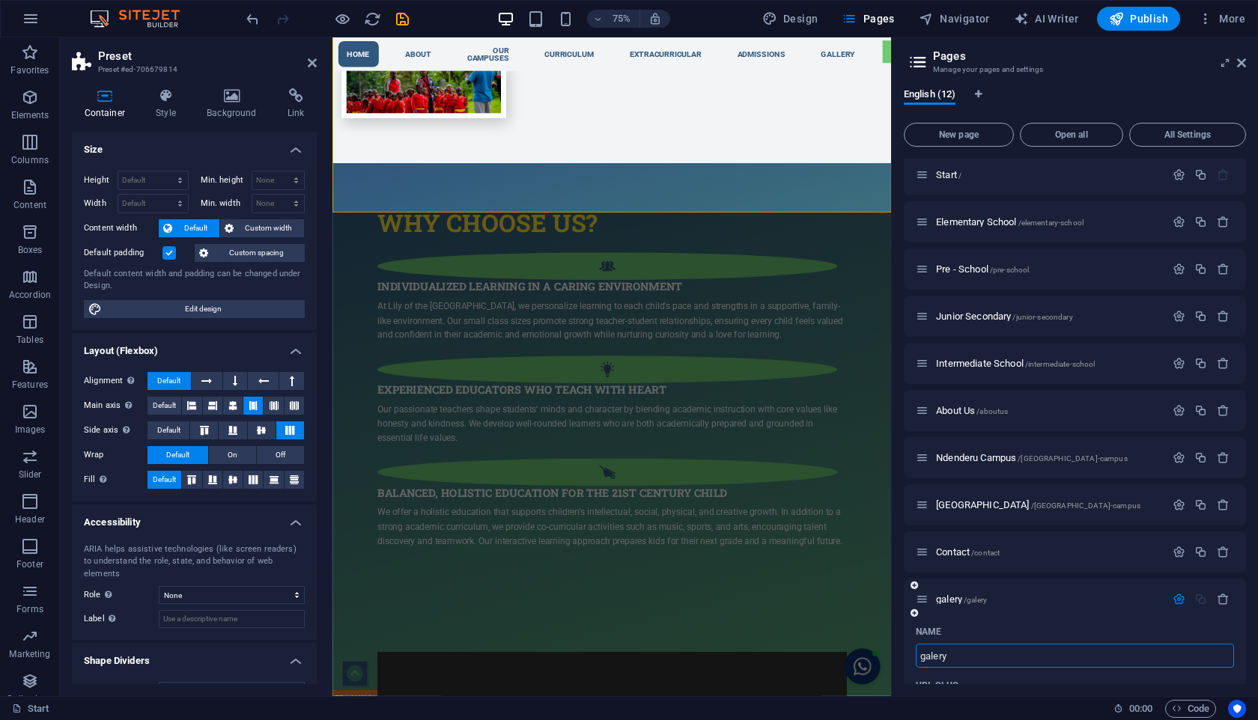
click at [935, 657] on input "galery" at bounding box center [1075, 656] width 318 height 24
type input "gallery"
type input "/gallery"
type input "gallery"
click at [1067, 627] on div "Name" at bounding box center [1075, 632] width 318 height 24
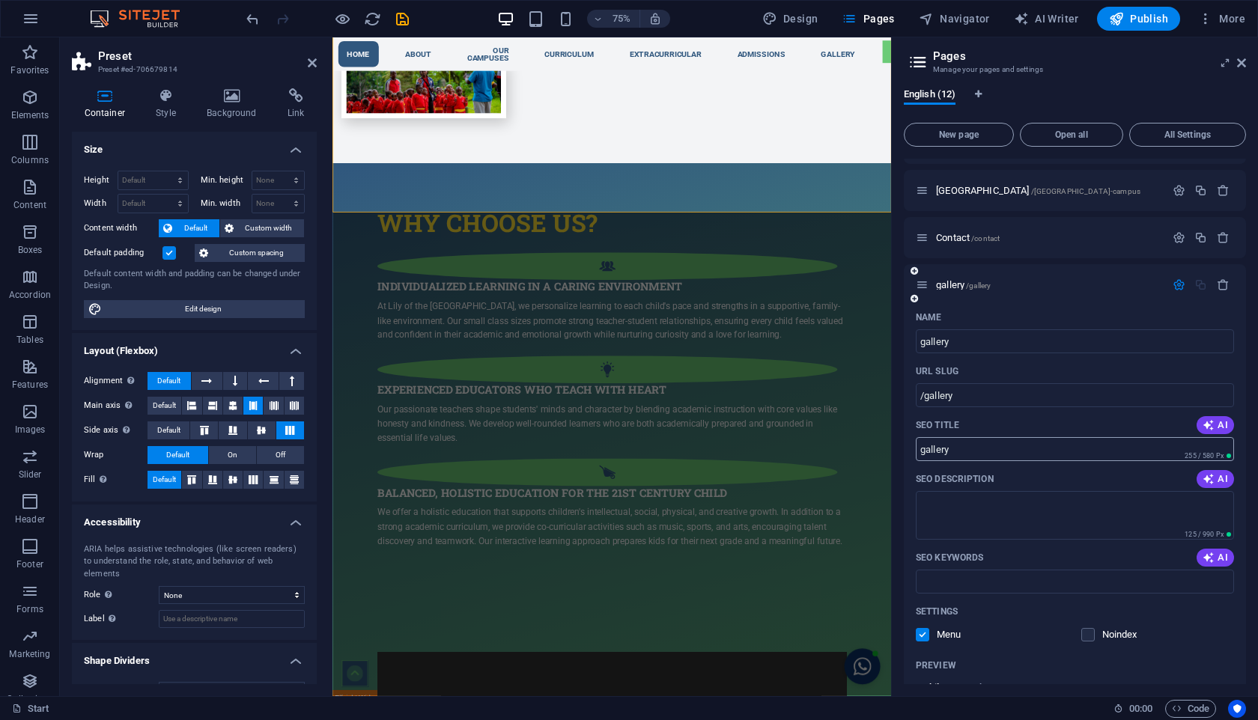
scroll to position [317, 0]
click at [1047, 293] on div "gallery /gallery" at bounding box center [1040, 286] width 249 height 17
click at [969, 289] on span "/gallery" at bounding box center [978, 288] width 25 height 8
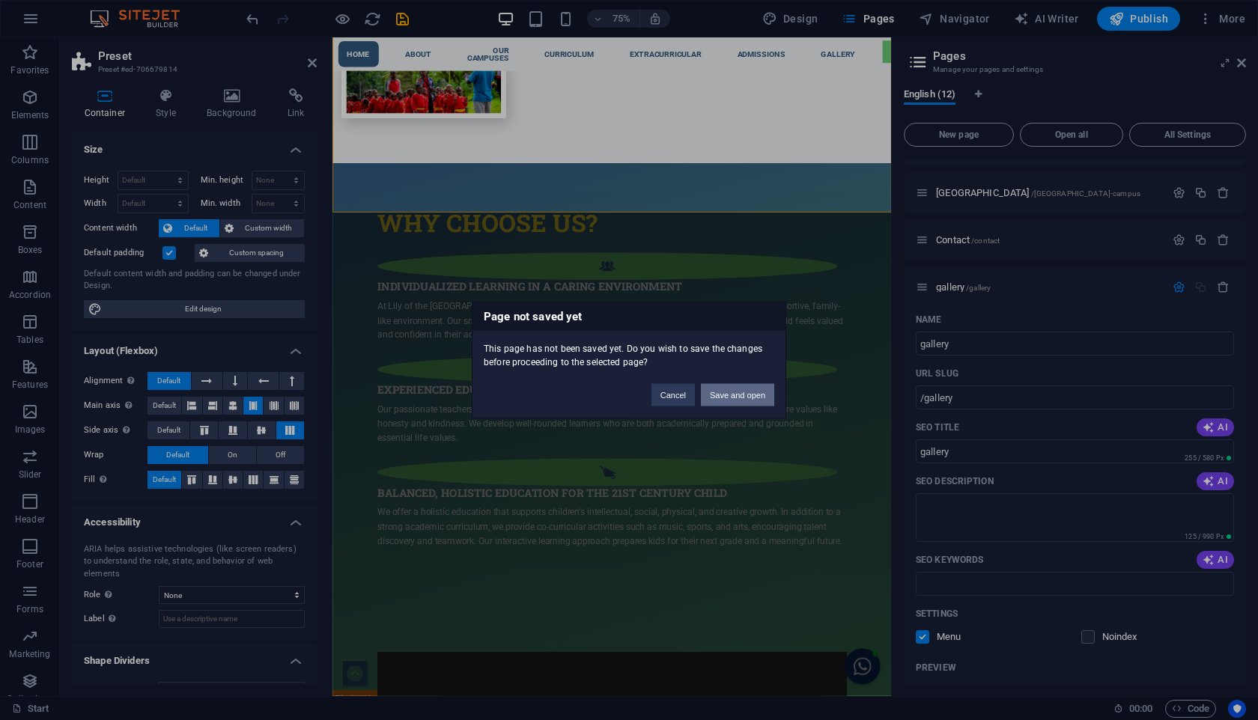
click at [738, 394] on button "Save and open" at bounding box center [737, 395] width 73 height 22
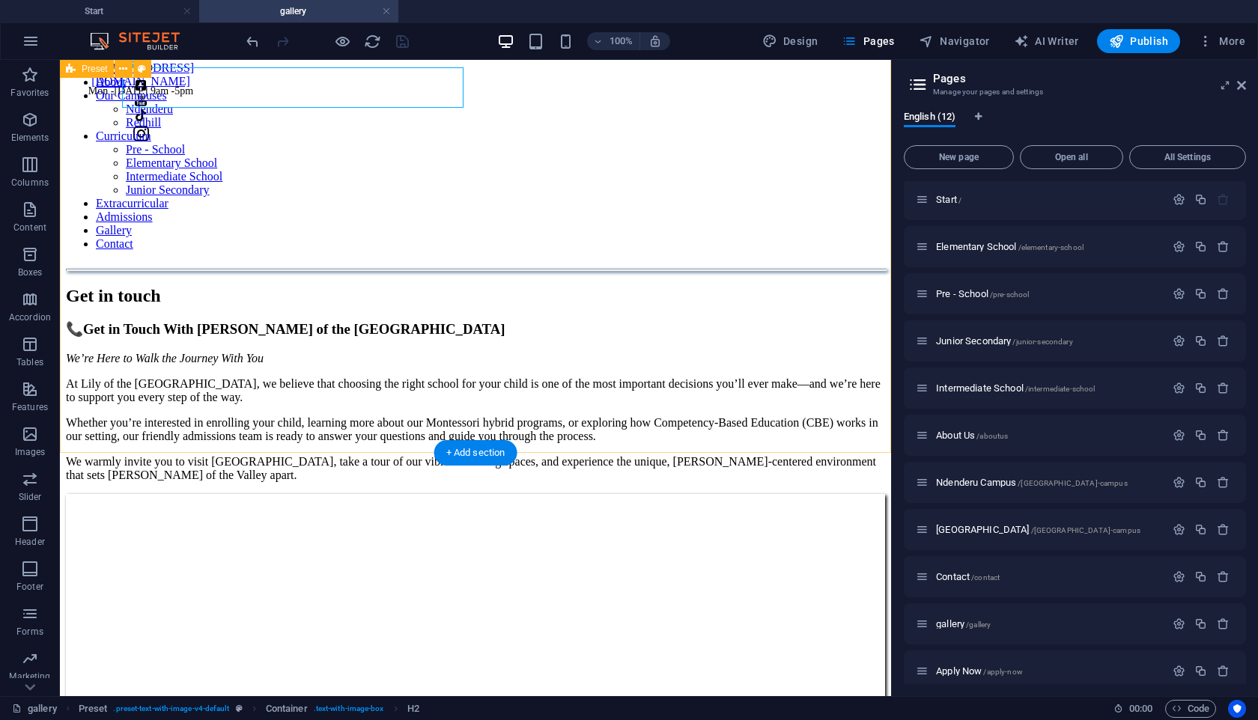
scroll to position [0, 0]
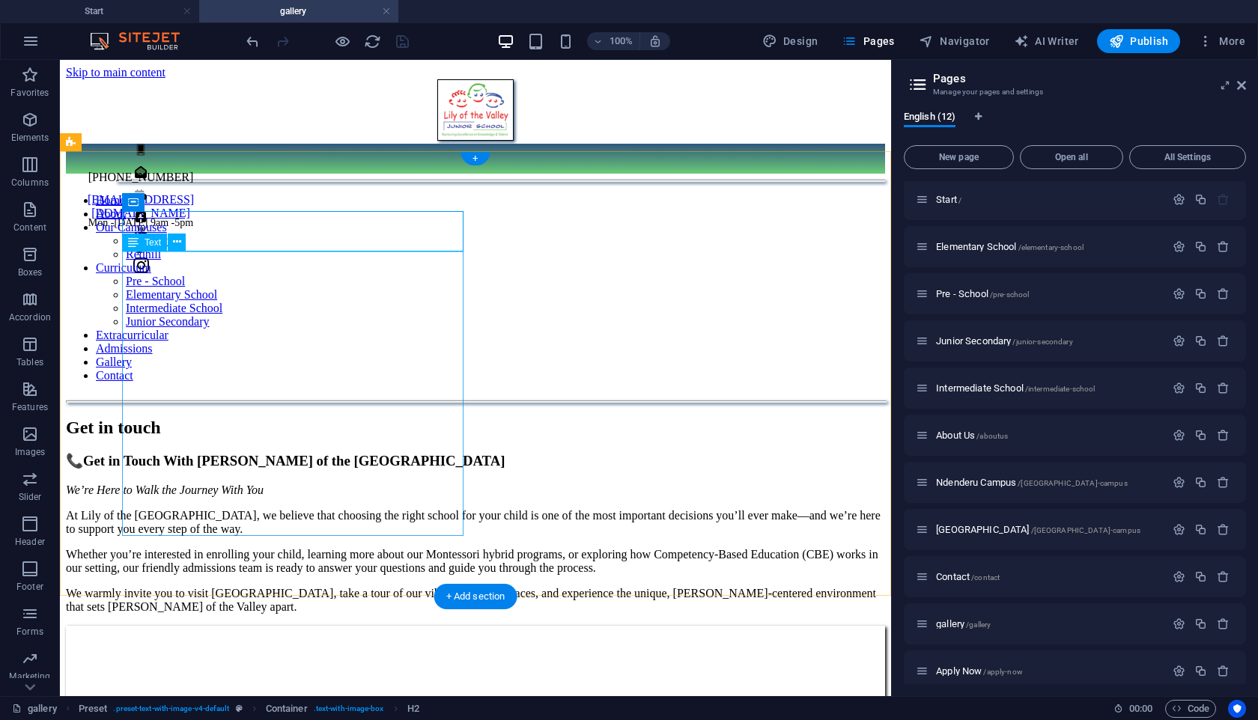
click at [338, 453] on div "📞 Get in Touch With [PERSON_NAME] of the Valley Junior School We’re Here to Wal…" at bounding box center [475, 533] width 819 height 161
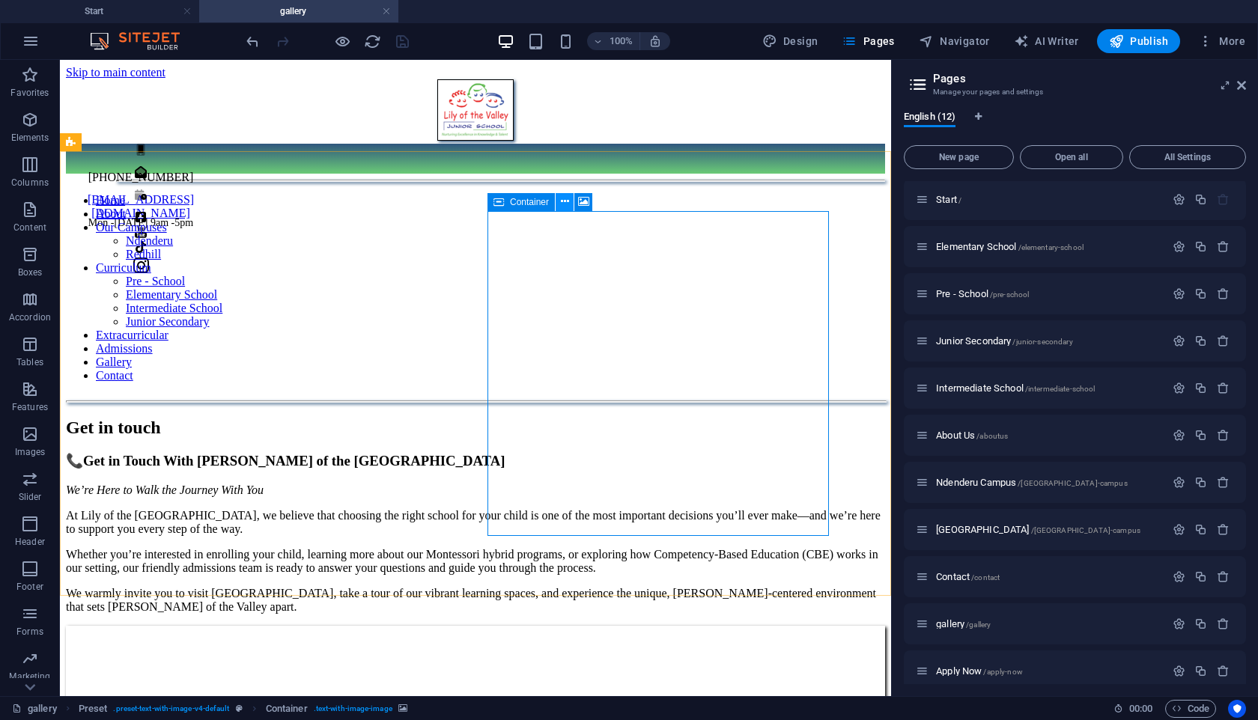
click at [561, 201] on icon at bounding box center [565, 202] width 8 height 16
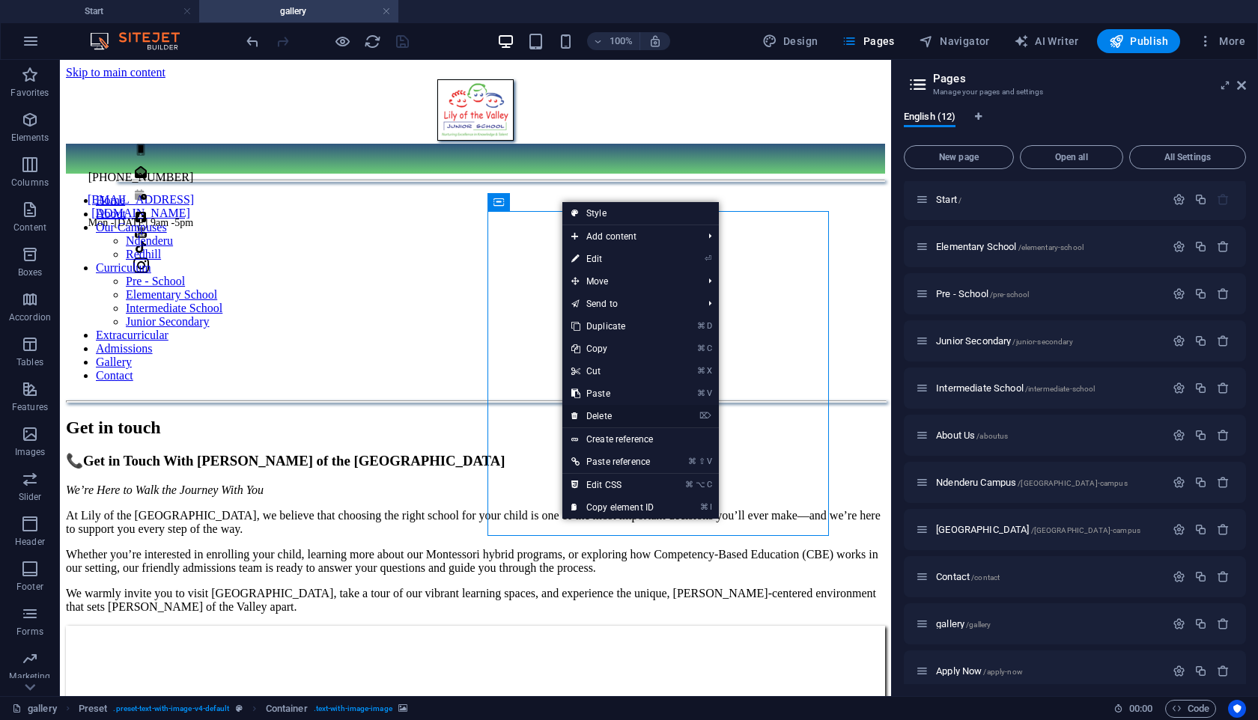
click at [604, 418] on link "⌦ Delete" at bounding box center [612, 416] width 100 height 22
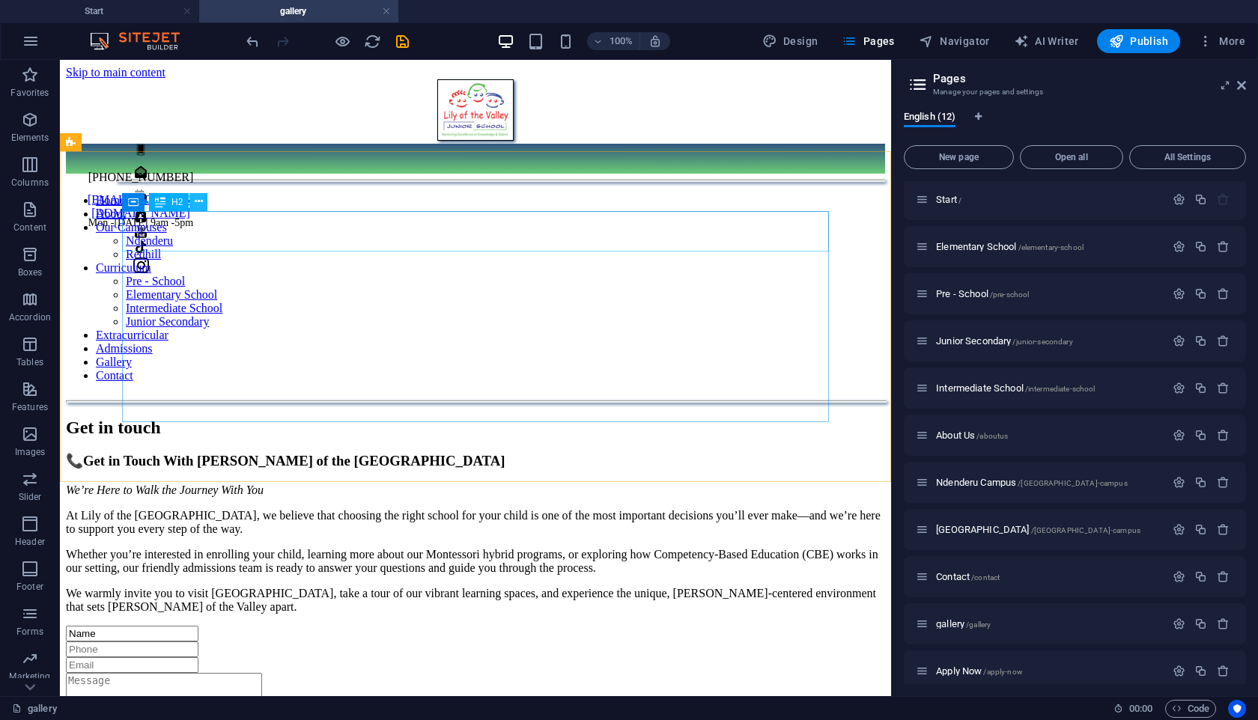
click at [202, 202] on icon at bounding box center [199, 202] width 8 height 16
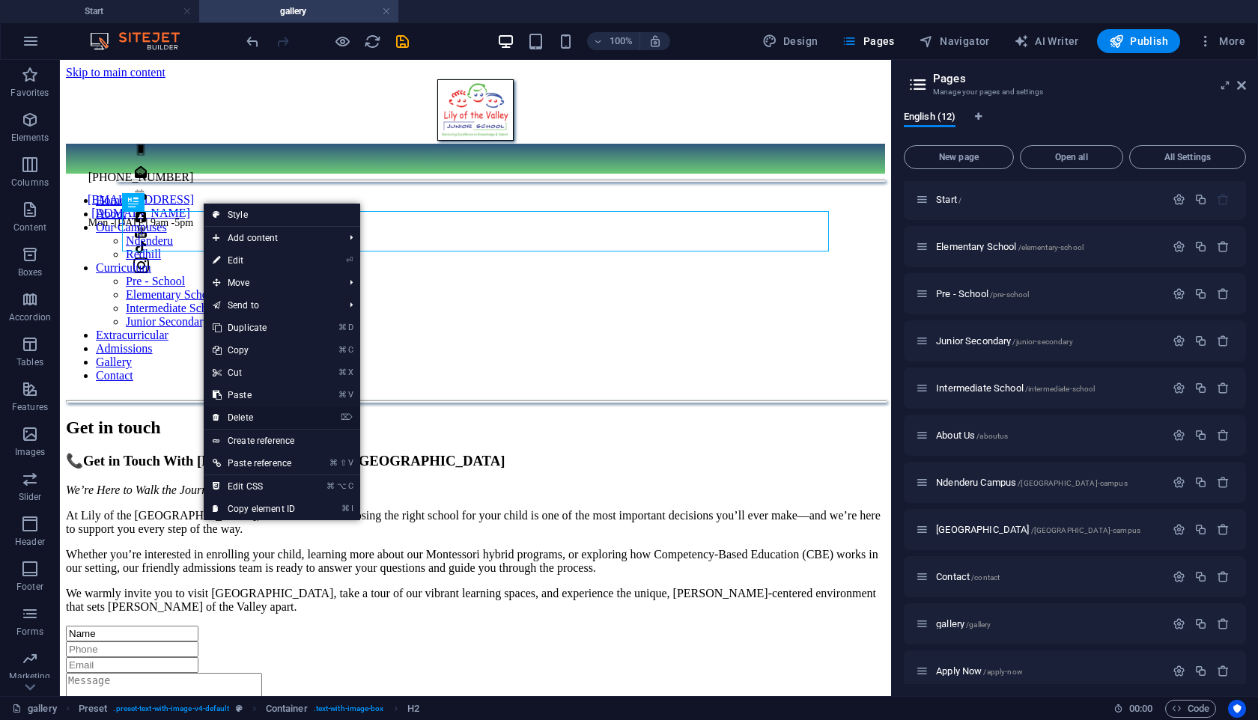
click at [241, 421] on link "⌦ Delete" at bounding box center [254, 417] width 100 height 22
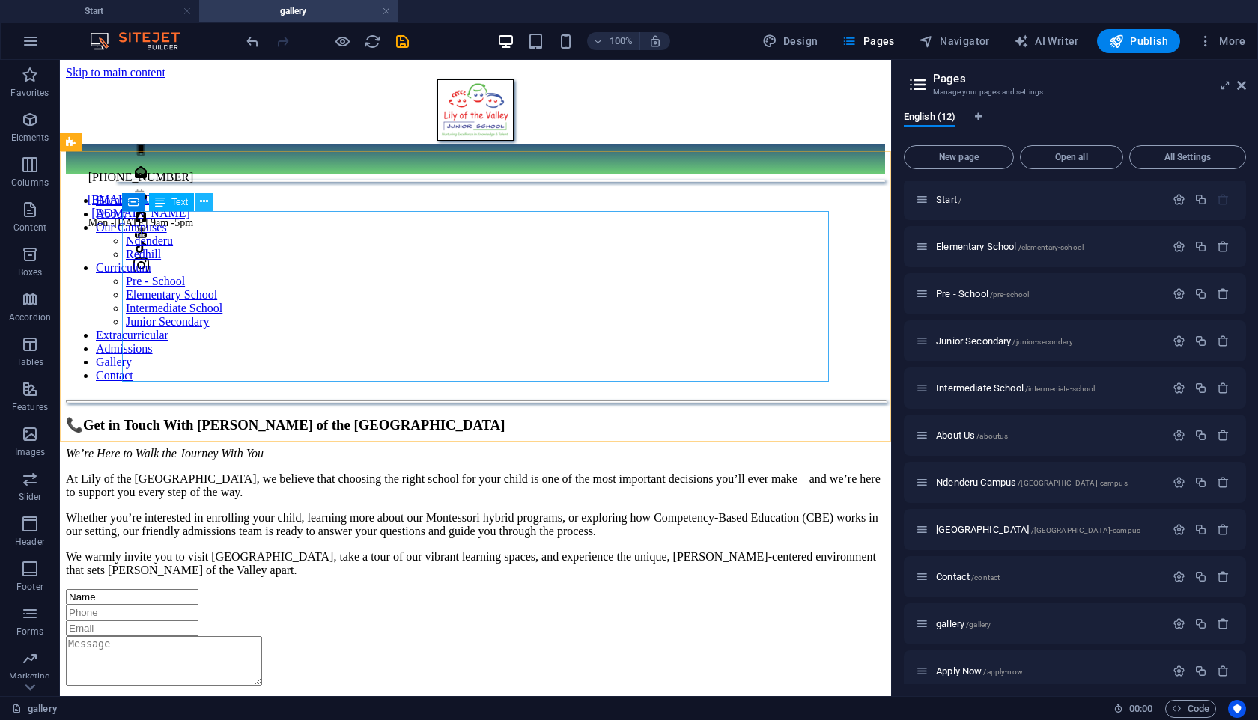
click at [207, 207] on button at bounding box center [204, 202] width 18 height 18
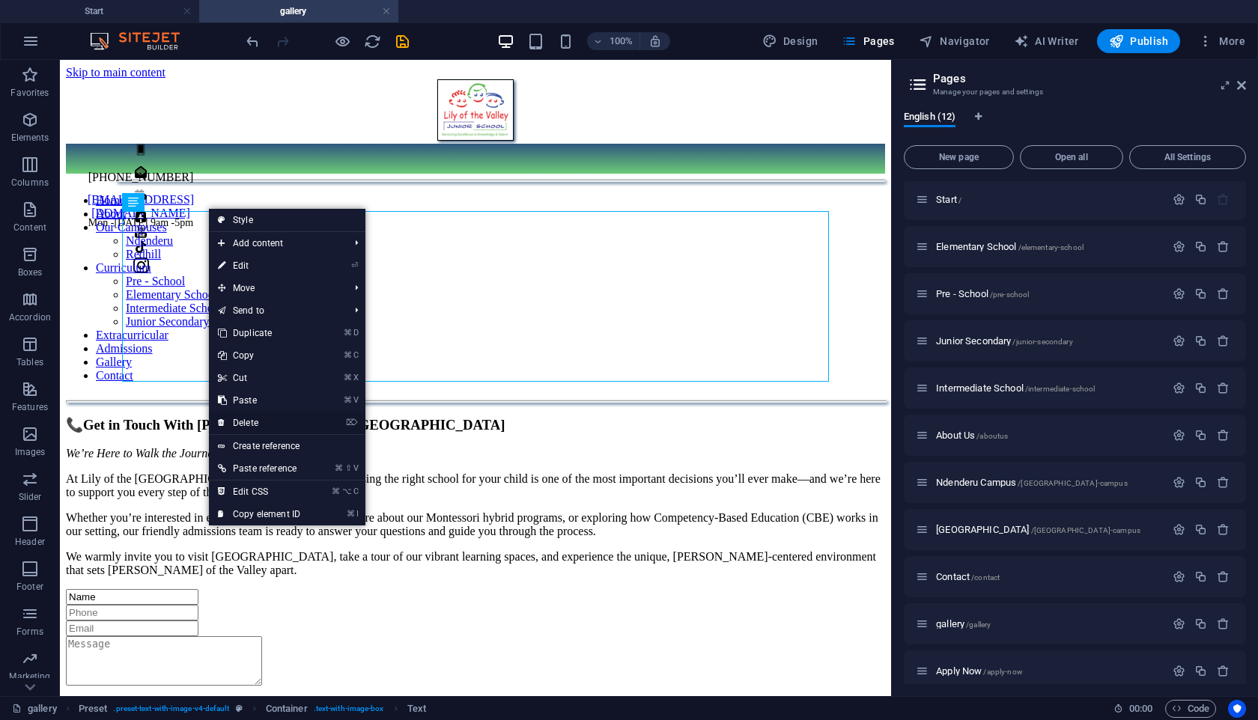
click at [246, 424] on link "⌦ Delete" at bounding box center [259, 423] width 100 height 22
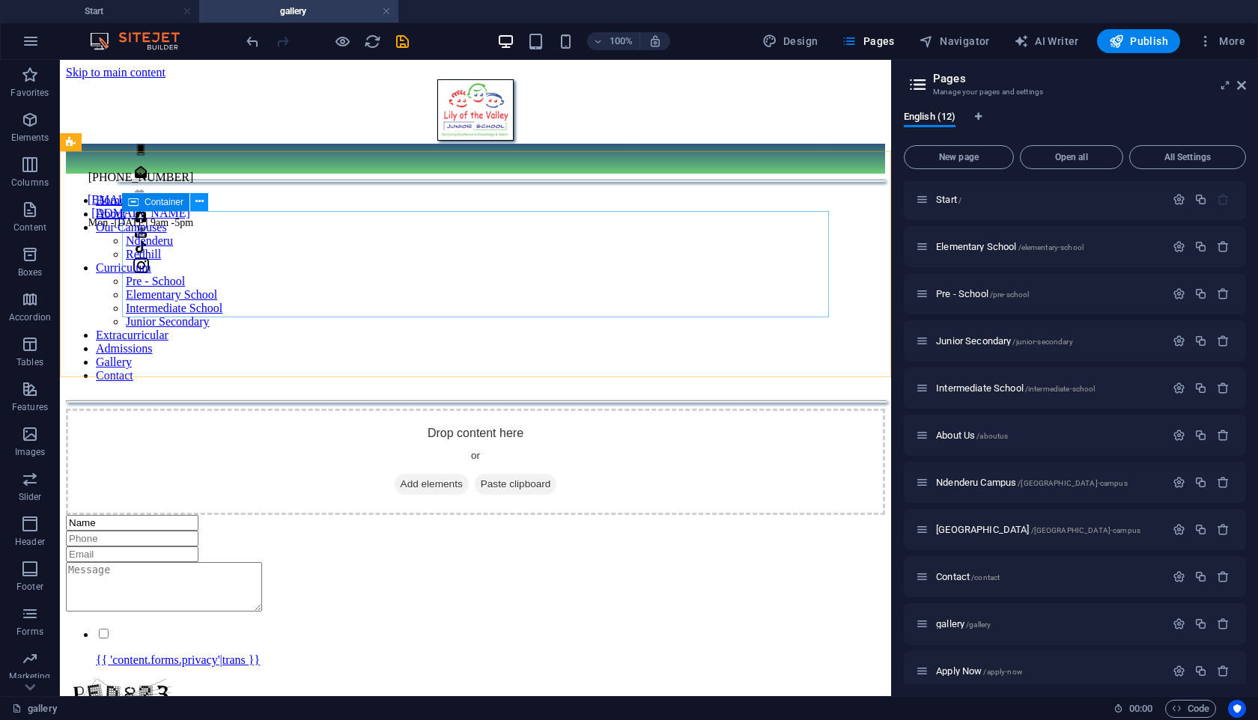
click at [197, 206] on icon at bounding box center [199, 202] width 8 height 16
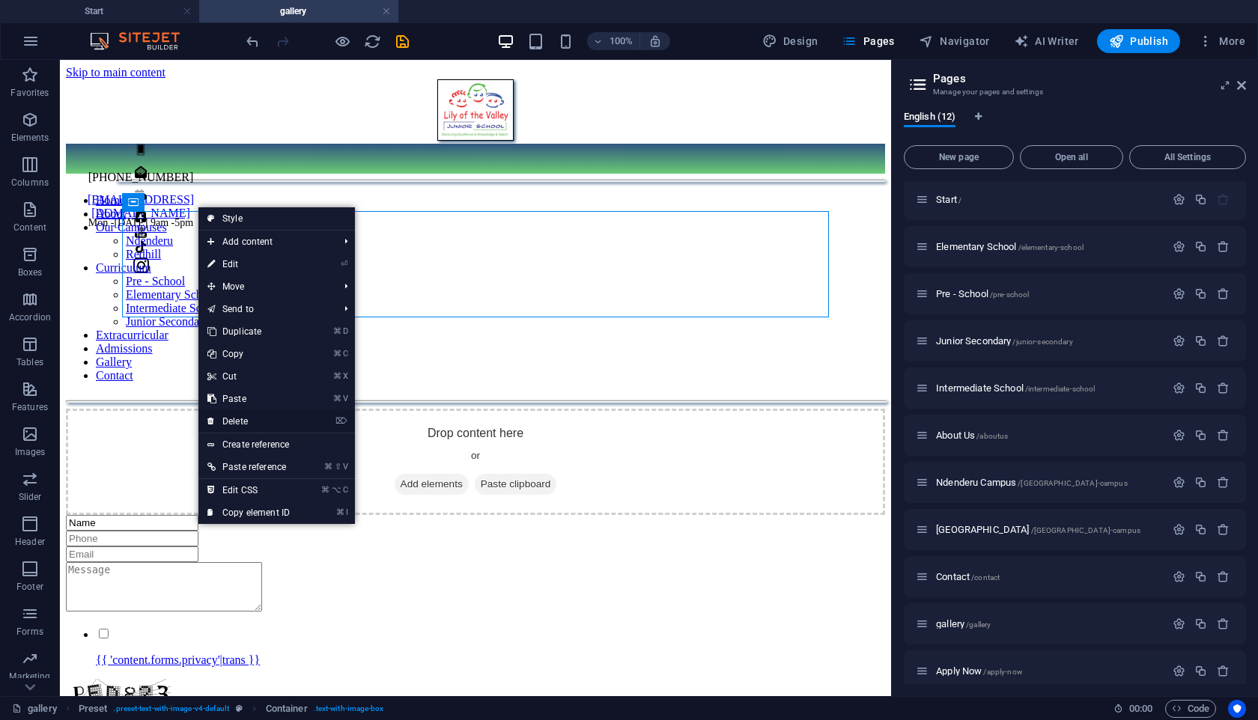
click at [222, 424] on link "⌦ Delete" at bounding box center [248, 421] width 100 height 22
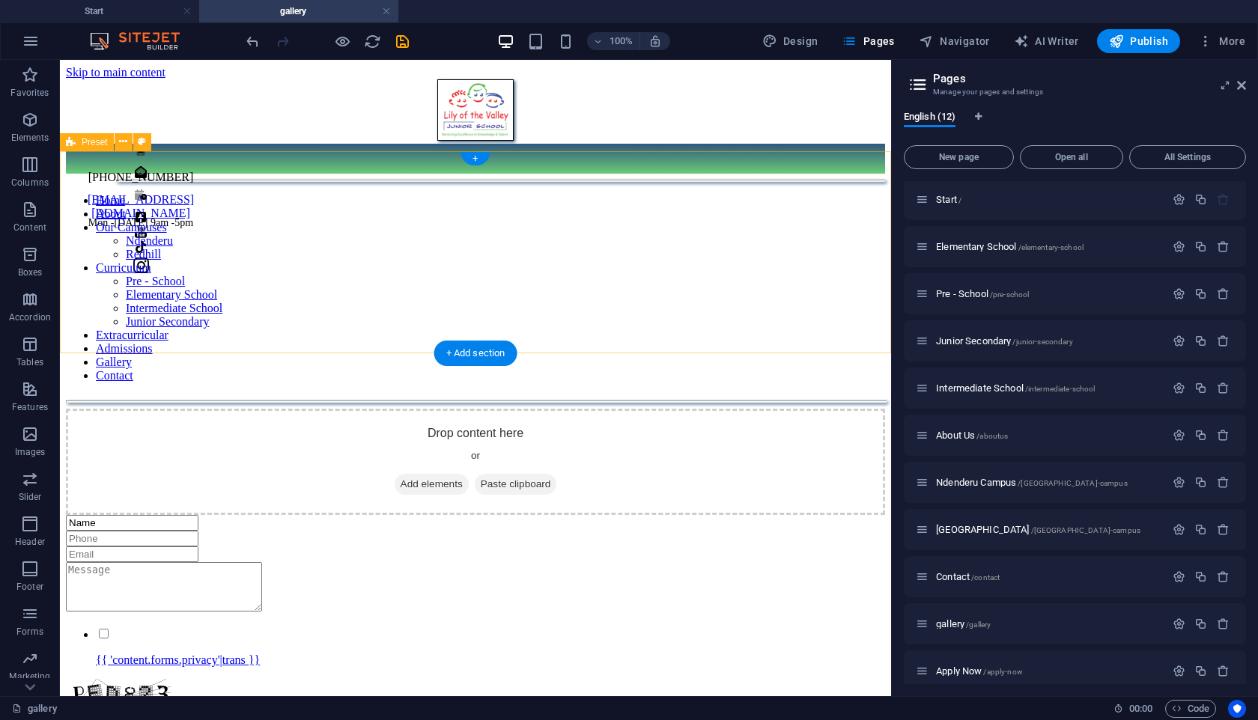
drag, startPoint x: 127, startPoint y: 204, endPoint x: 135, endPoint y: 212, distance: 11.6
click at [127, 409] on div "Drop content here or Add elements Paste clipboard" at bounding box center [475, 462] width 819 height 106
click at [219, 409] on div "Drop content here or Add elements Paste clipboard" at bounding box center [475, 462] width 819 height 106
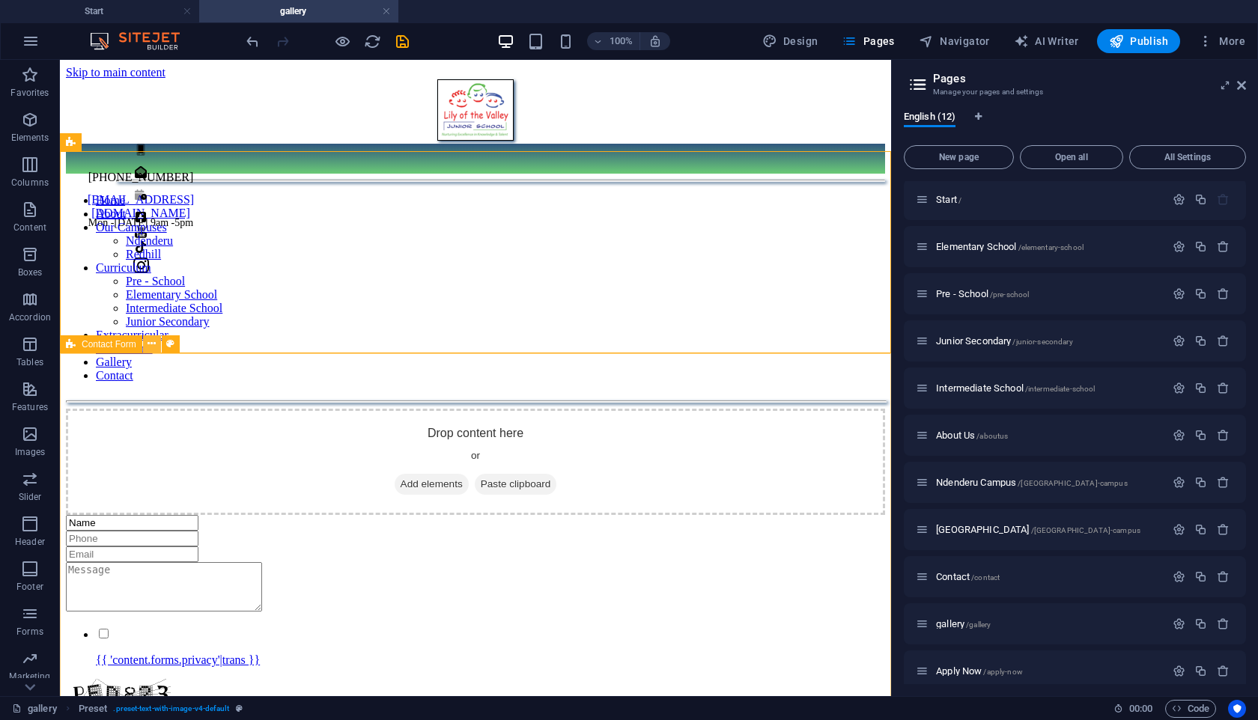
click at [156, 346] on button at bounding box center [152, 344] width 18 height 18
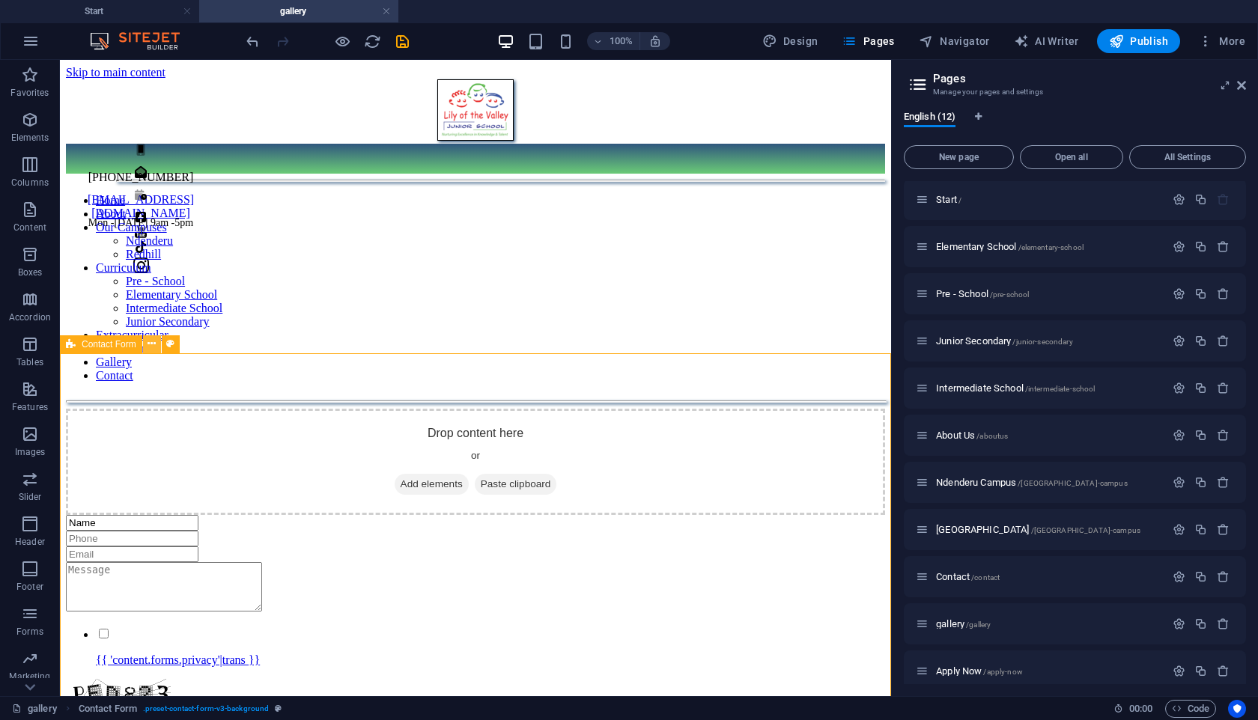
click at [156, 346] on button at bounding box center [152, 344] width 18 height 18
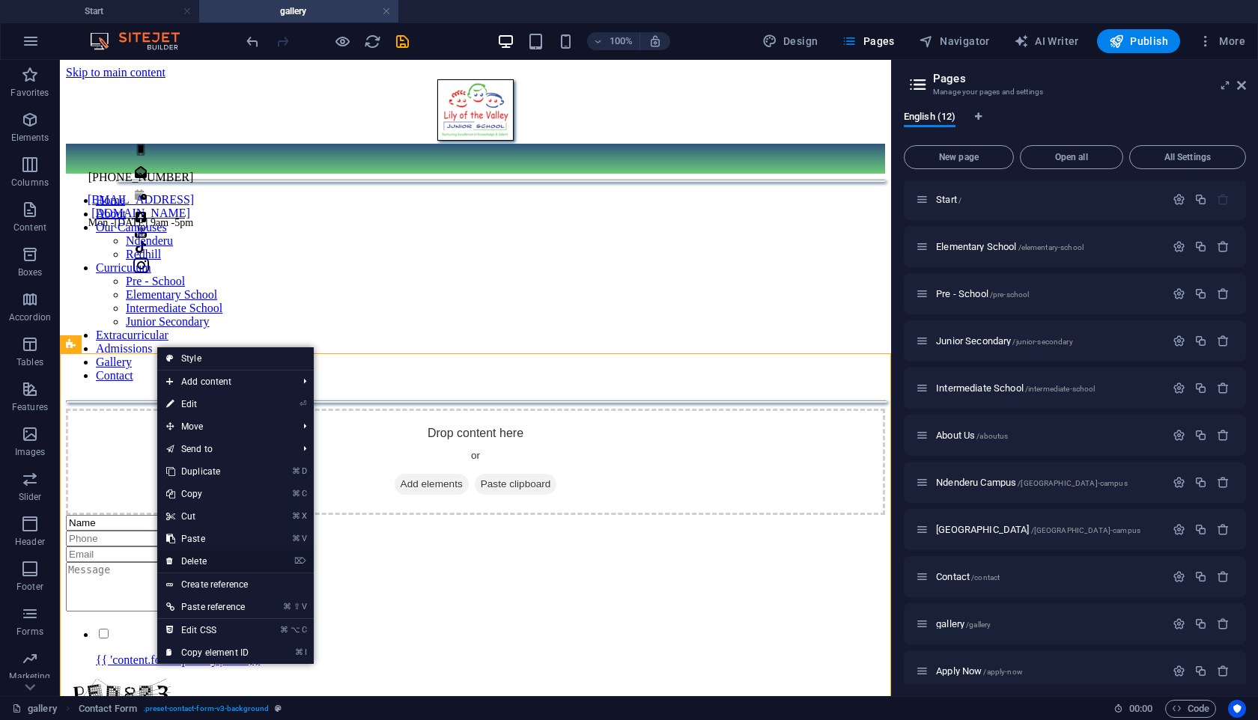
click at [198, 565] on link "⌦ Delete" at bounding box center [207, 561] width 100 height 22
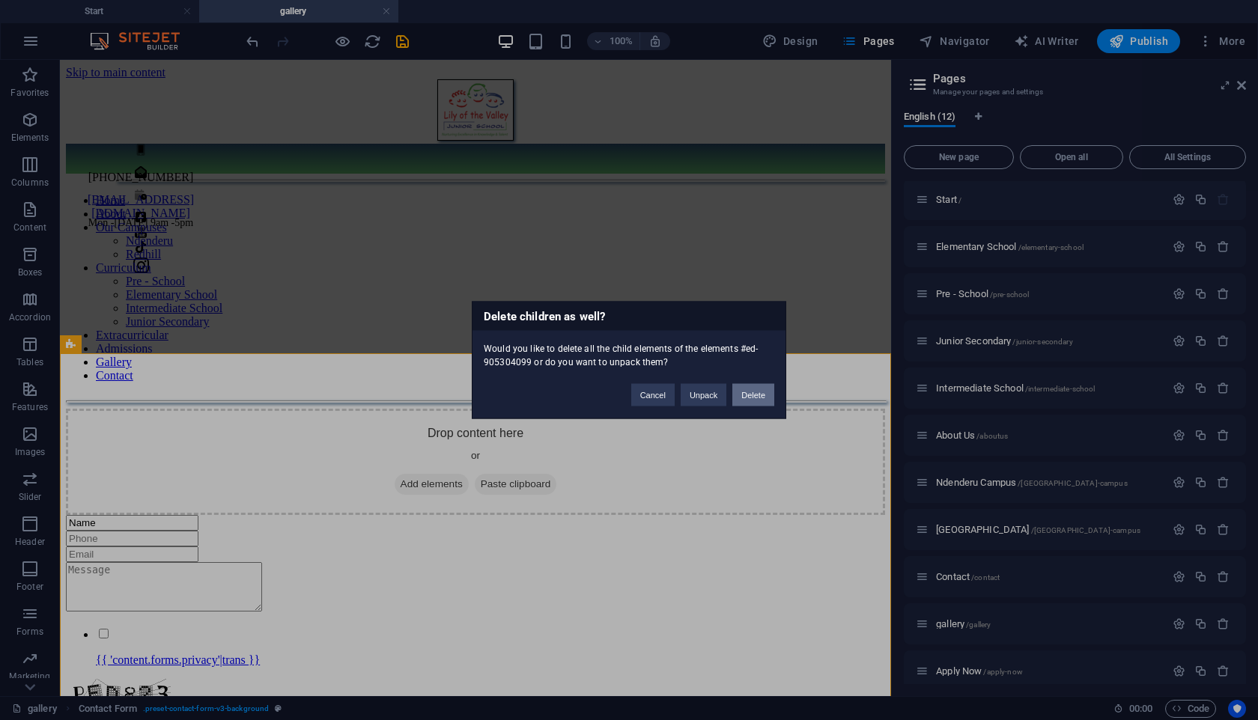
click at [755, 397] on button "Delete" at bounding box center [753, 395] width 42 height 22
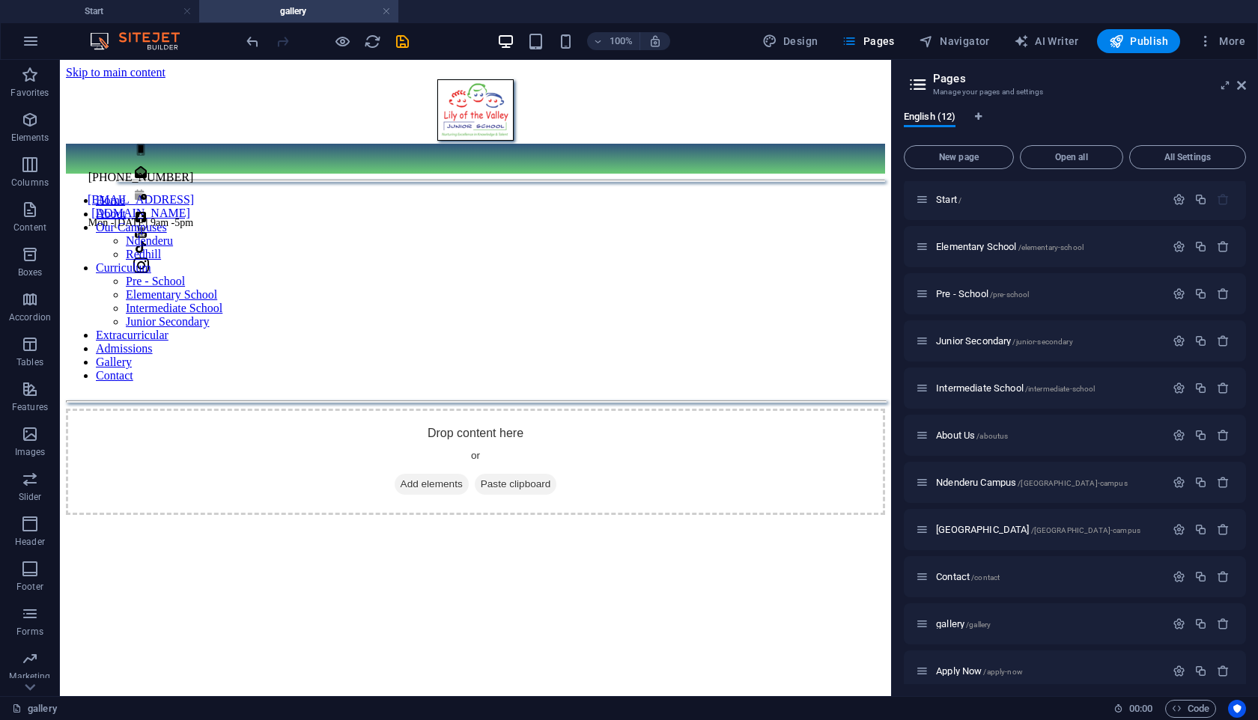
click at [89, 515] on figure at bounding box center [475, 515] width 819 height 0
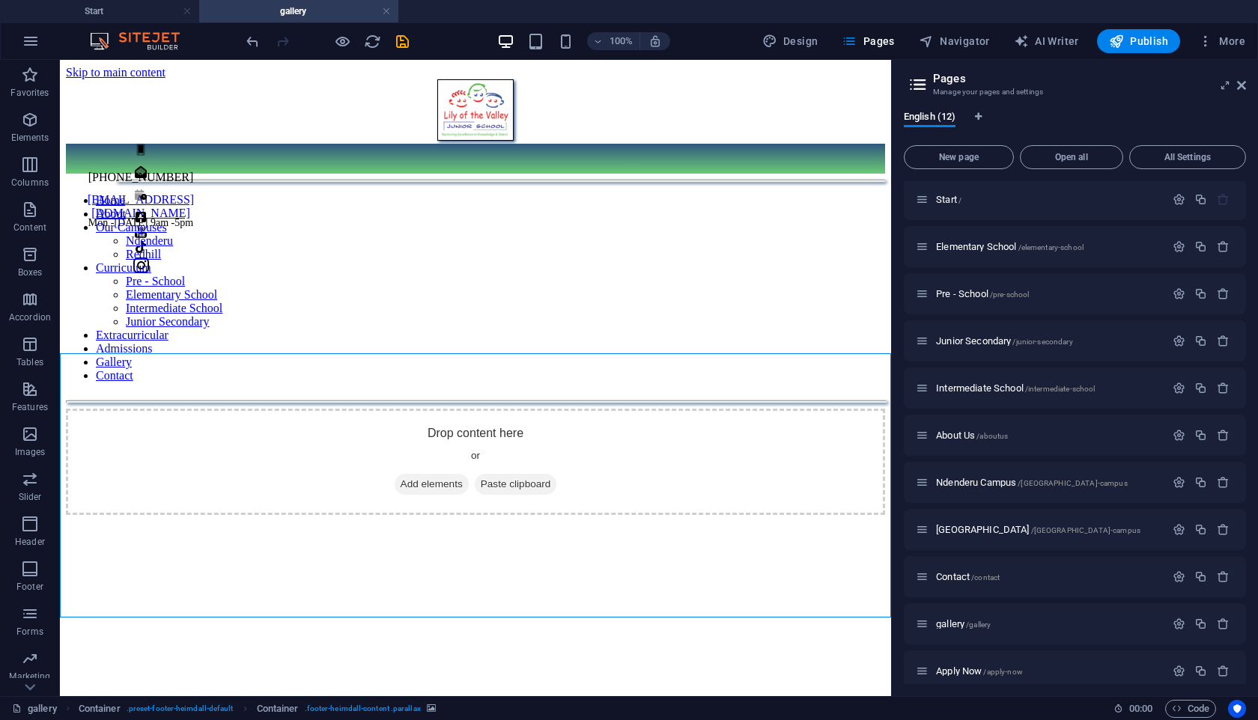
click at [269, 515] on figure at bounding box center [475, 515] width 819 height 0
click at [415, 474] on span "Add elements" at bounding box center [431, 484] width 74 height 21
click at [31, 103] on button "Favorites" at bounding box center [30, 82] width 60 height 45
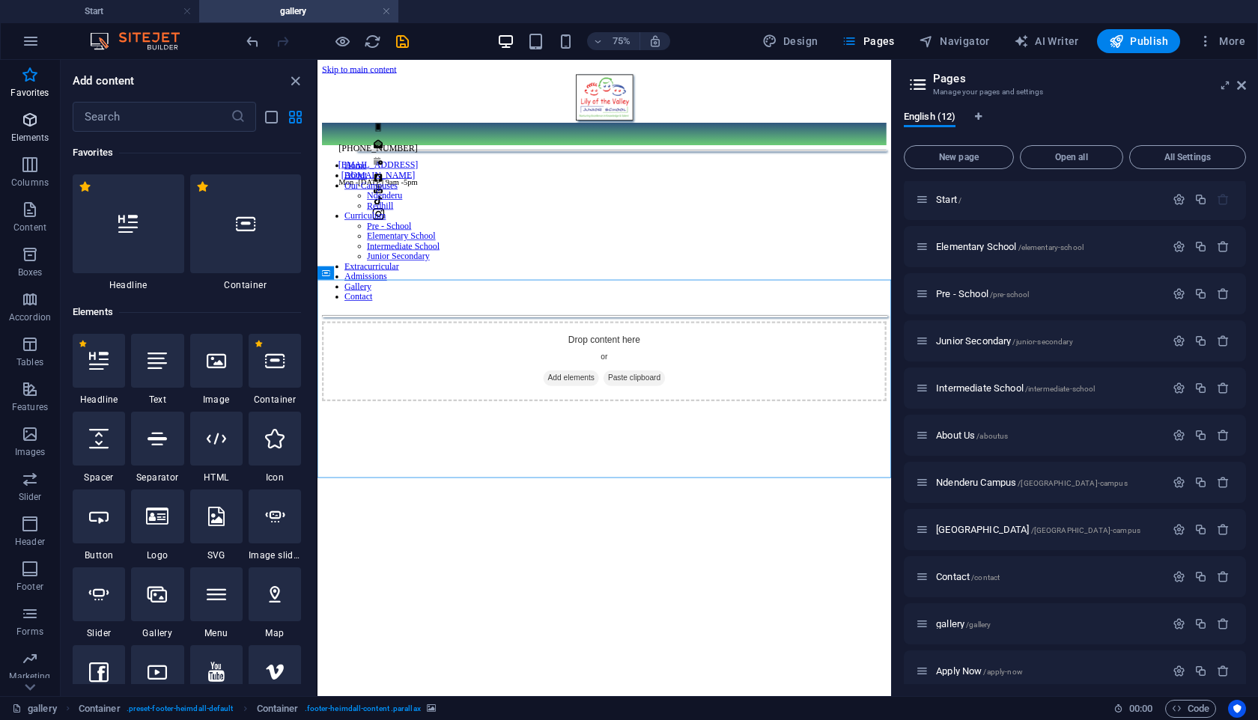
click at [28, 141] on p "Elements" at bounding box center [30, 138] width 38 height 12
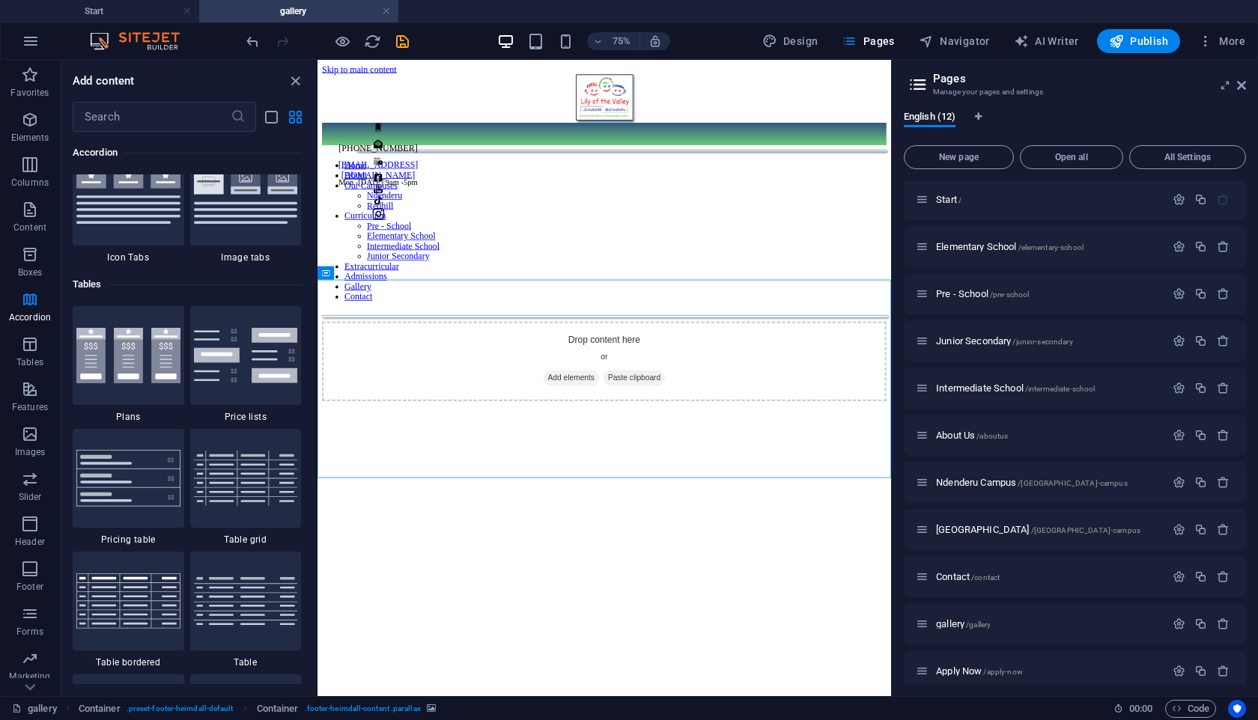
scroll to position [5056, 0]
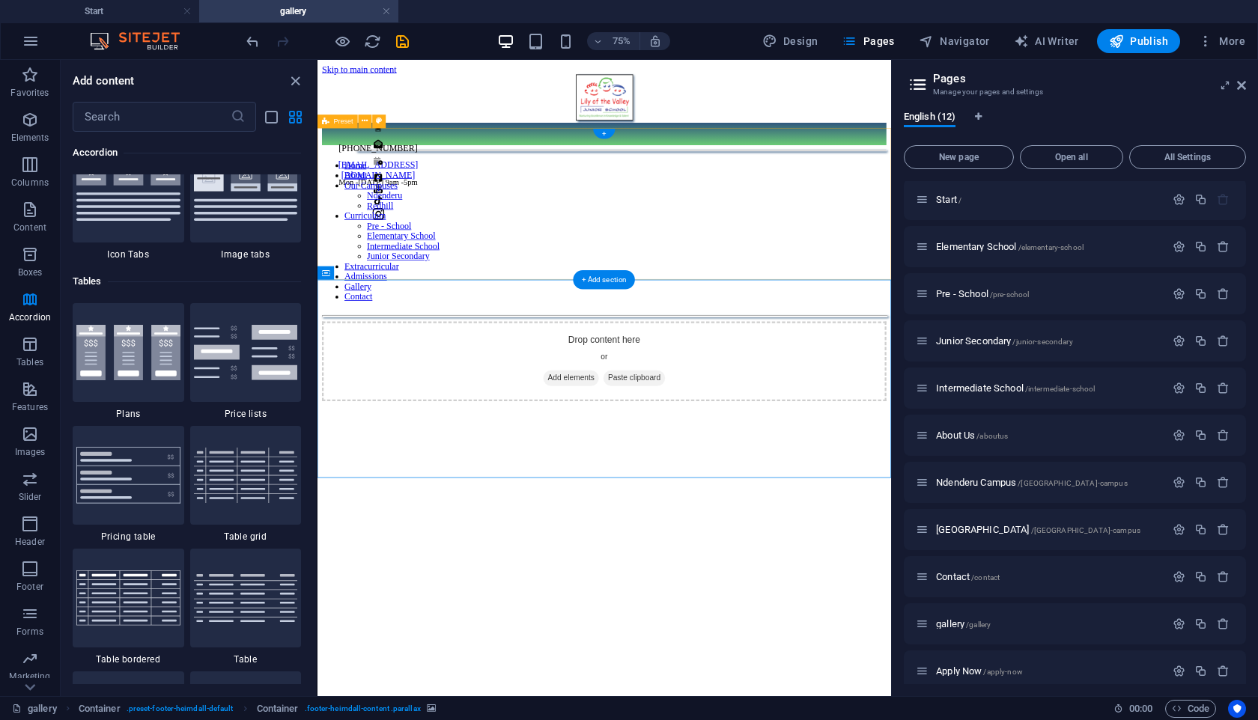
click at [639, 474] on span "Add elements" at bounding box center [655, 484] width 74 height 21
click at [641, 474] on span "Add elements" at bounding box center [655, 484] width 74 height 21
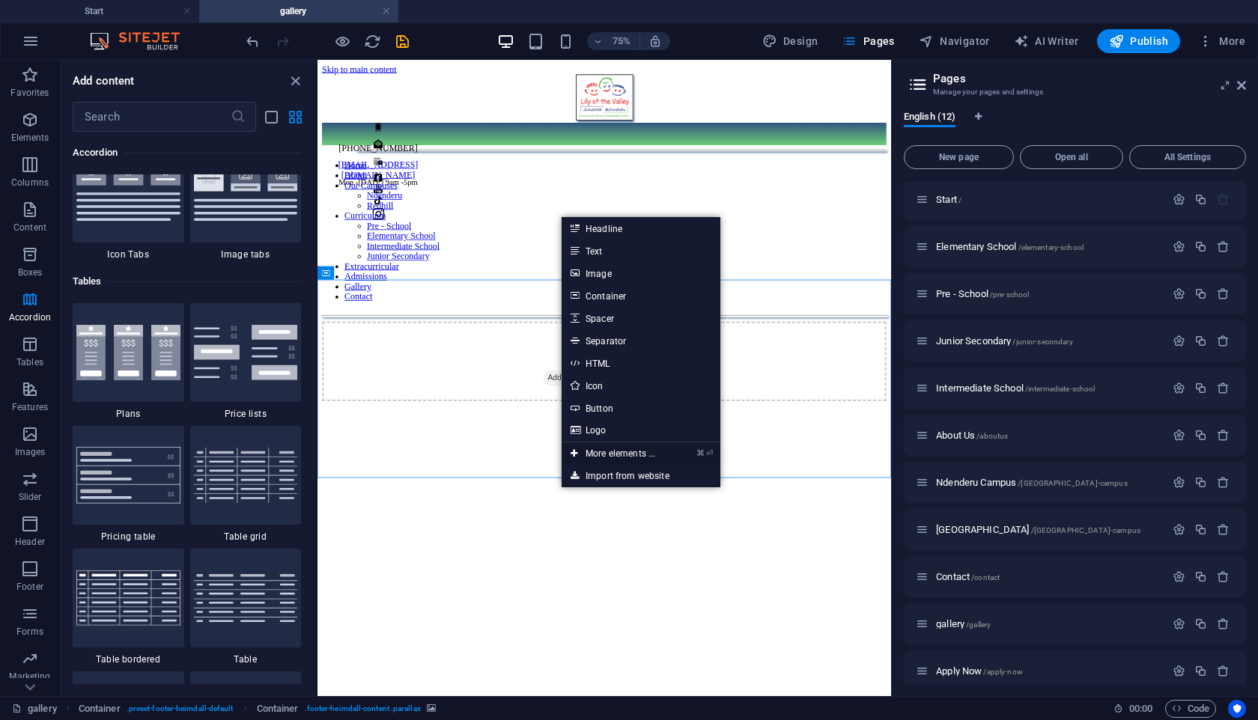
click at [656, 450] on link "⌘ ⏎ More elements ..." at bounding box center [612, 453] width 103 height 22
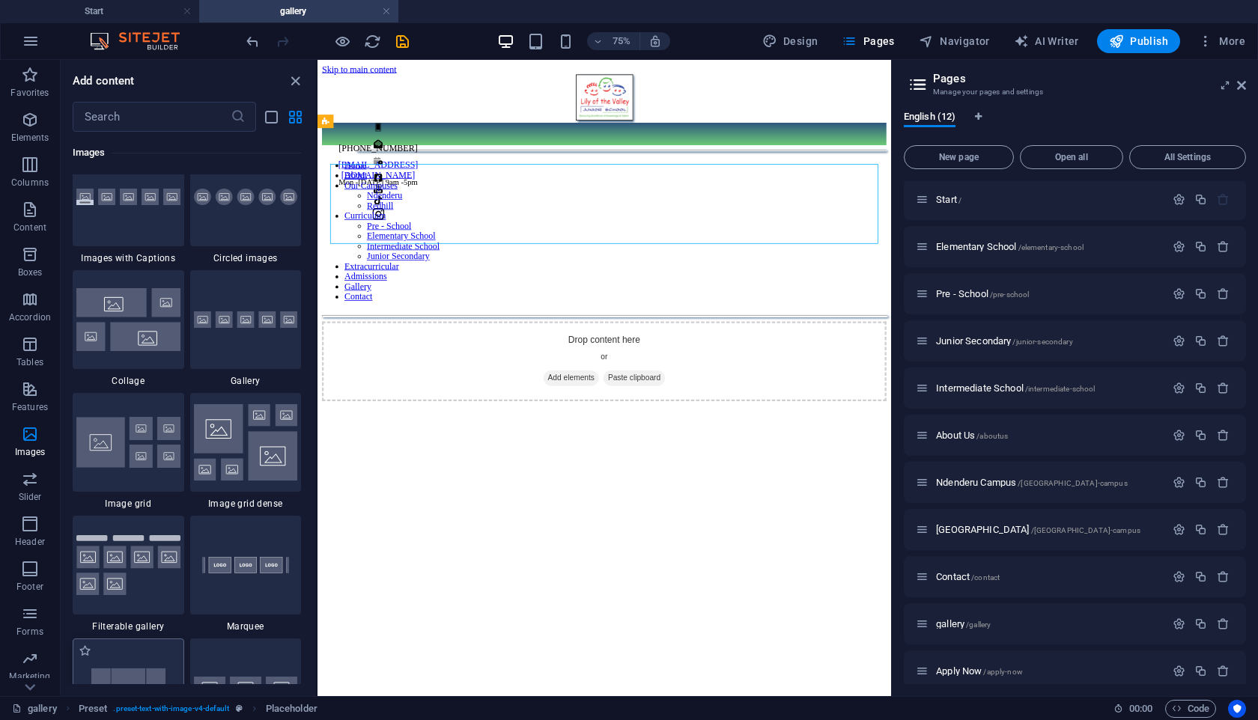
scroll to position [7629, 0]
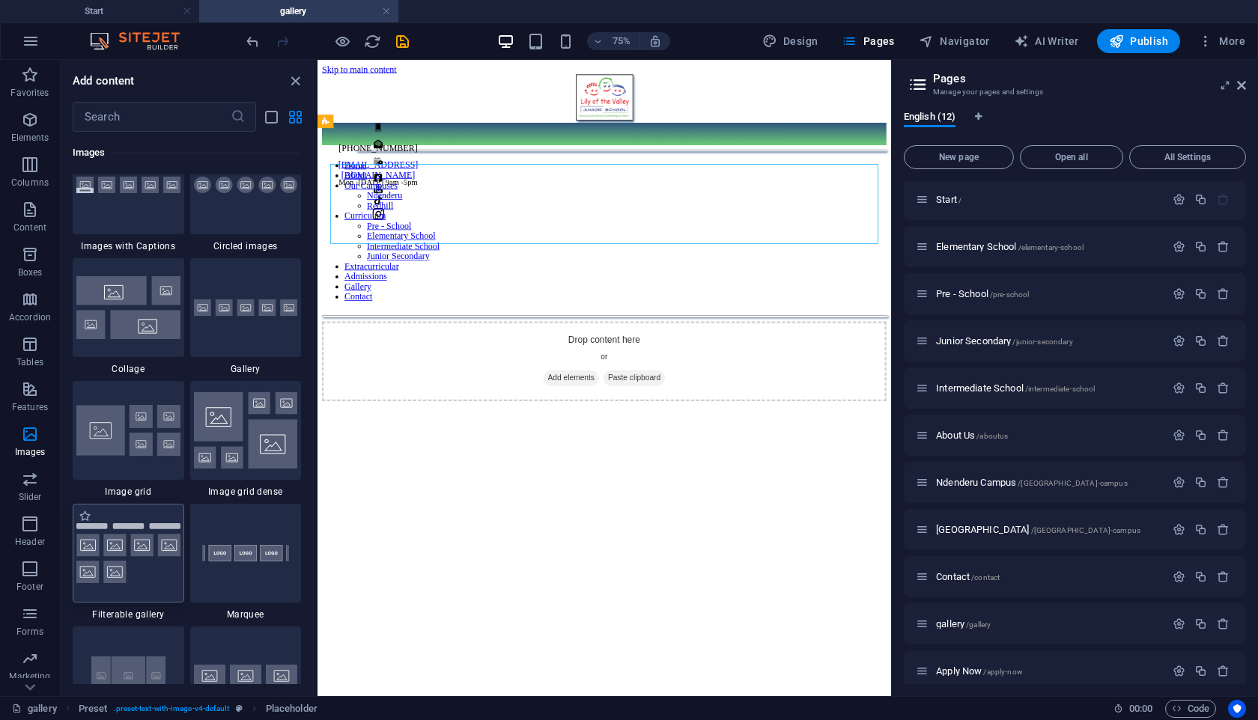
click at [157, 579] on img at bounding box center [128, 553] width 104 height 61
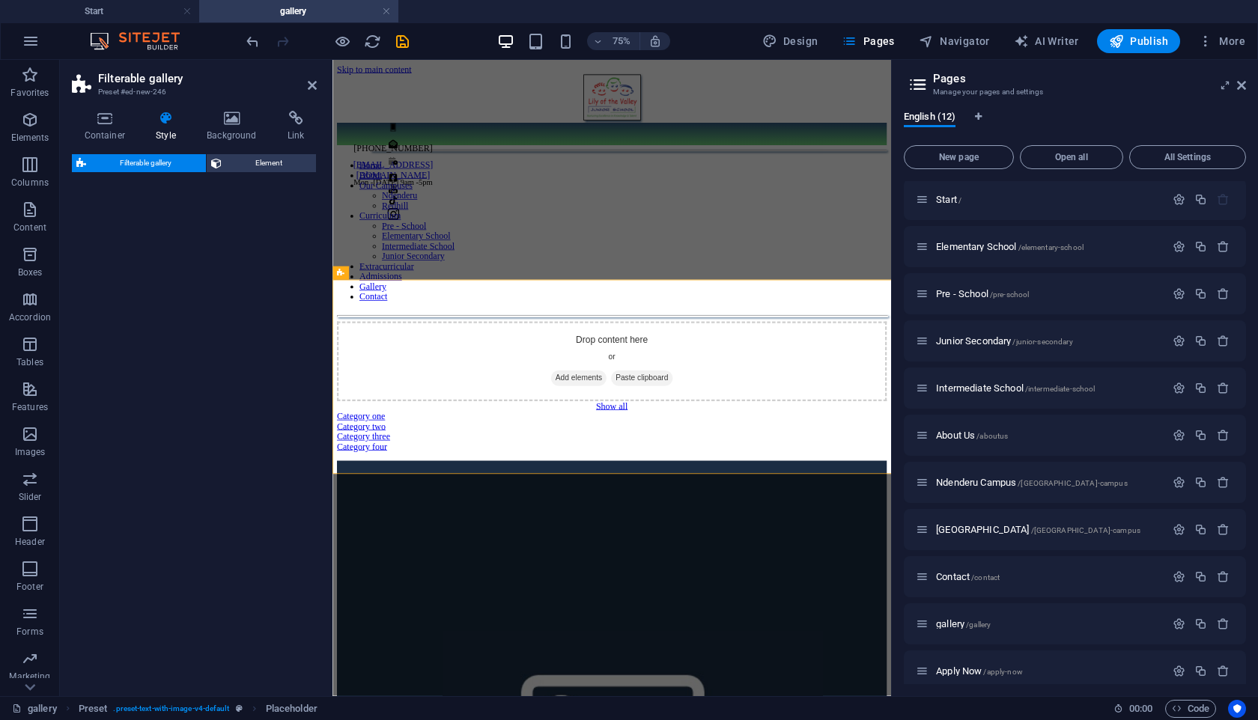
select select "rem"
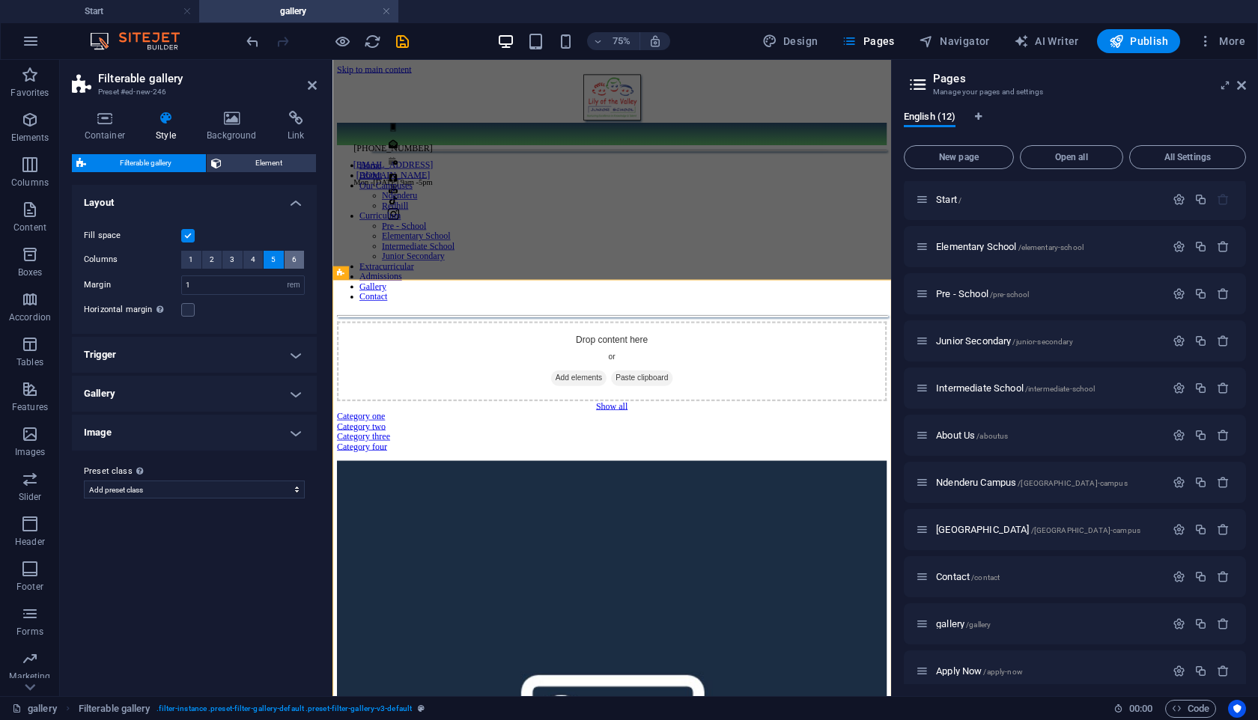
click at [298, 255] on button "6" at bounding box center [294, 260] width 20 height 18
select select
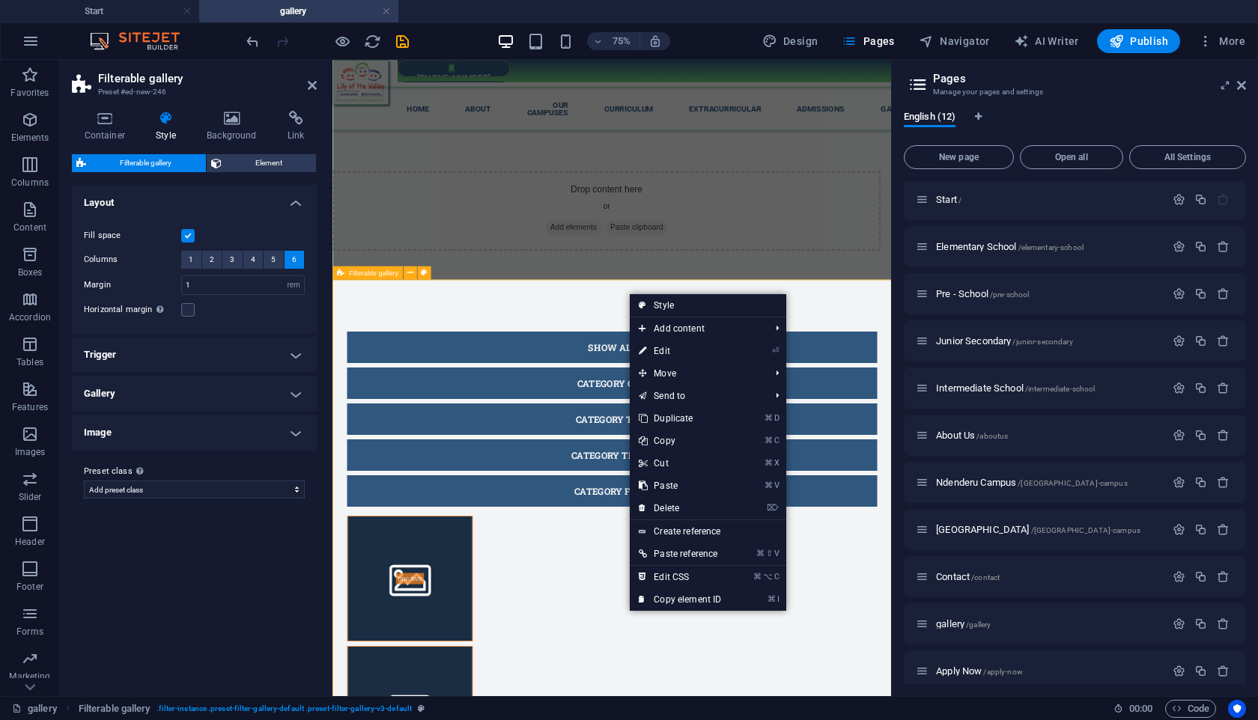
drag, startPoint x: 727, startPoint y: 371, endPoint x: 665, endPoint y: 116, distance: 262.0
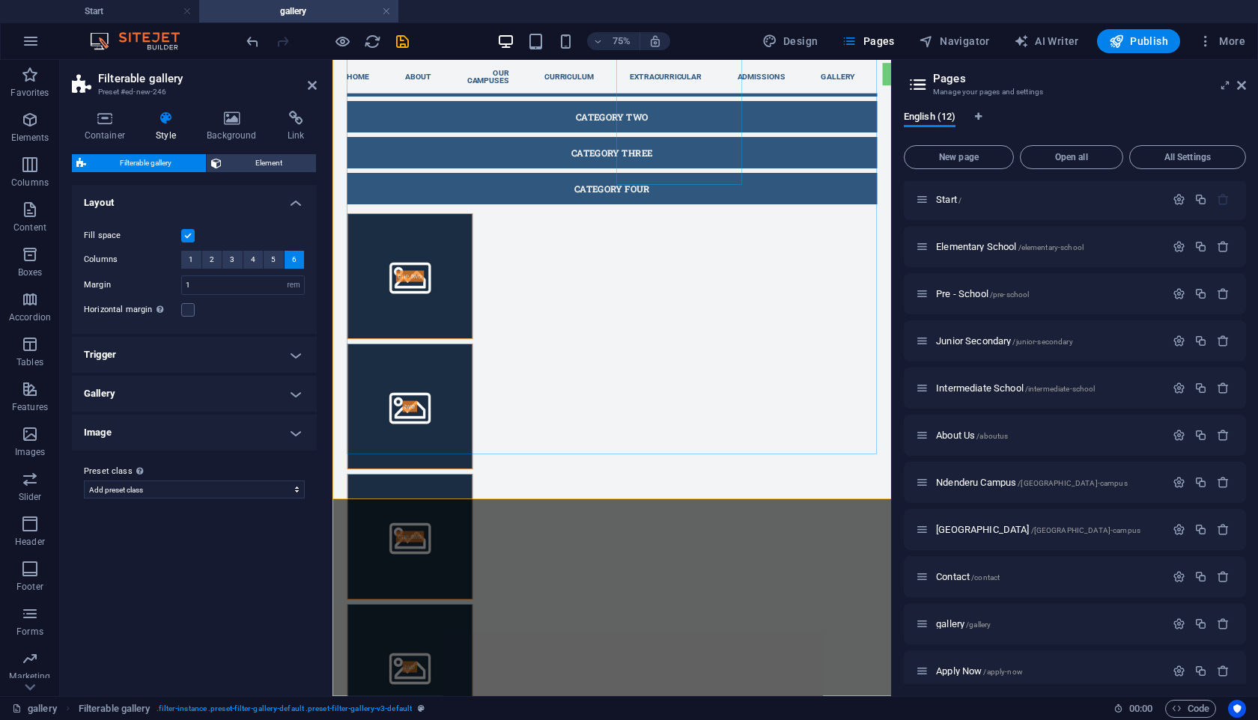
scroll to position [416, 0]
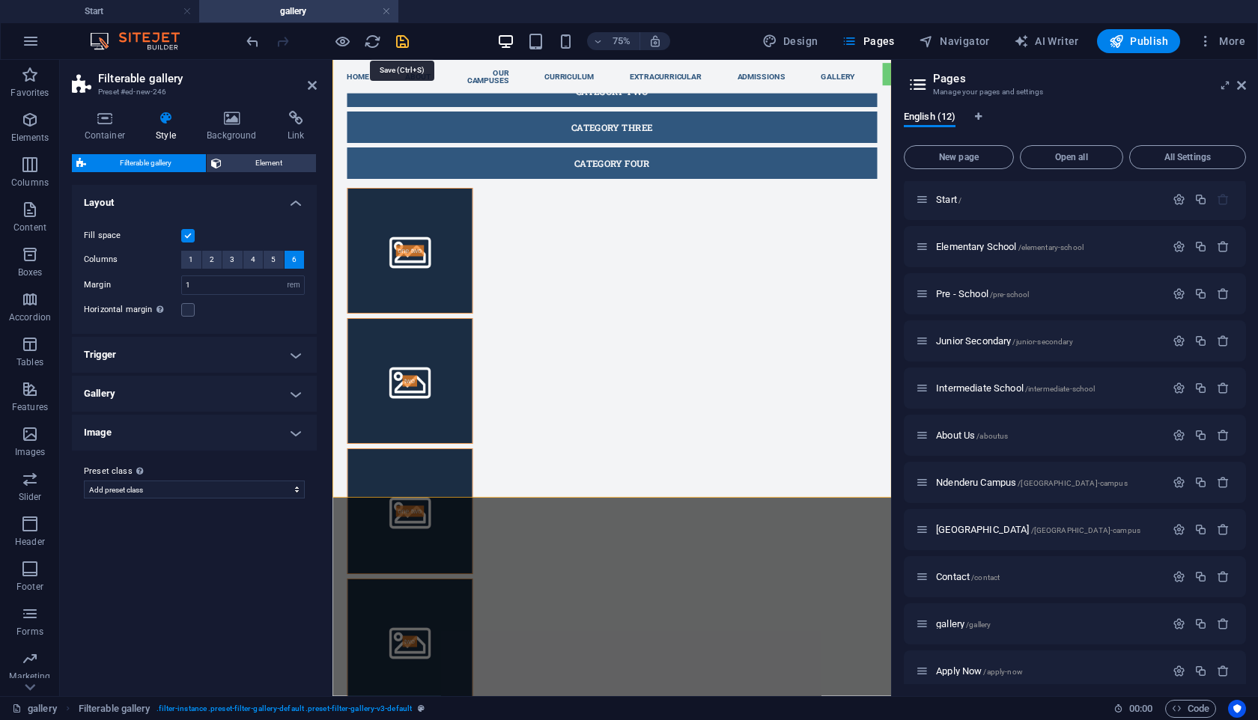
click at [401, 39] on icon "save" at bounding box center [402, 41] width 17 height 17
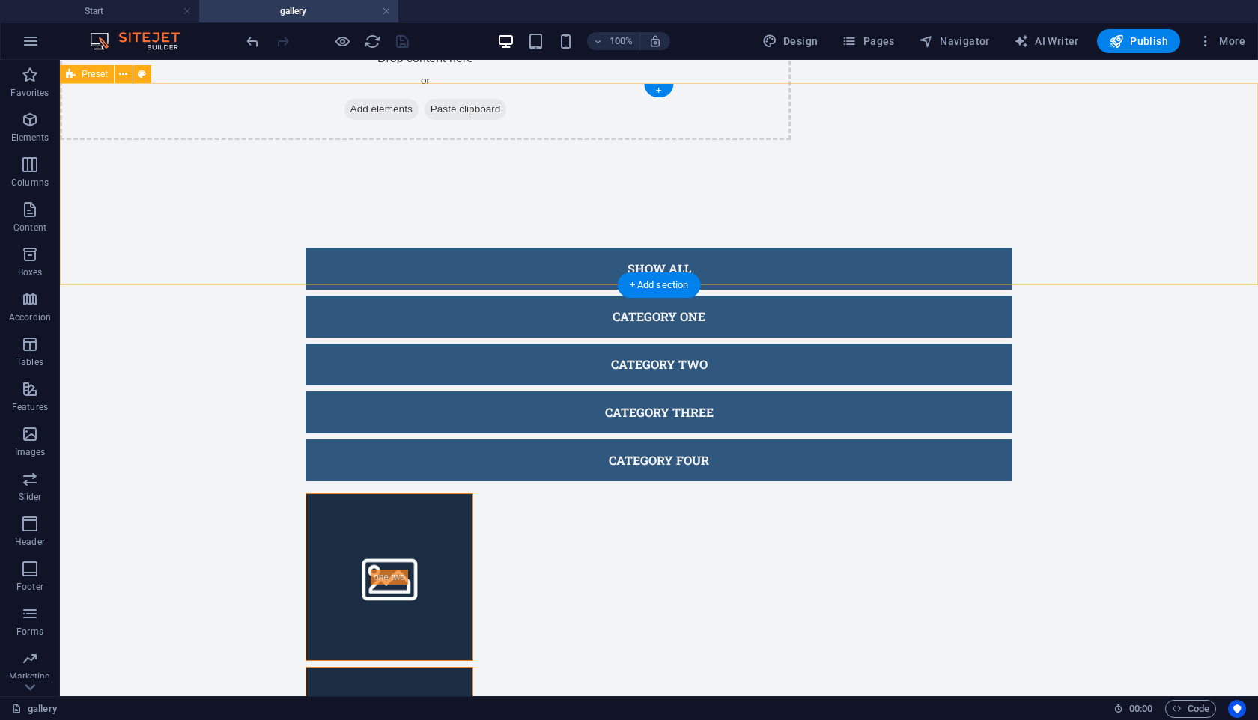
scroll to position [0, 0]
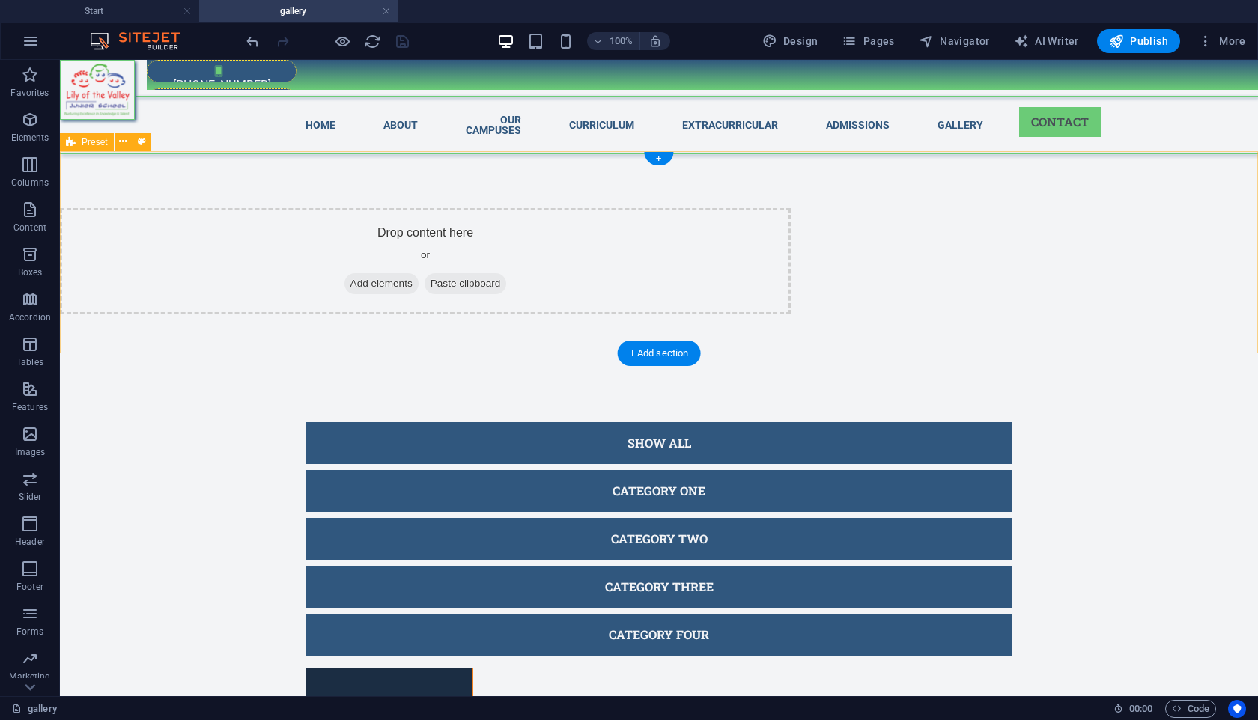
click at [418, 278] on span "Add elements" at bounding box center [381, 283] width 74 height 21
click at [418, 284] on span "Add elements" at bounding box center [381, 283] width 74 height 21
click at [418, 277] on span "Add elements" at bounding box center [381, 283] width 74 height 21
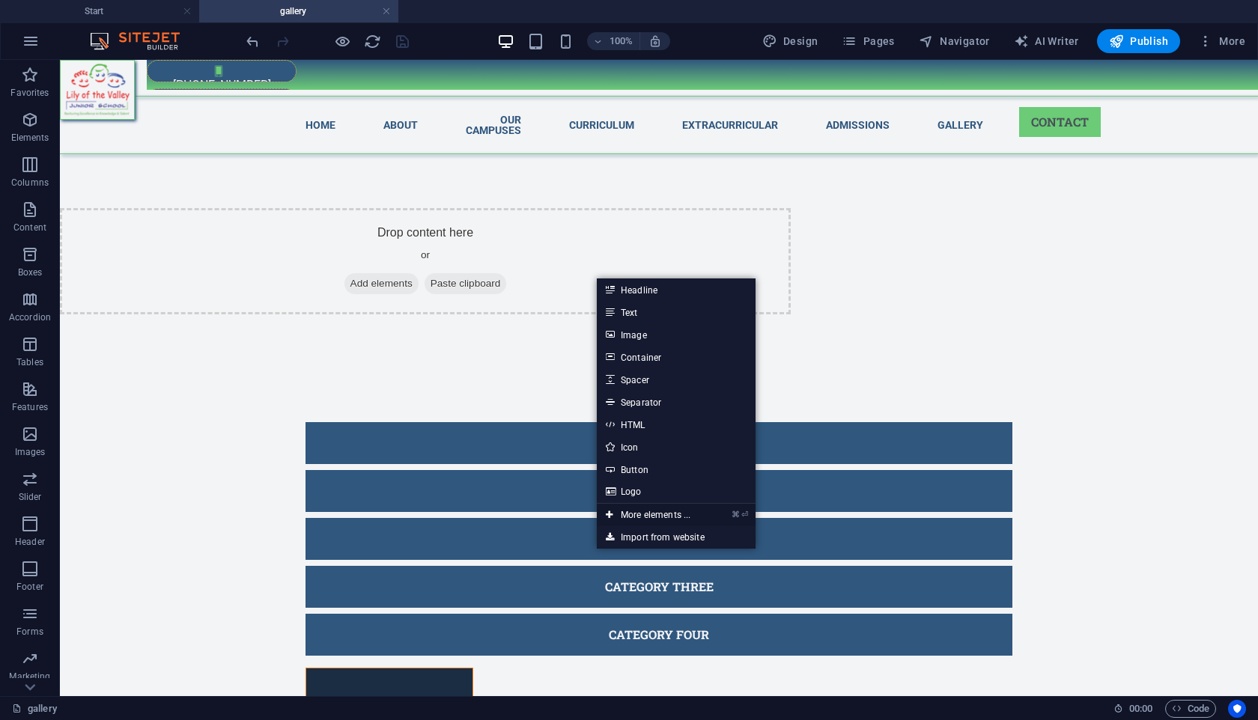
click at [642, 513] on link "⌘ ⏎ More elements ..." at bounding box center [648, 515] width 103 height 22
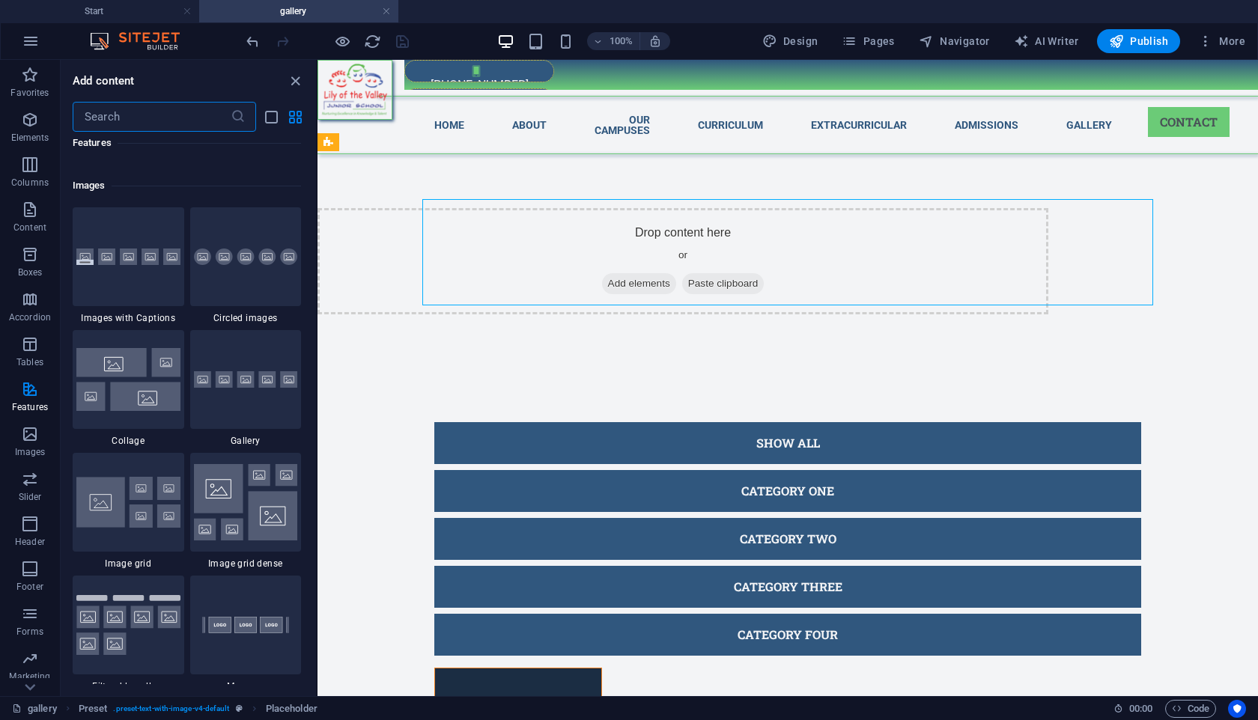
scroll to position [7561, 0]
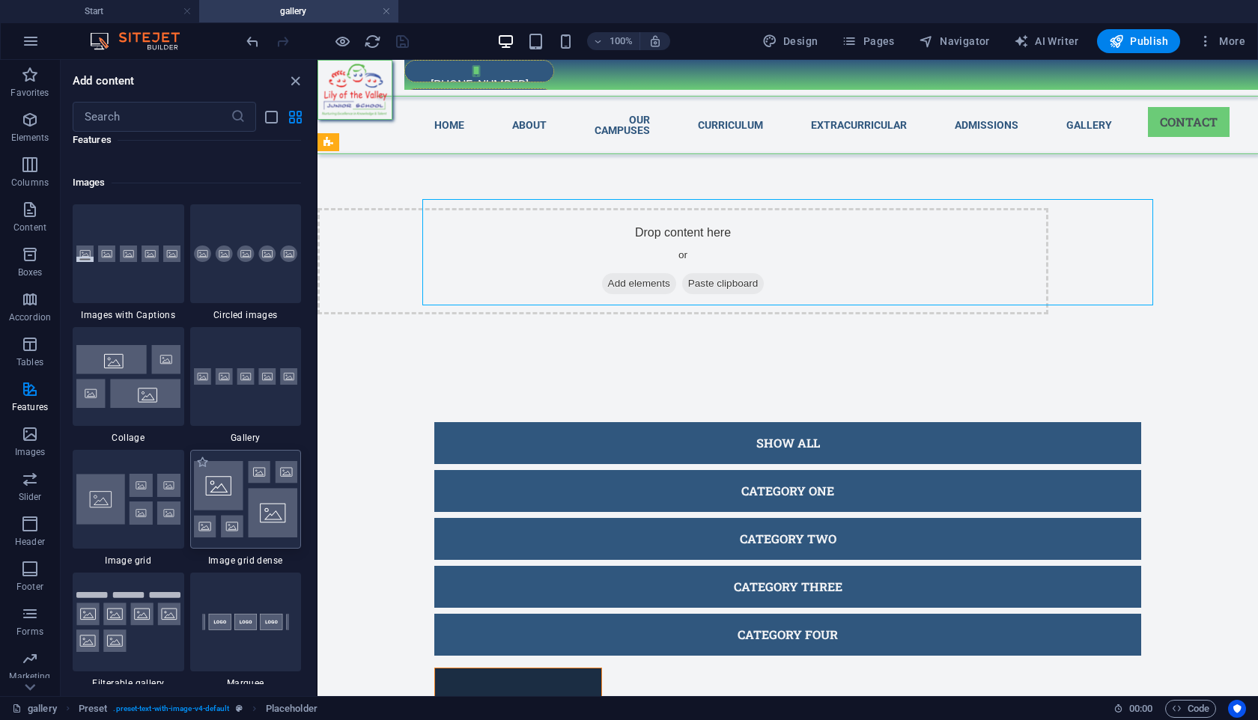
click at [275, 469] on img at bounding box center [246, 499] width 104 height 76
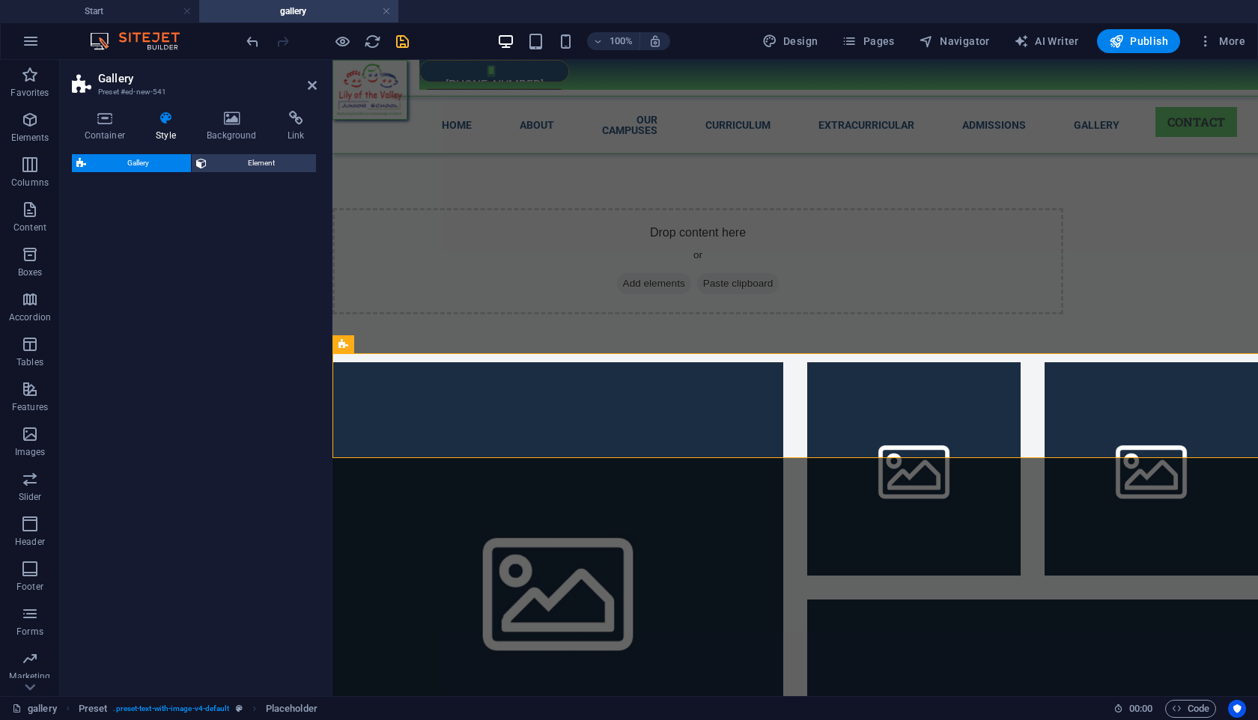
click at [270, 501] on div "Gallery Element" at bounding box center [194, 419] width 245 height 530
select select "rem"
select select "preset-gallery-v3-grid-dense"
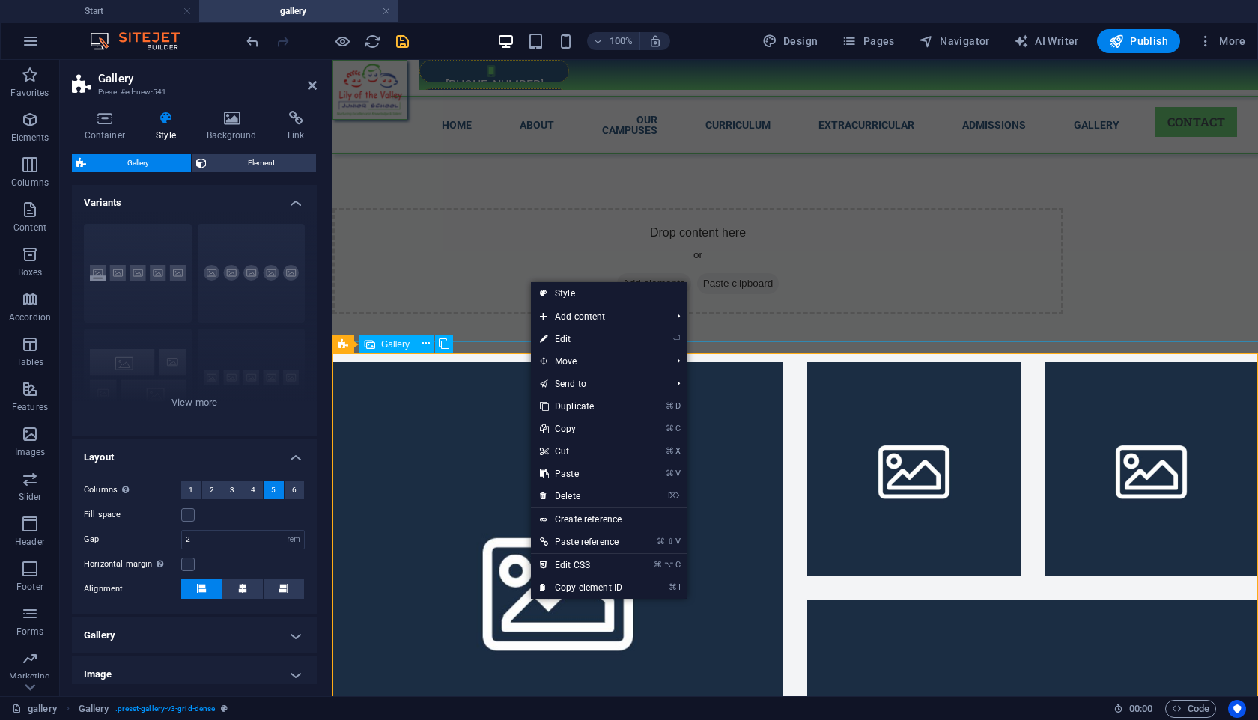
drag, startPoint x: 529, startPoint y: 600, endPoint x: 435, endPoint y: 299, distance: 316.1
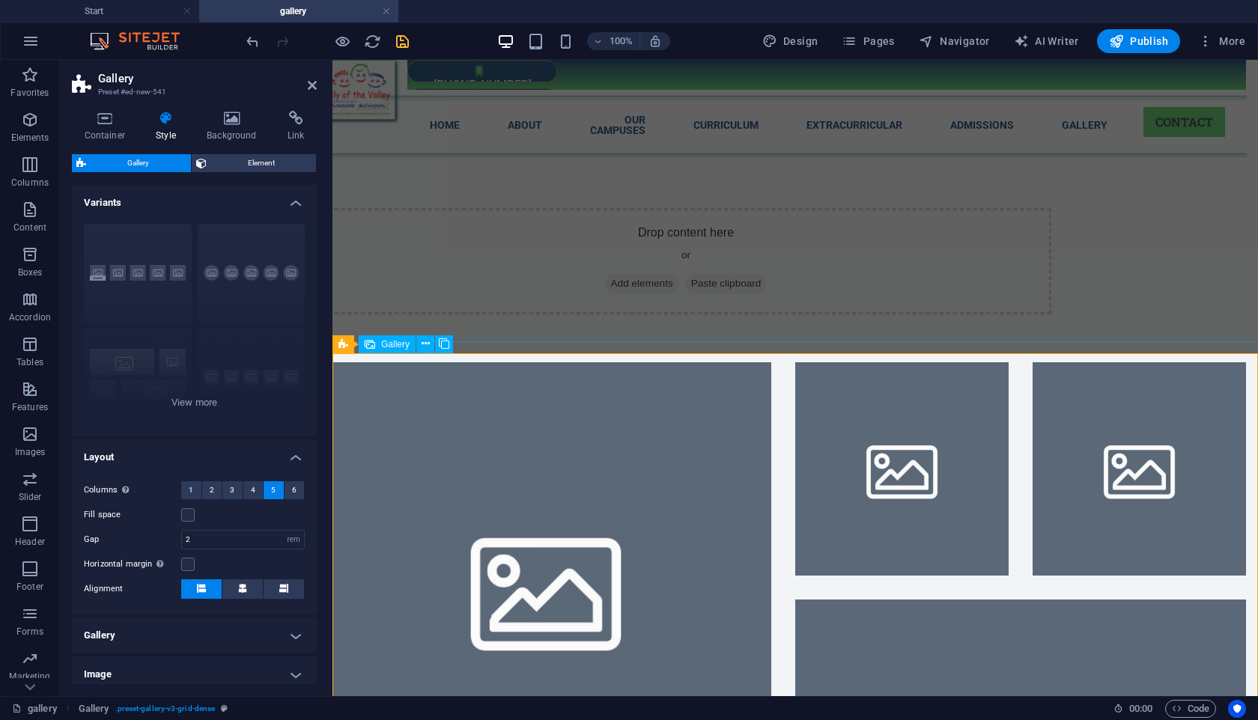
scroll to position [0, 0]
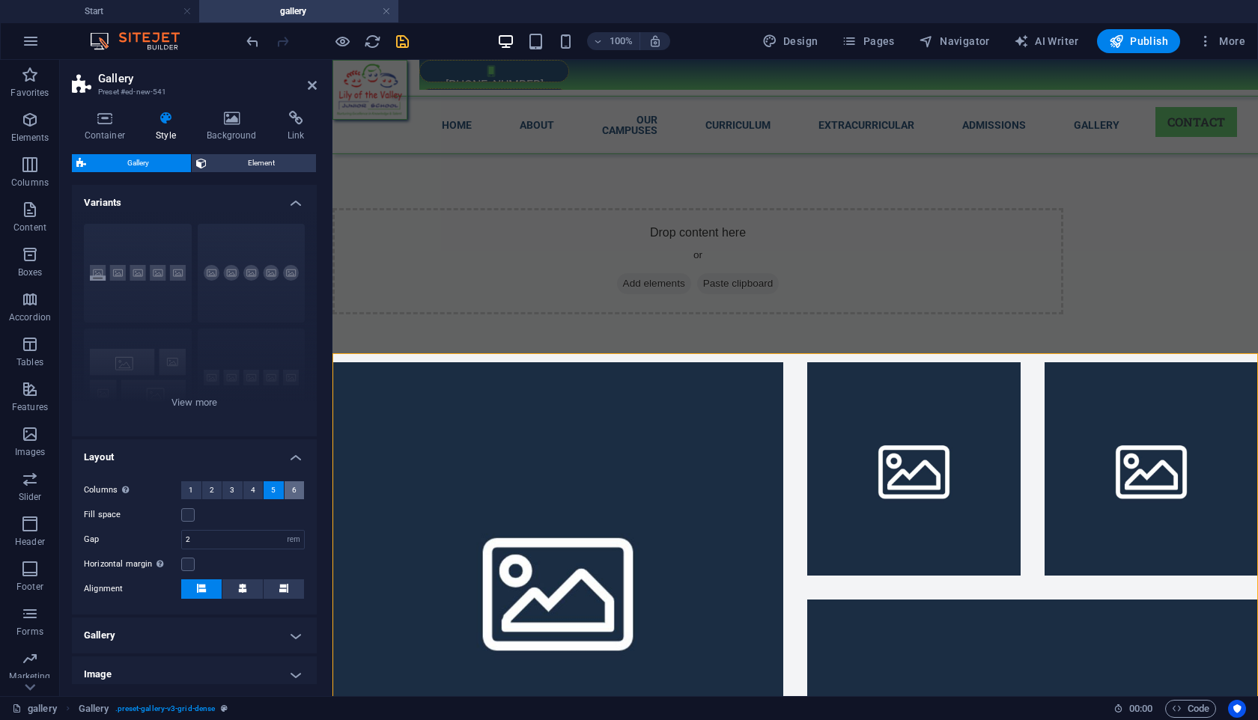
click at [300, 491] on button "6" at bounding box center [294, 490] width 20 height 18
click at [234, 532] on input "2" at bounding box center [243, 540] width 122 height 18
type input "1"
click at [383, 243] on div "Drop content here or Add elements Paste clipboard" at bounding box center [794, 261] width 925 height 202
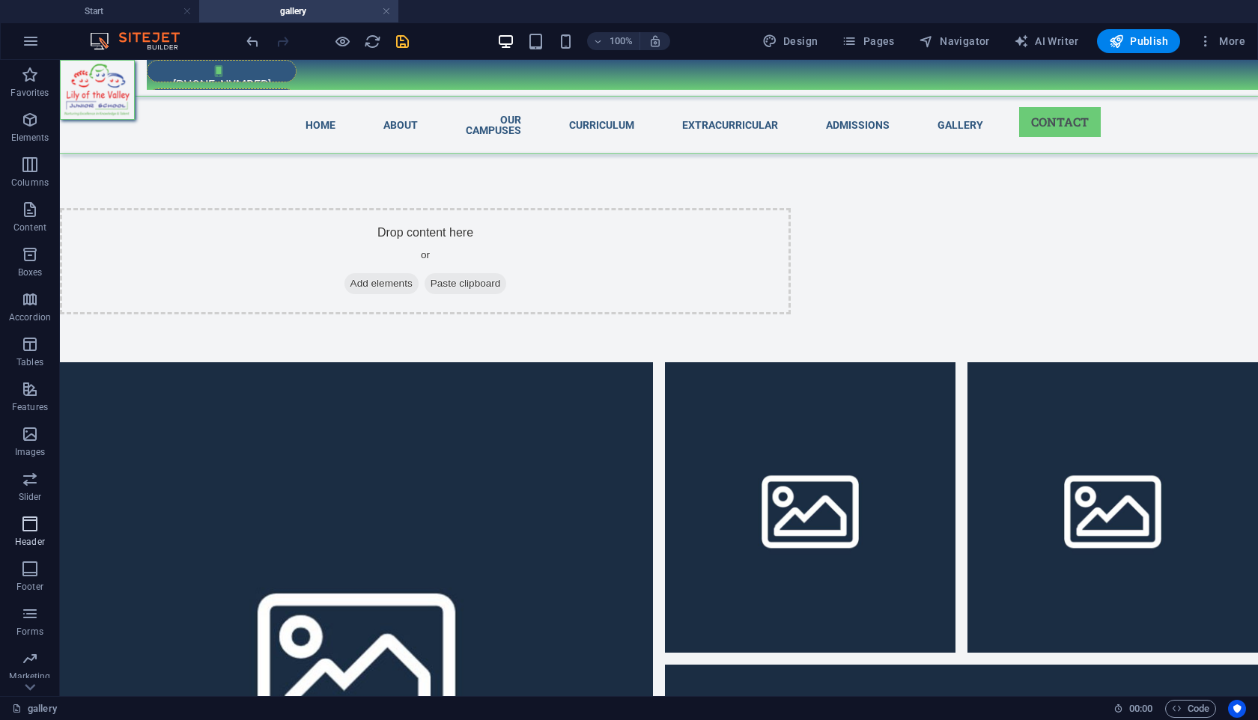
click at [37, 539] on p "Header" at bounding box center [30, 542] width 30 height 12
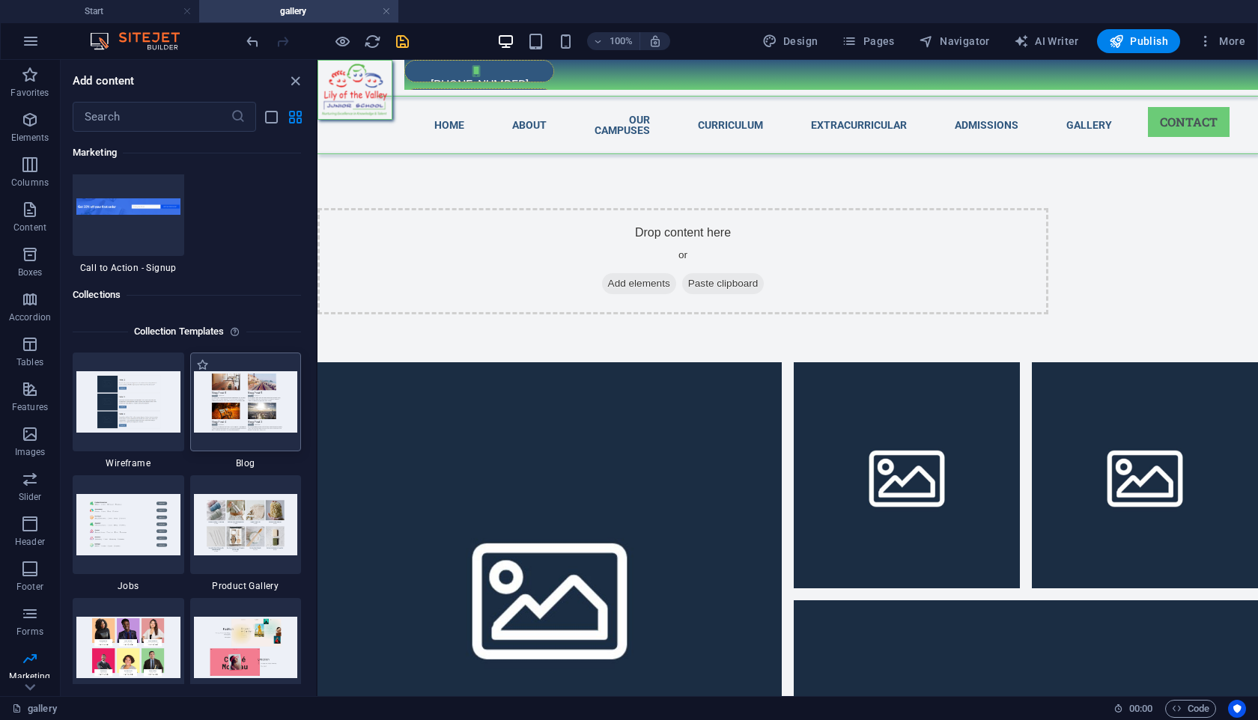
scroll to position [13560, 0]
click at [300, 82] on icon "close panel" at bounding box center [295, 81] width 17 height 17
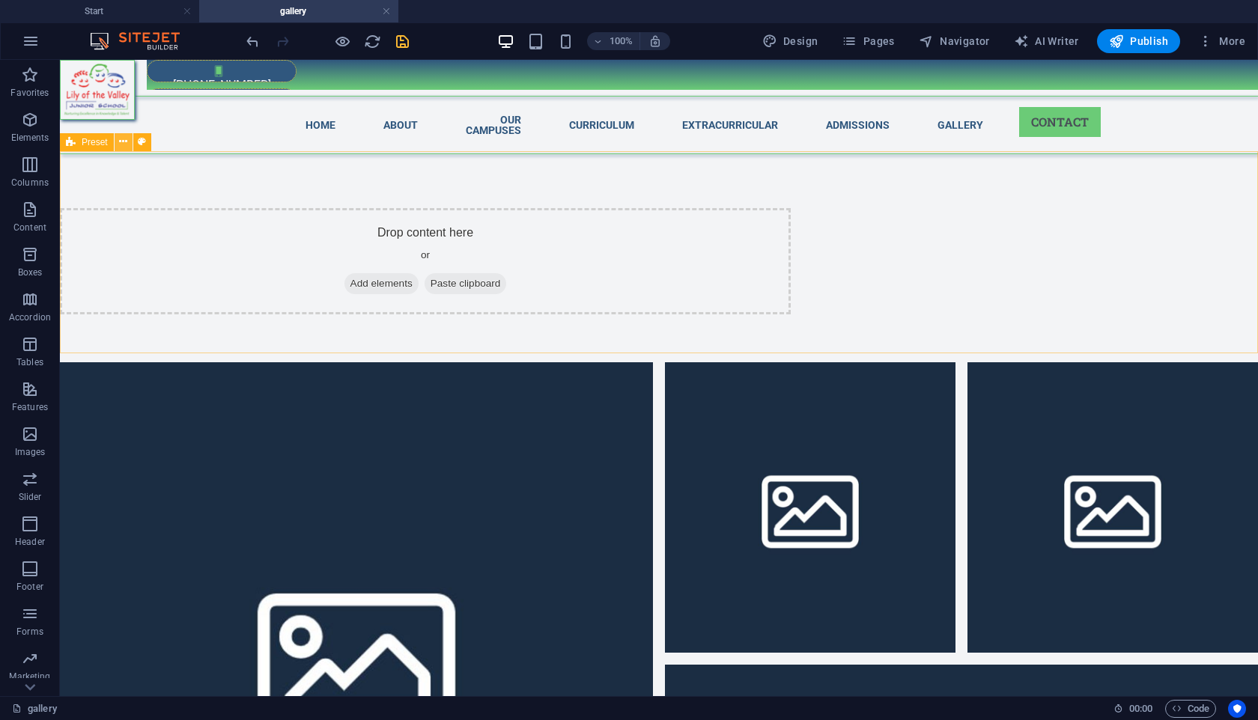
click at [127, 147] on button at bounding box center [124, 142] width 18 height 18
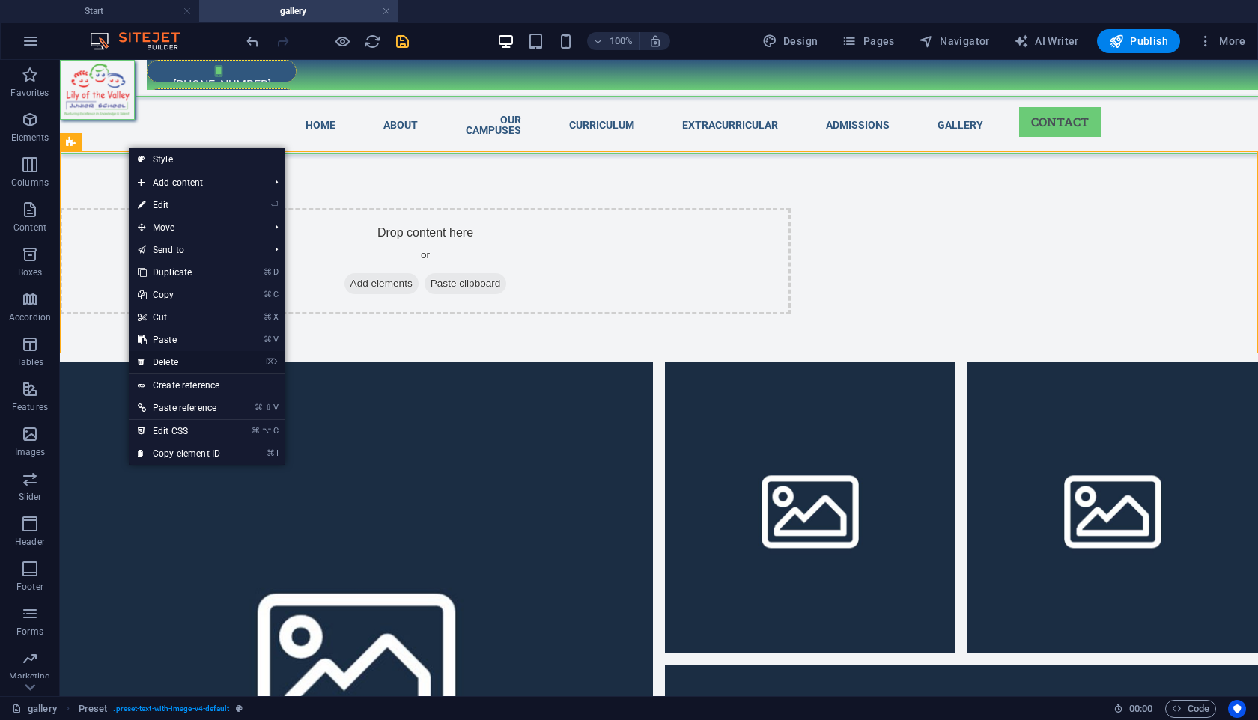
click at [176, 359] on link "⌦ Delete" at bounding box center [179, 362] width 100 height 22
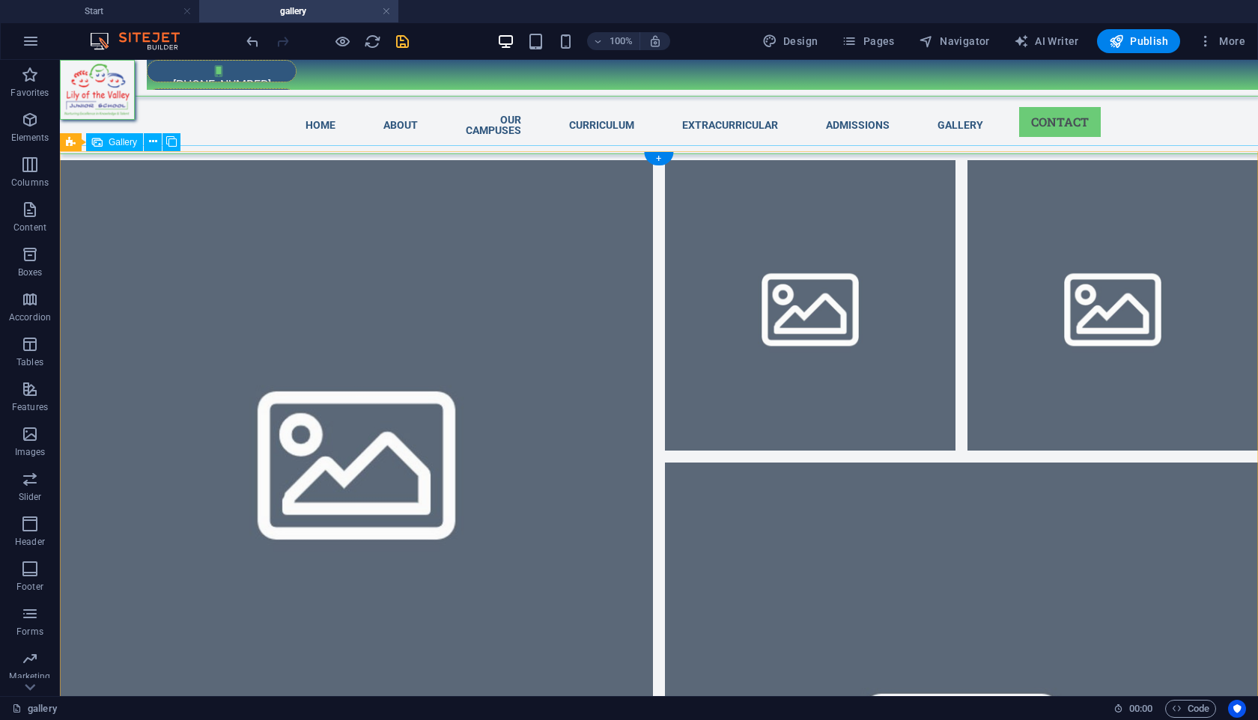
click at [526, 497] on li at bounding box center [356, 456] width 593 height 593
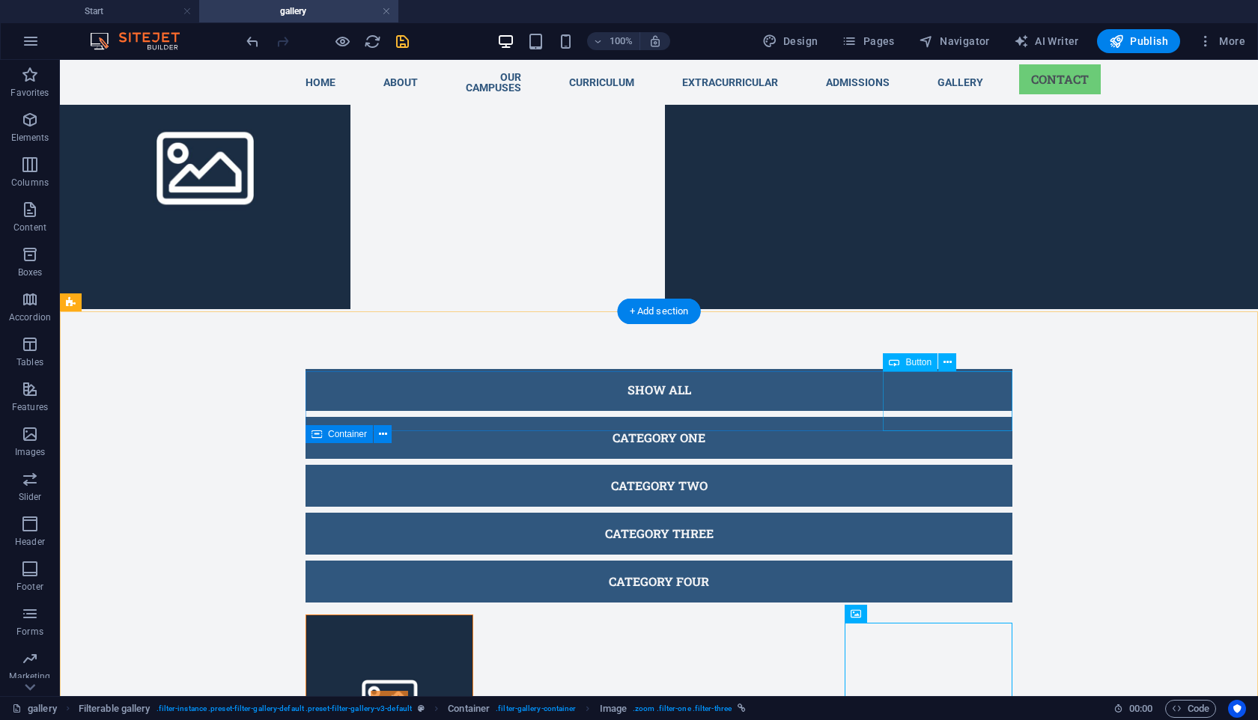
scroll to position [723, 0]
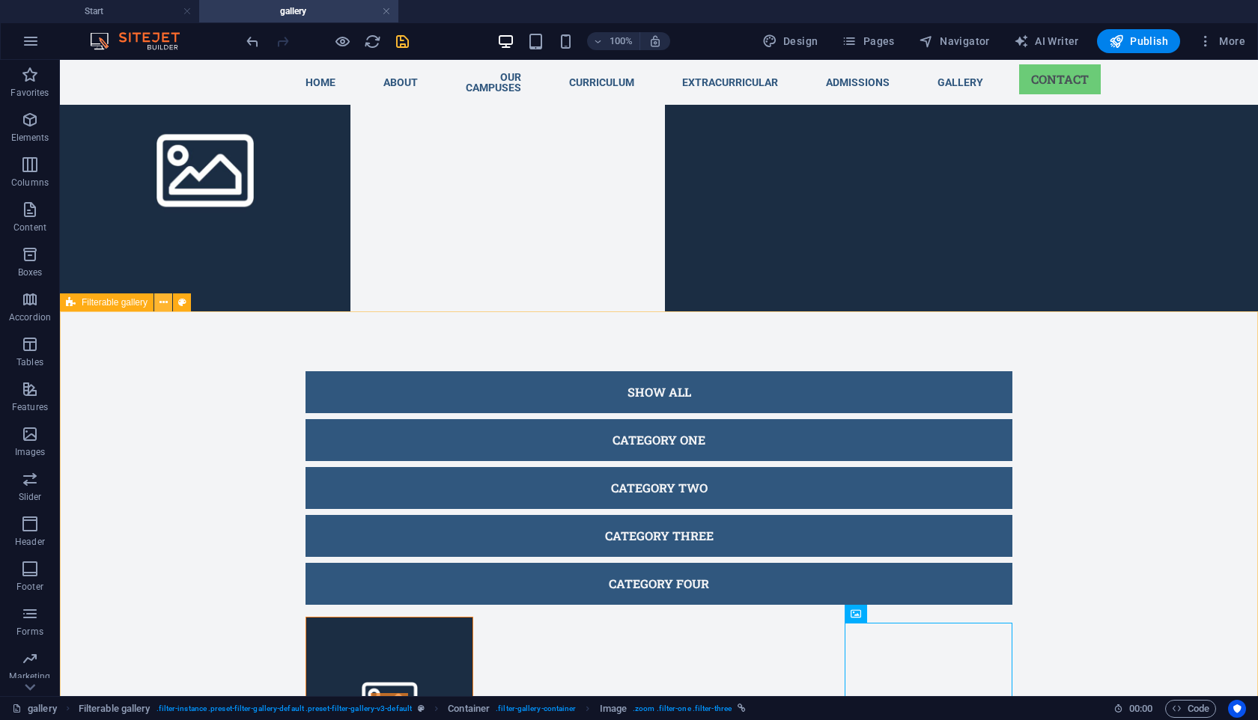
click at [171, 303] on button at bounding box center [163, 302] width 18 height 18
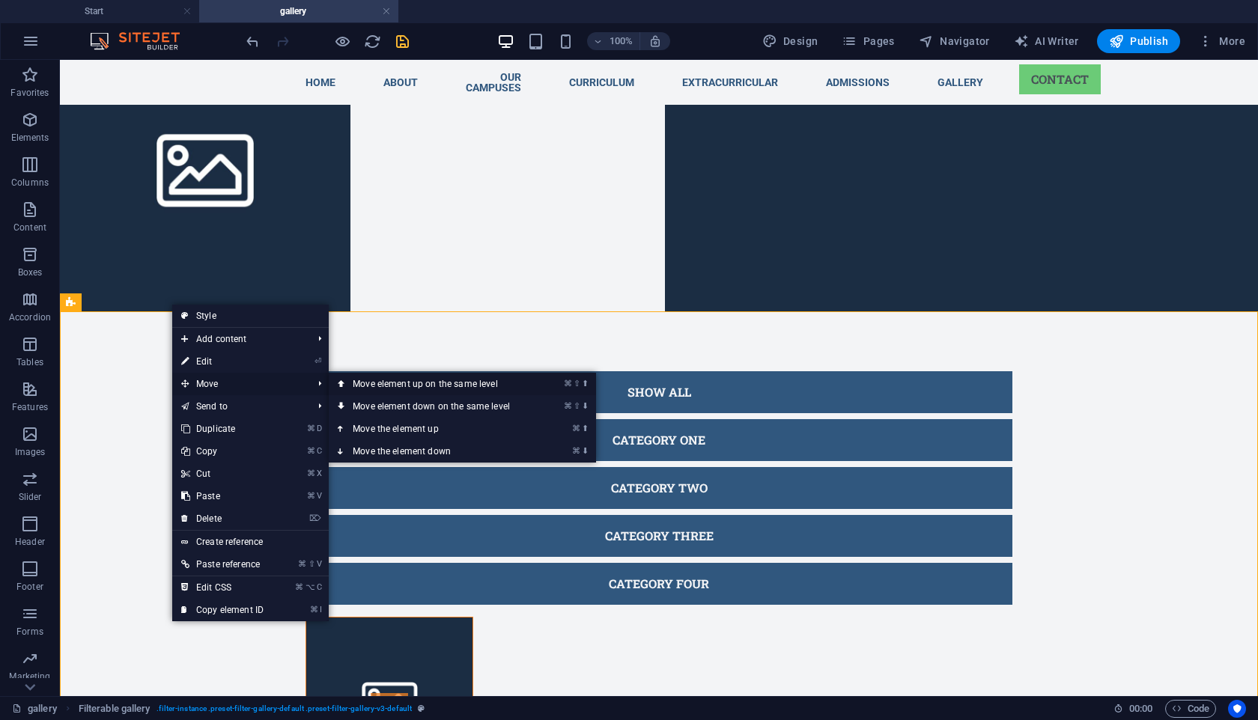
click at [382, 381] on link "⌘ ⇧ ⬆ Move element up on the same level" at bounding box center [434, 384] width 211 height 22
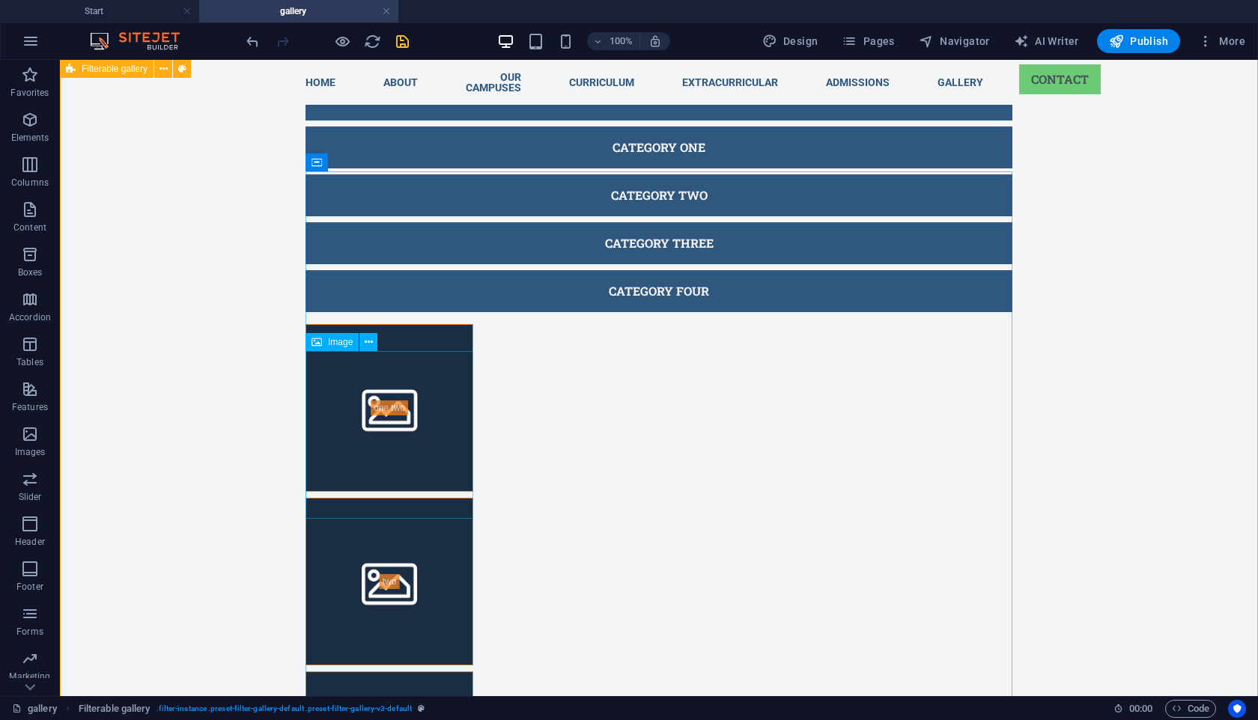
scroll to position [0, 0]
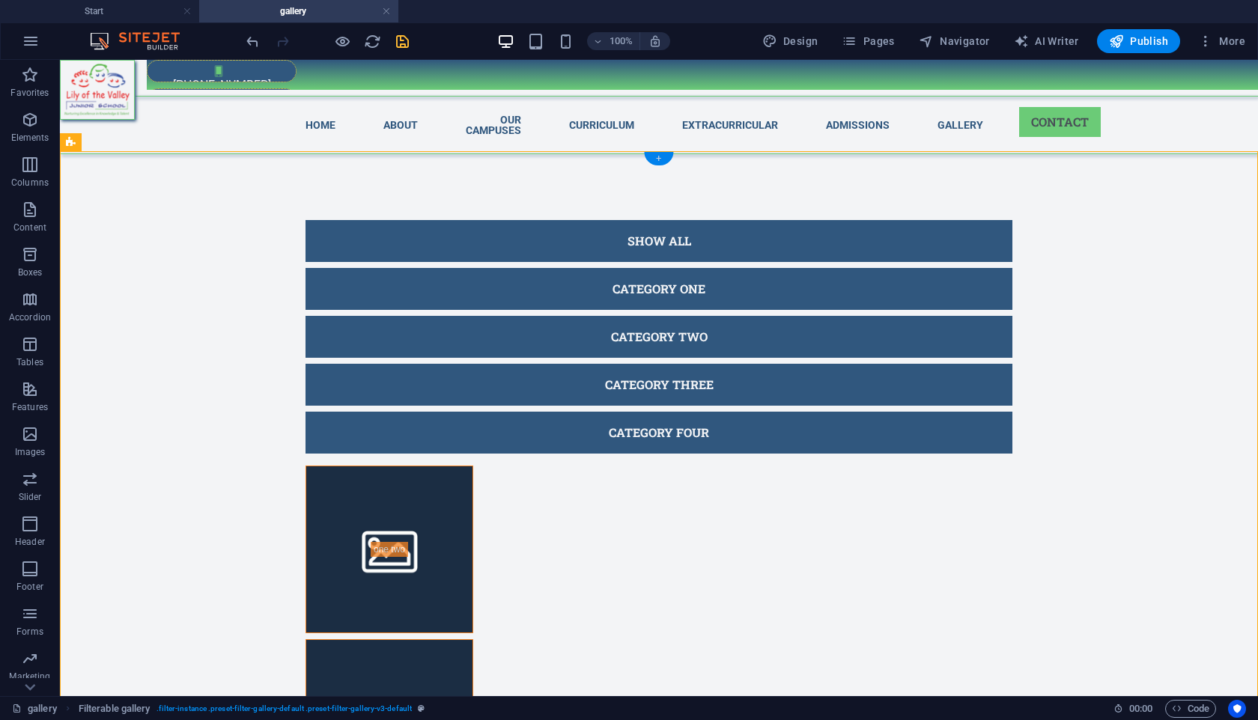
click at [665, 162] on div "+" at bounding box center [658, 158] width 29 height 13
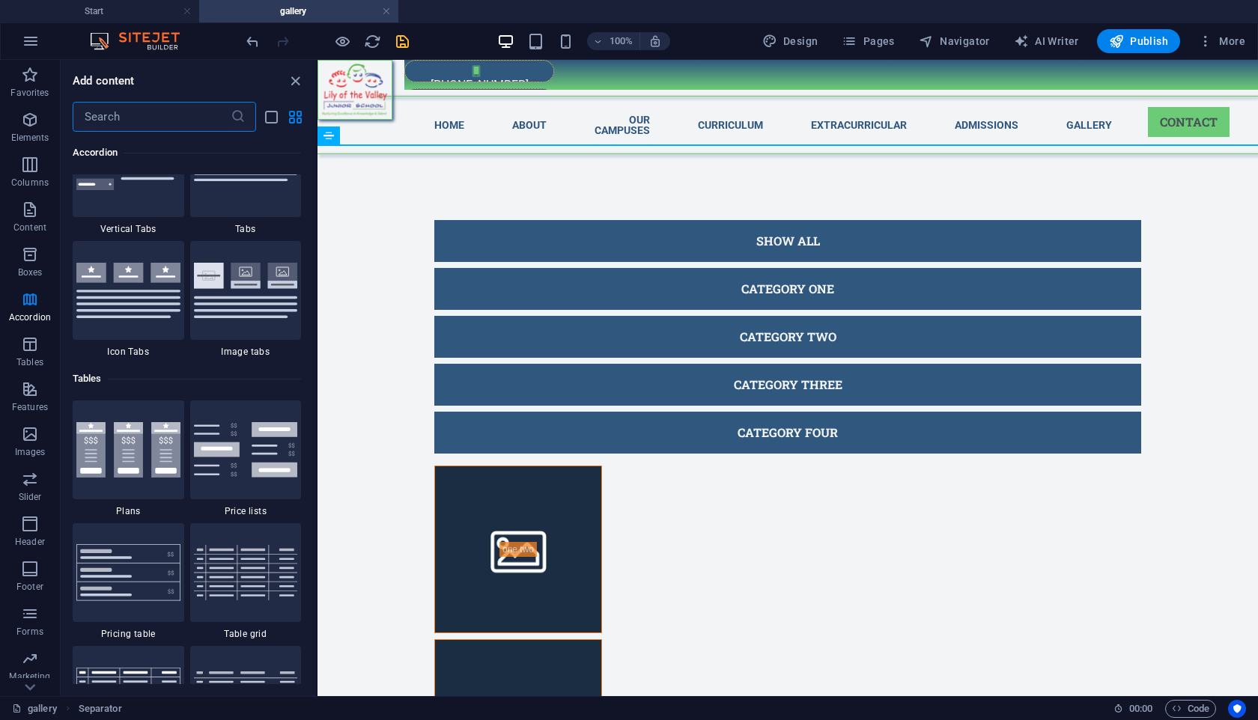
scroll to position [5008, 0]
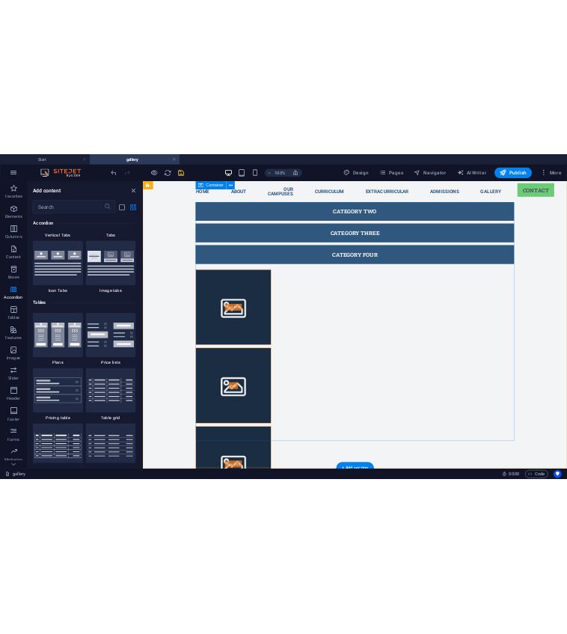
scroll to position [0, 0]
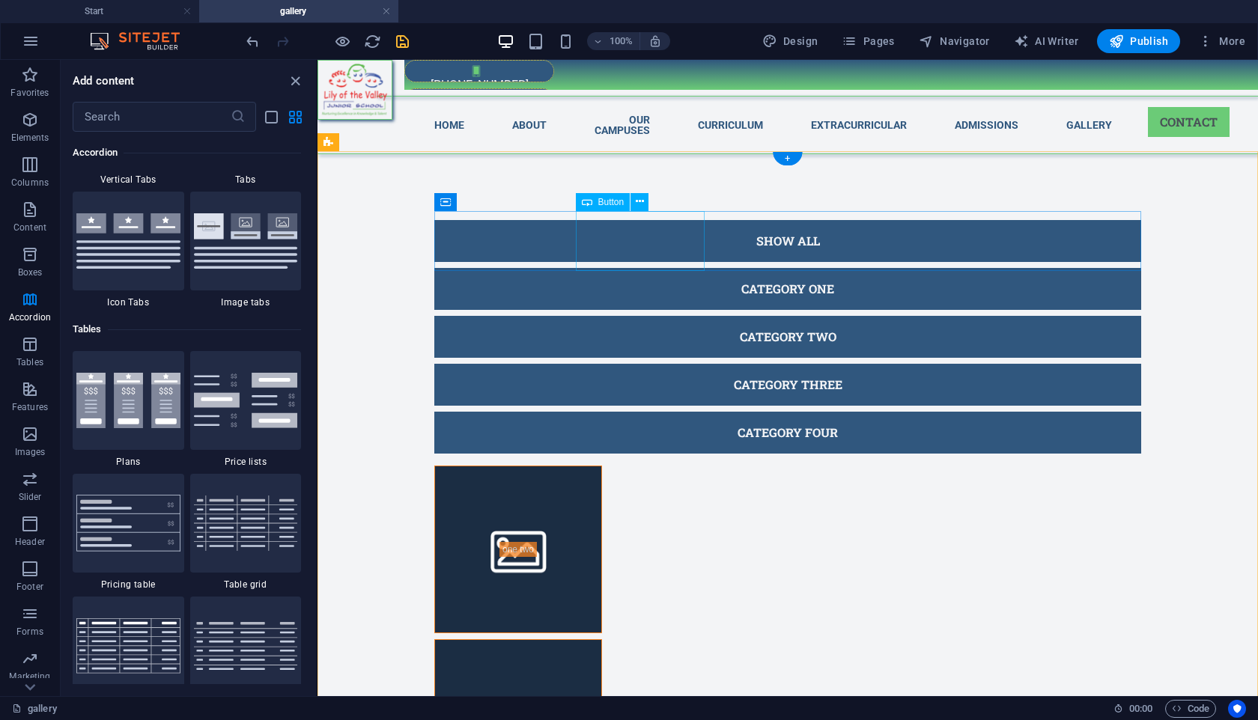
click at [645, 268] on div "Category one" at bounding box center [787, 289] width 707 height 42
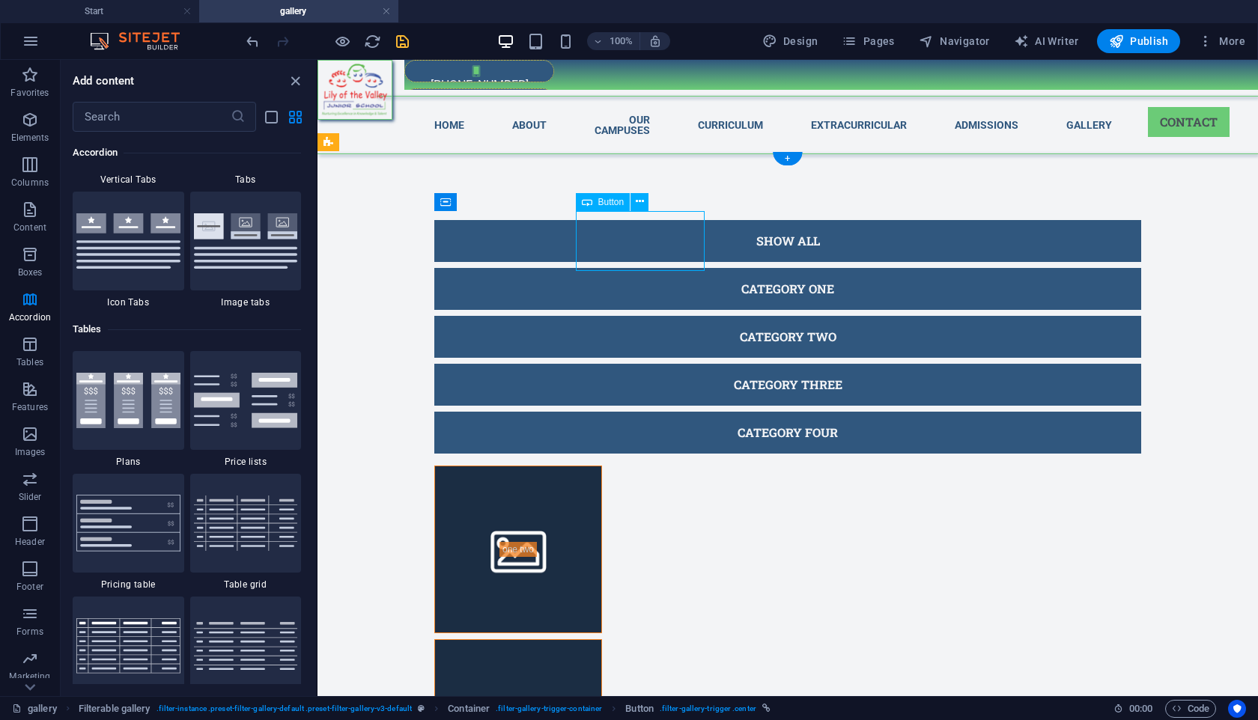
click at [650, 268] on div "Category one" at bounding box center [787, 289] width 707 height 42
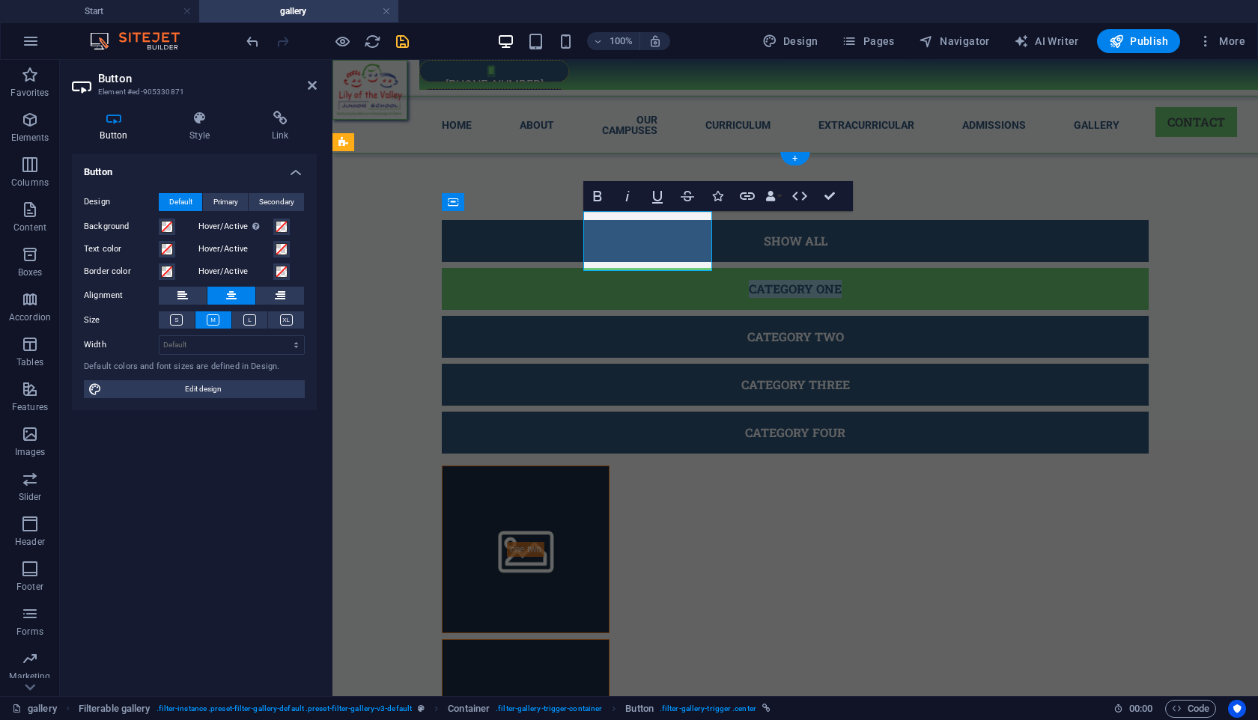
click at [658, 268] on link "Category one" at bounding box center [795, 289] width 707 height 42
click at [680, 268] on link "Category one" at bounding box center [795, 289] width 707 height 42
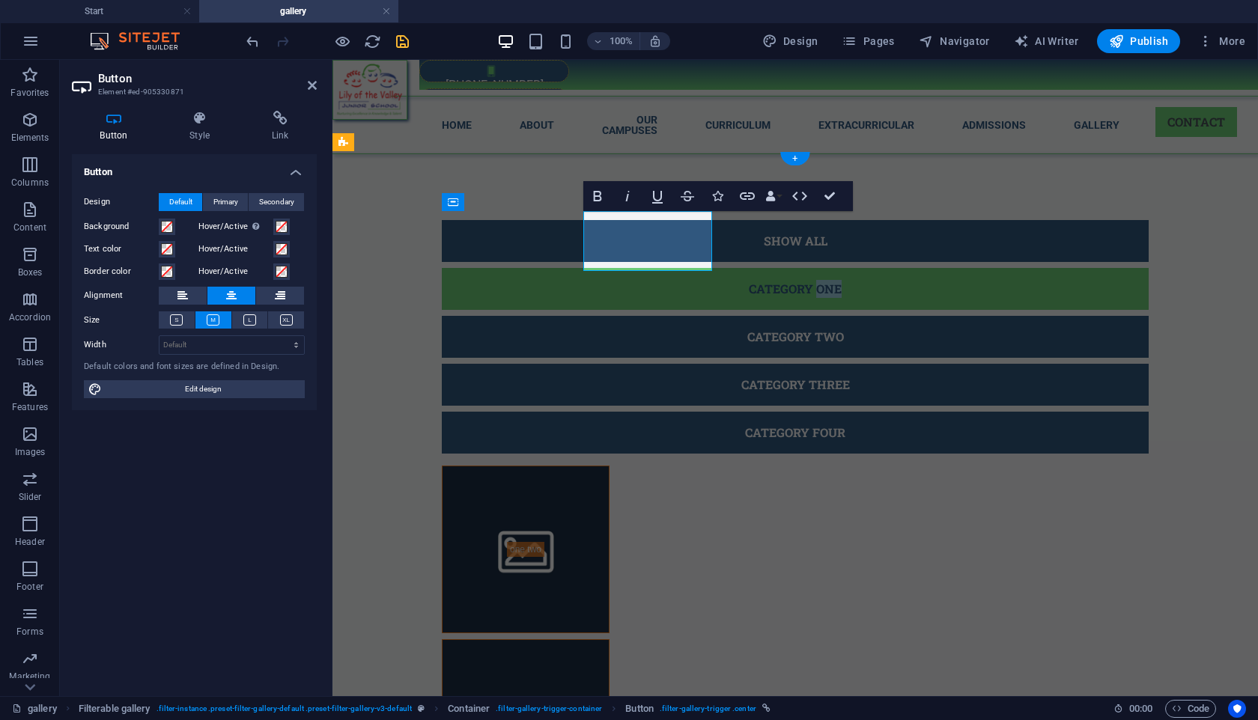
click at [680, 268] on link "Category one" at bounding box center [795, 289] width 707 height 42
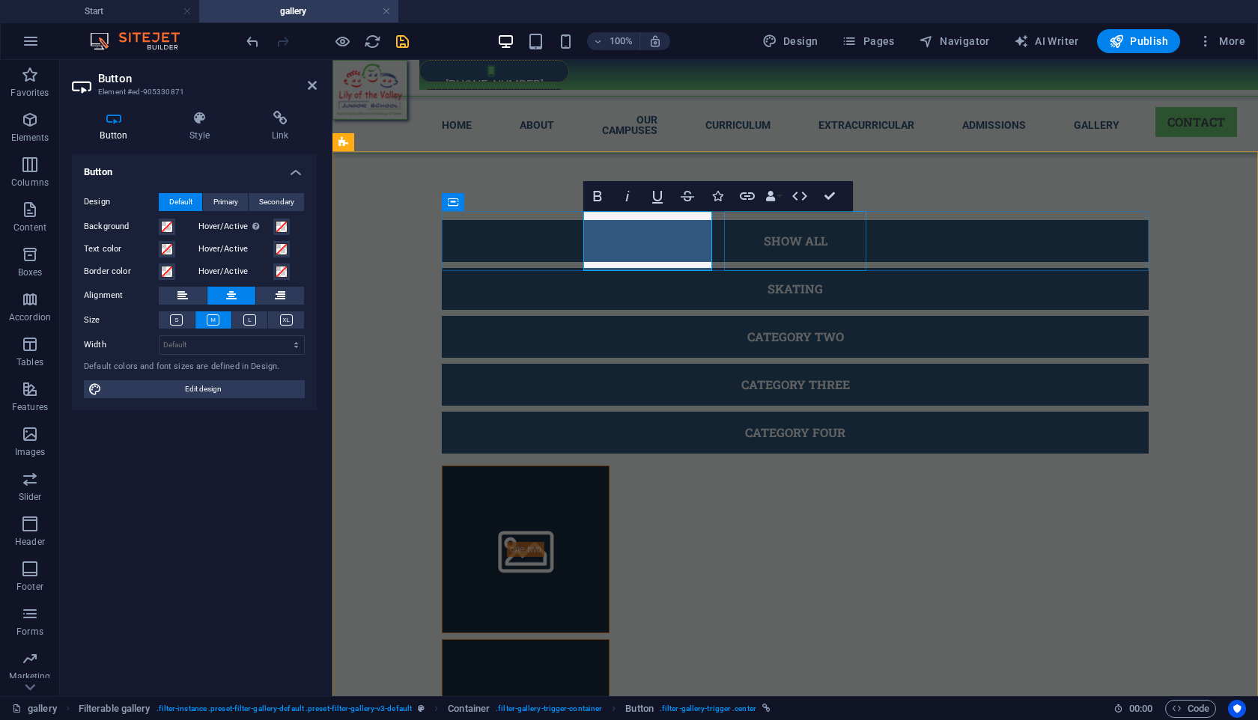
click at [858, 316] on div "Category two" at bounding box center [795, 337] width 707 height 42
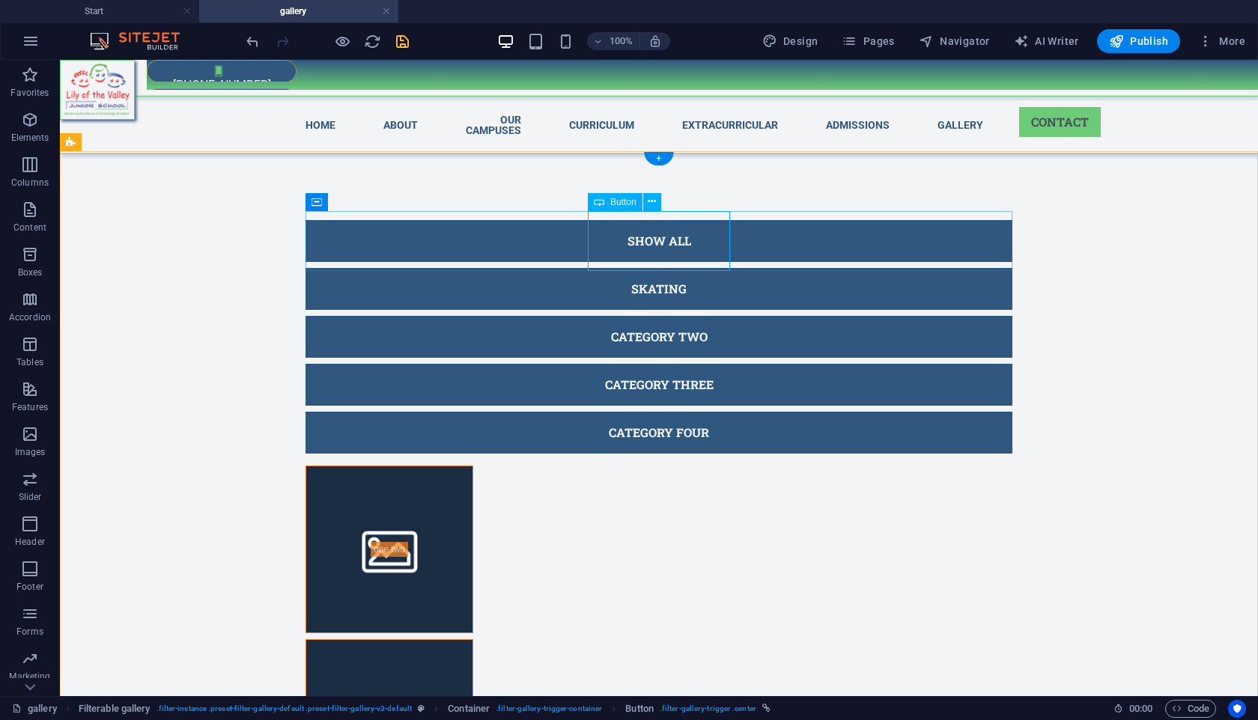
click at [683, 316] on div "Category two" at bounding box center [658, 337] width 707 height 42
click at [410, 268] on div "skating" at bounding box center [658, 289] width 707 height 42
click at [672, 316] on div "Category two" at bounding box center [658, 337] width 707 height 42
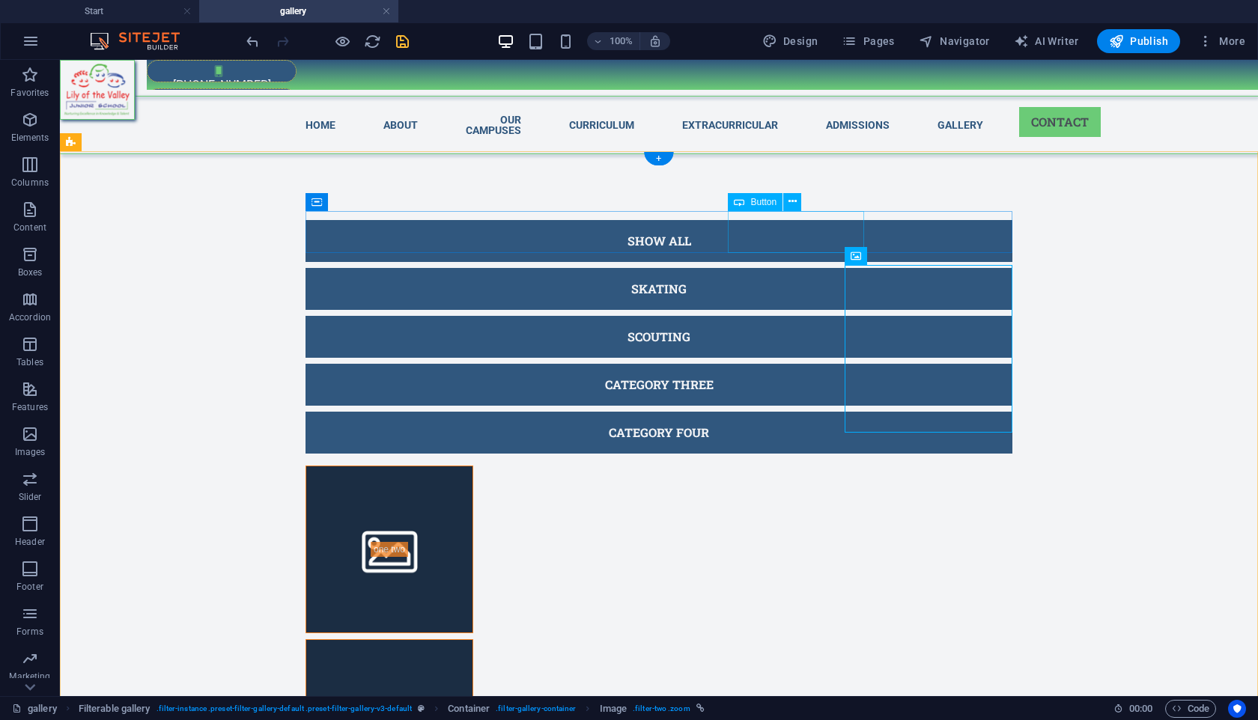
click at [815, 364] on div "Category three" at bounding box center [658, 385] width 707 height 42
click at [819, 364] on div "Category three" at bounding box center [658, 385] width 707 height 42
click at [546, 316] on div "scouting" at bounding box center [658, 337] width 707 height 42
click at [835, 364] on div "Category three" at bounding box center [658, 385] width 707 height 42
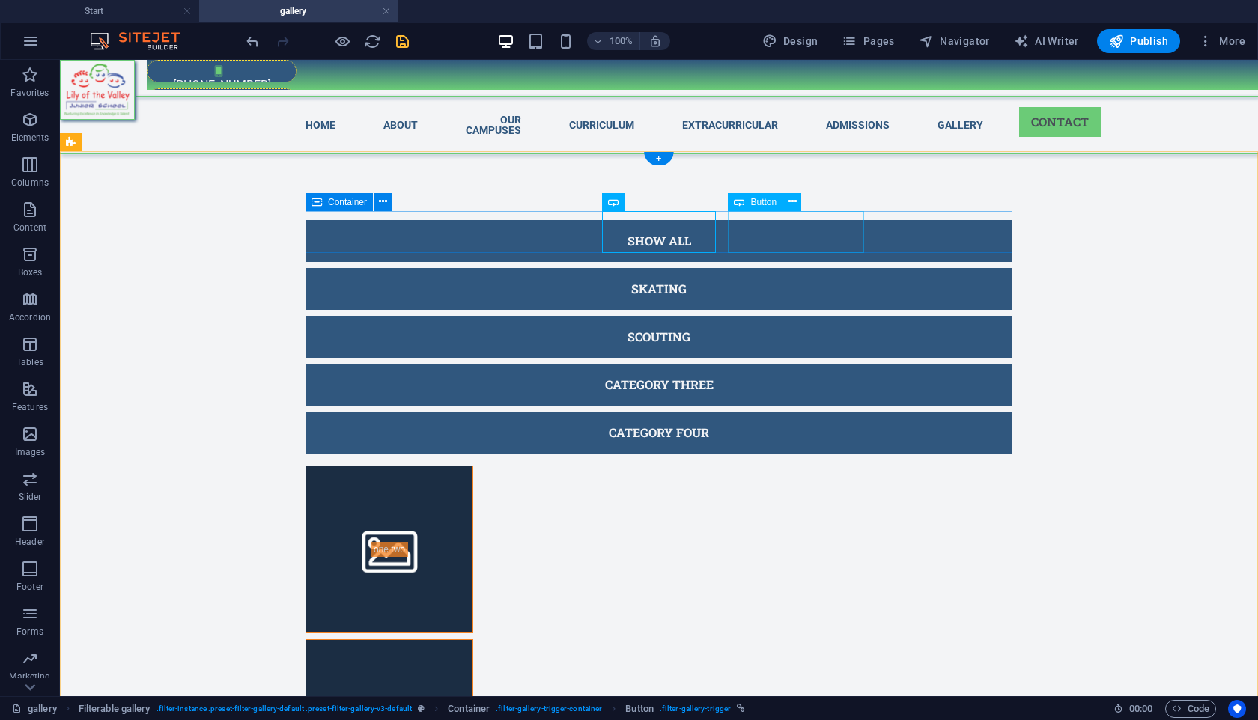
click at [835, 364] on div "Category three" at bounding box center [658, 385] width 707 height 42
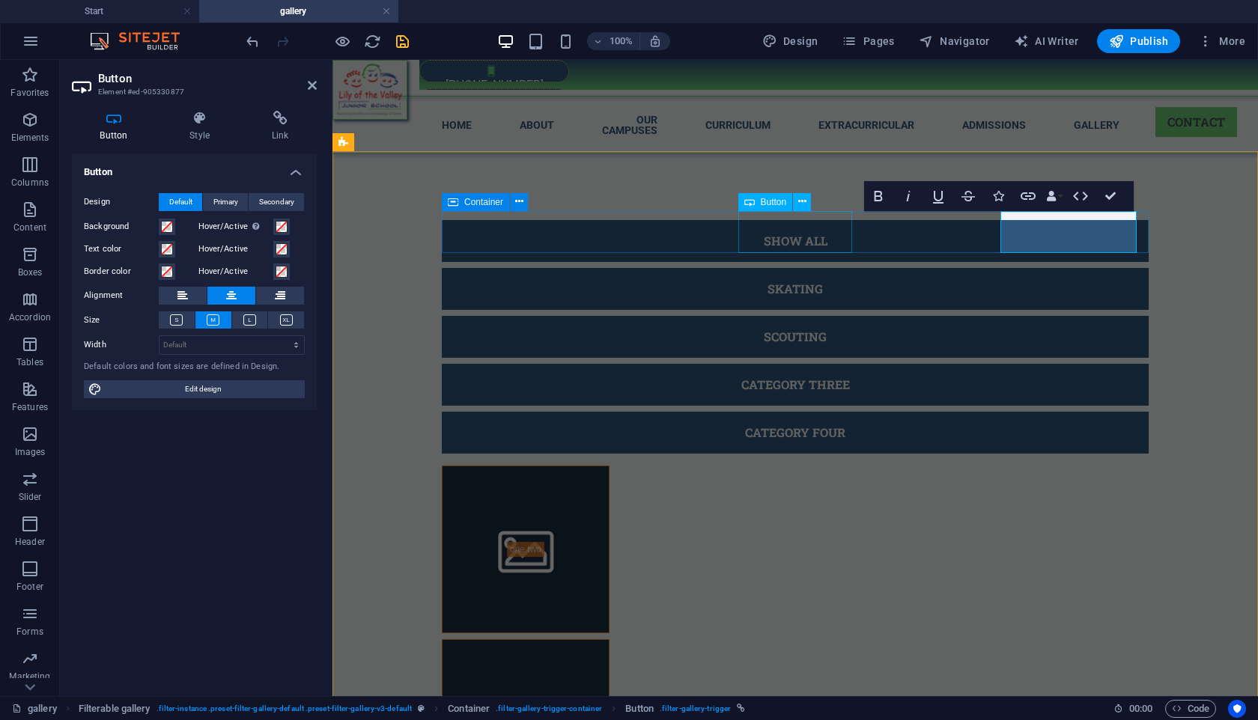
click at [835, 316] on div "scouting" at bounding box center [795, 337] width 707 height 42
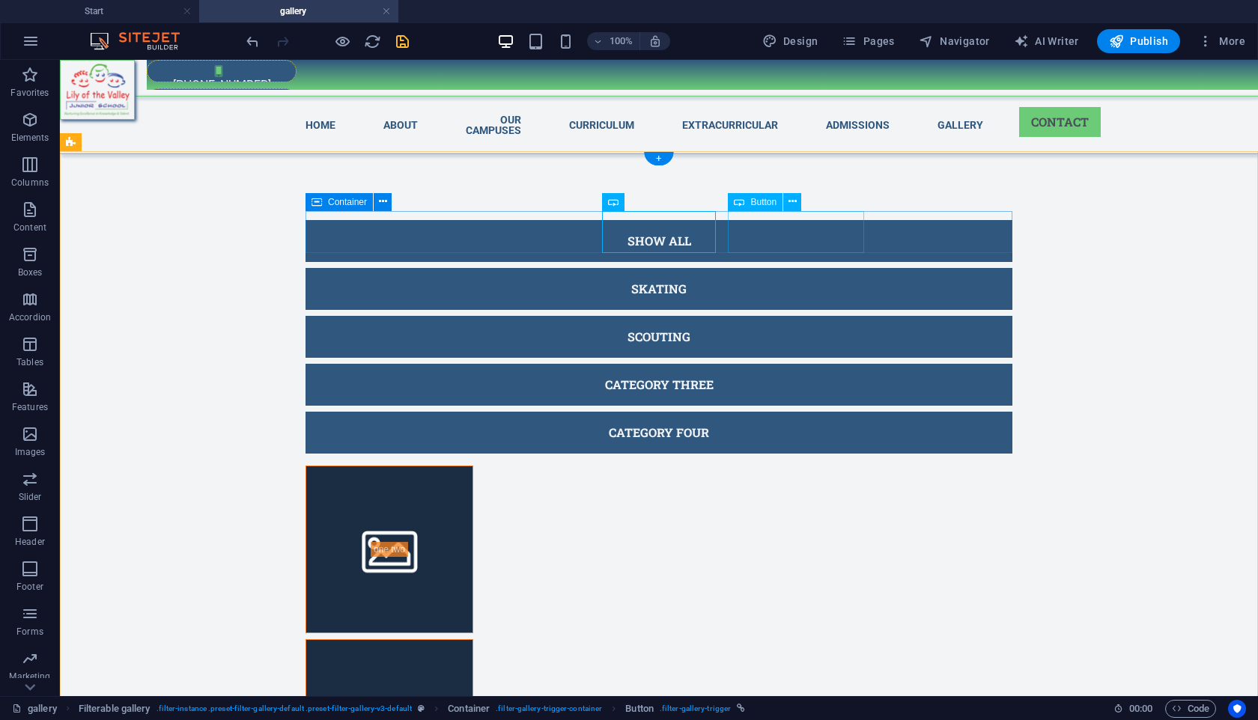
click at [844, 364] on div "Category three" at bounding box center [658, 385] width 707 height 42
click at [571, 316] on div "scouting" at bounding box center [658, 337] width 707 height 42
click at [844, 364] on div "Category three" at bounding box center [658, 385] width 707 height 42
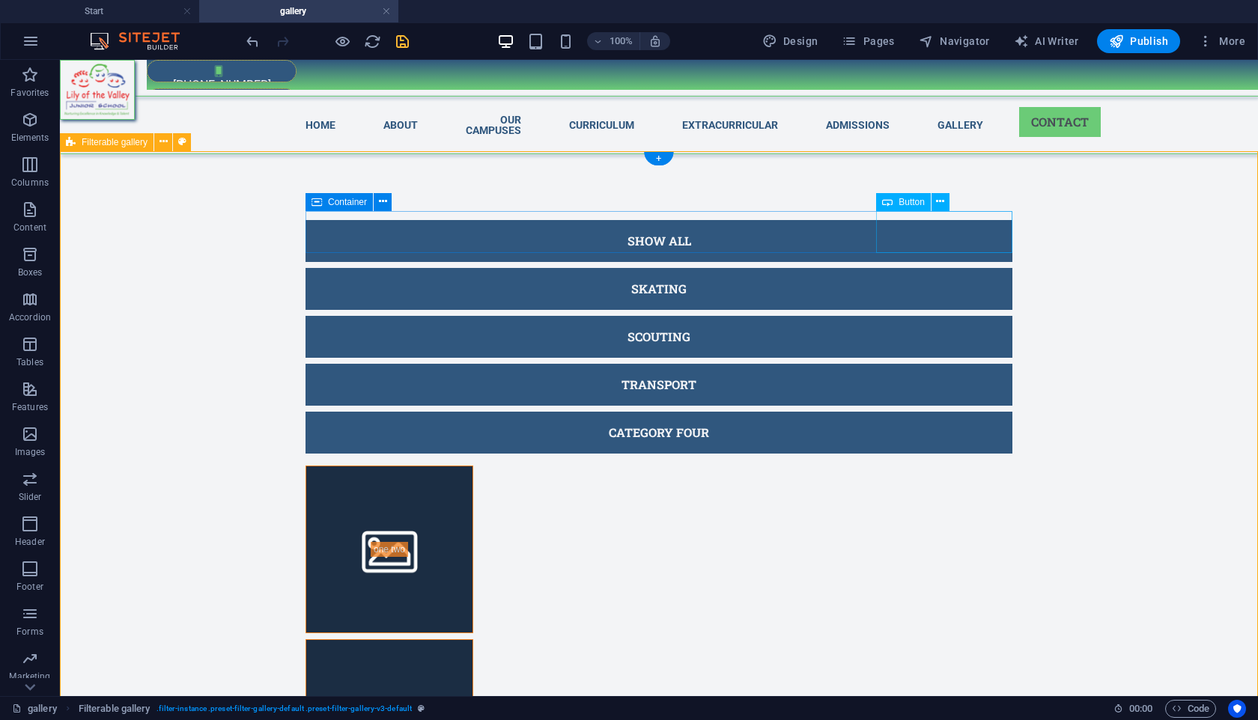
click at [975, 412] on div "Category four" at bounding box center [658, 433] width 707 height 42
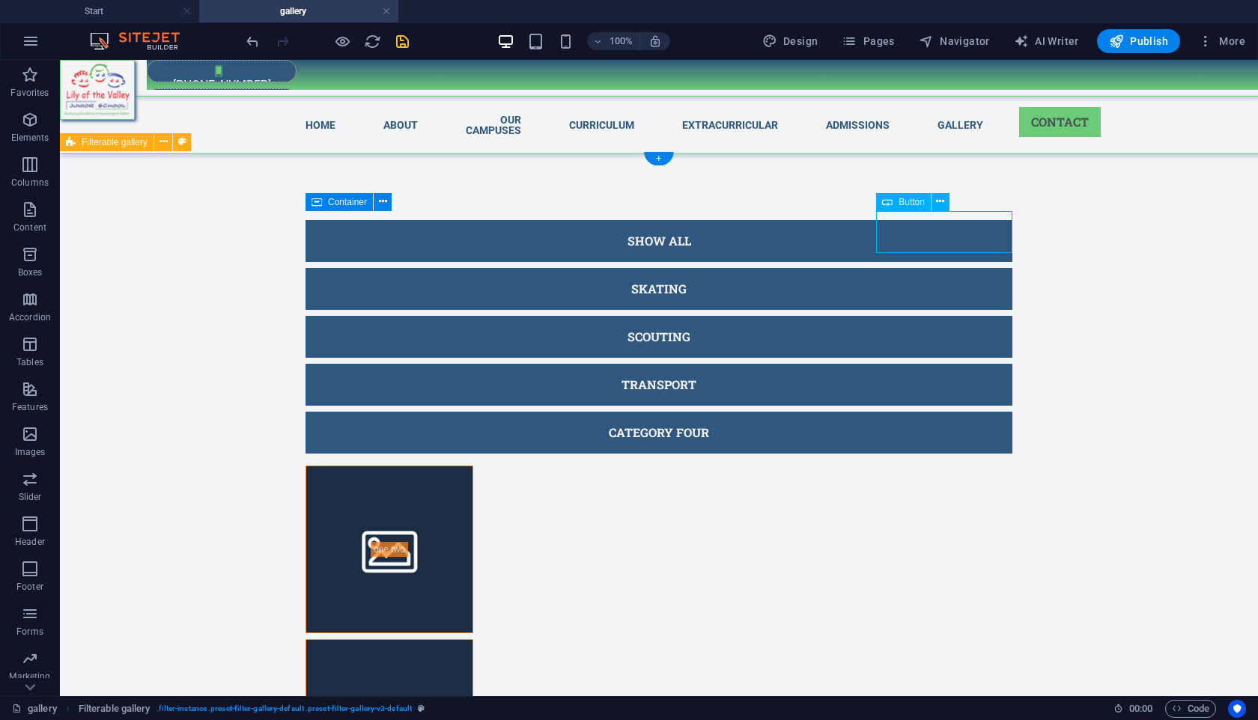
click at [975, 412] on div "Category four" at bounding box center [658, 433] width 707 height 42
click at [703, 364] on div "transport" at bounding box center [658, 385] width 707 height 42
click at [975, 412] on div "Category four" at bounding box center [658, 433] width 707 height 42
